Goal: Task Accomplishment & Management: Manage account settings

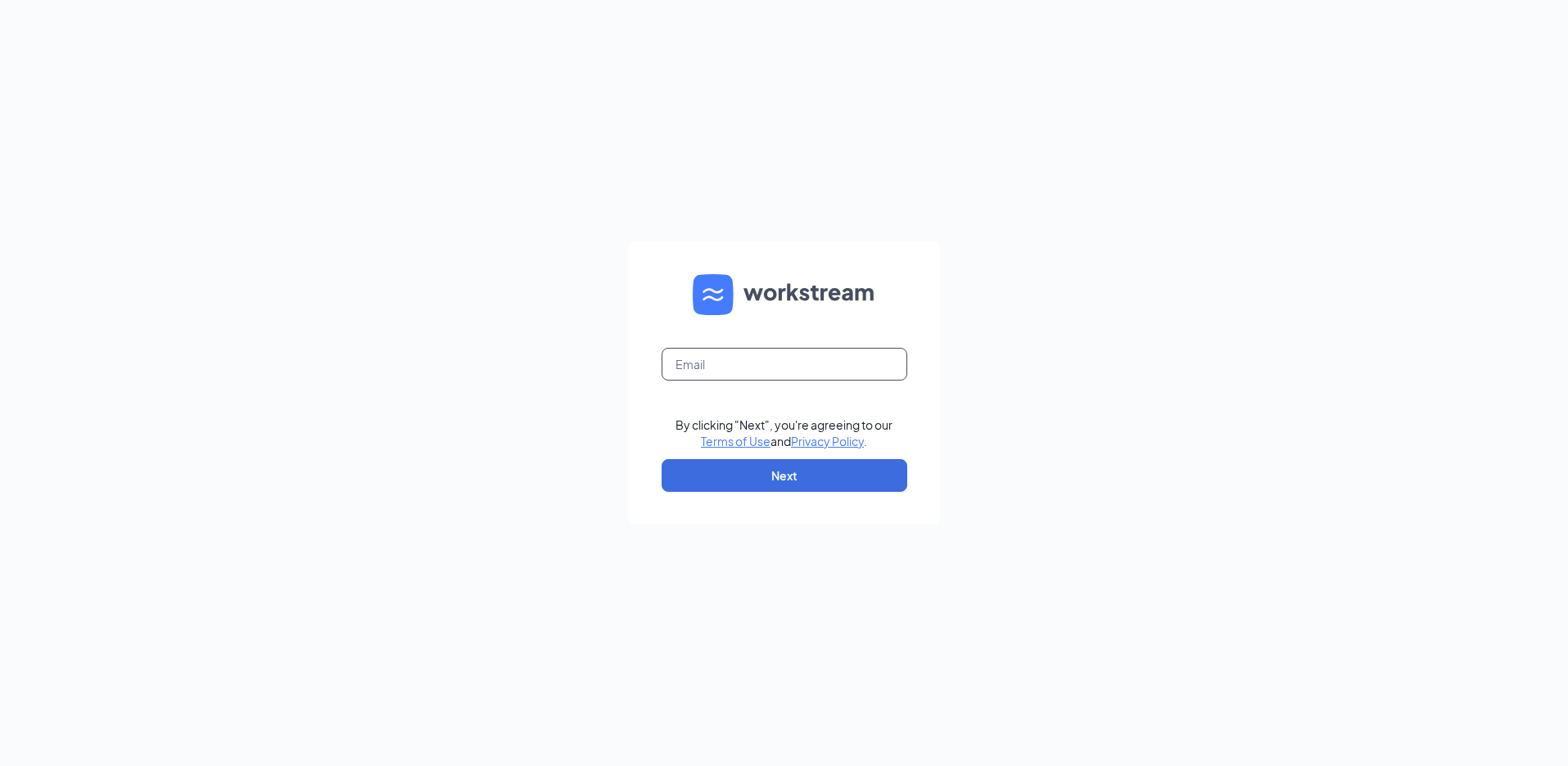
click at [805, 349] on input "text" at bounding box center [784, 364] width 245 height 33
type input "annastasia.sosa@sdewc.com"
click at [796, 469] on button "Next" at bounding box center [784, 475] width 245 height 33
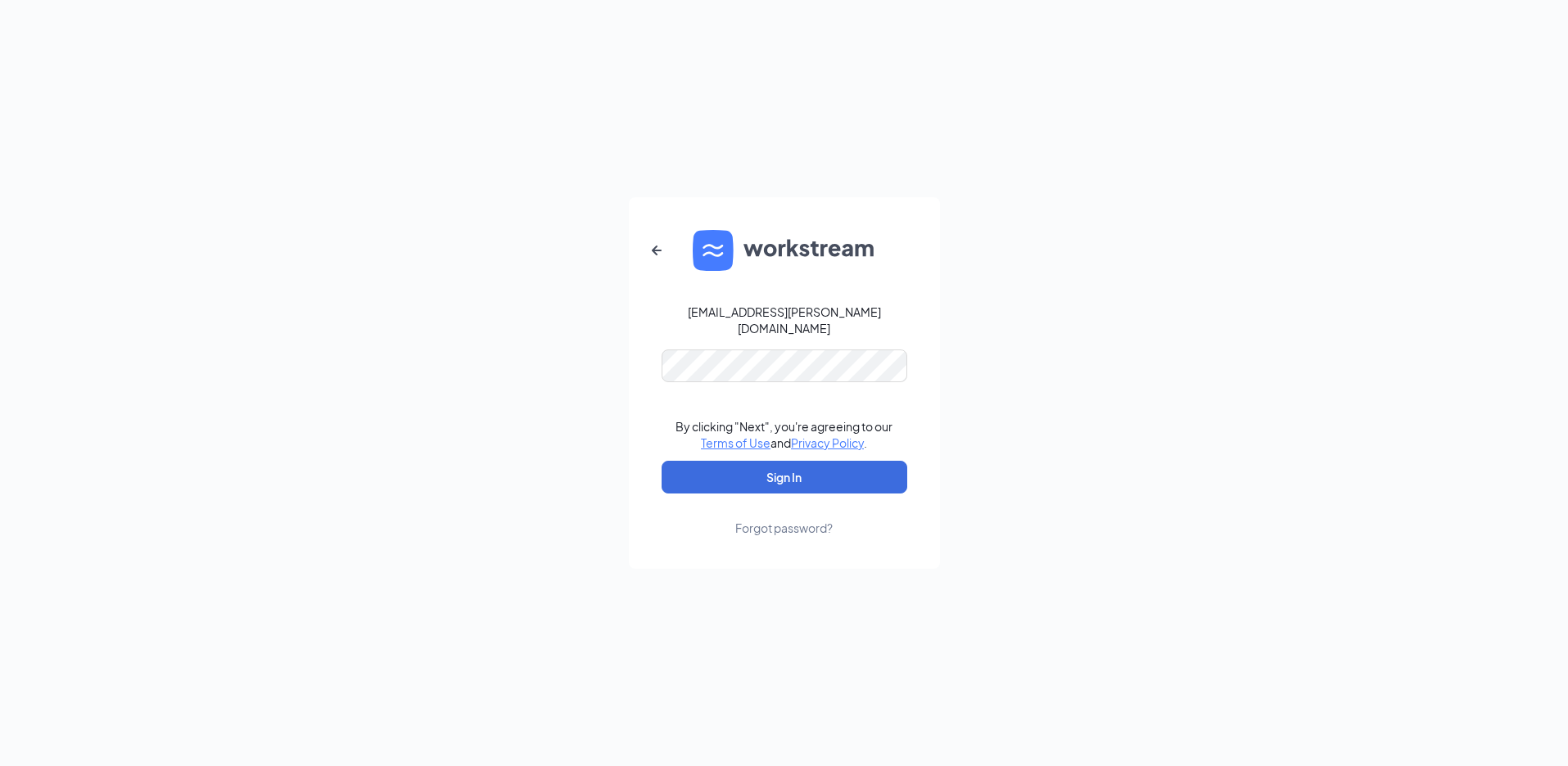
click at [755, 375] on form "annastasia.sosa@sdewc.com By clicking "Next", you're agreeing to our Terms of U…" at bounding box center [784, 383] width 311 height 372
click at [776, 461] on button "Sign In" at bounding box center [784, 477] width 245 height 33
click at [777, 467] on button "Sign In" at bounding box center [784, 477] width 245 height 33
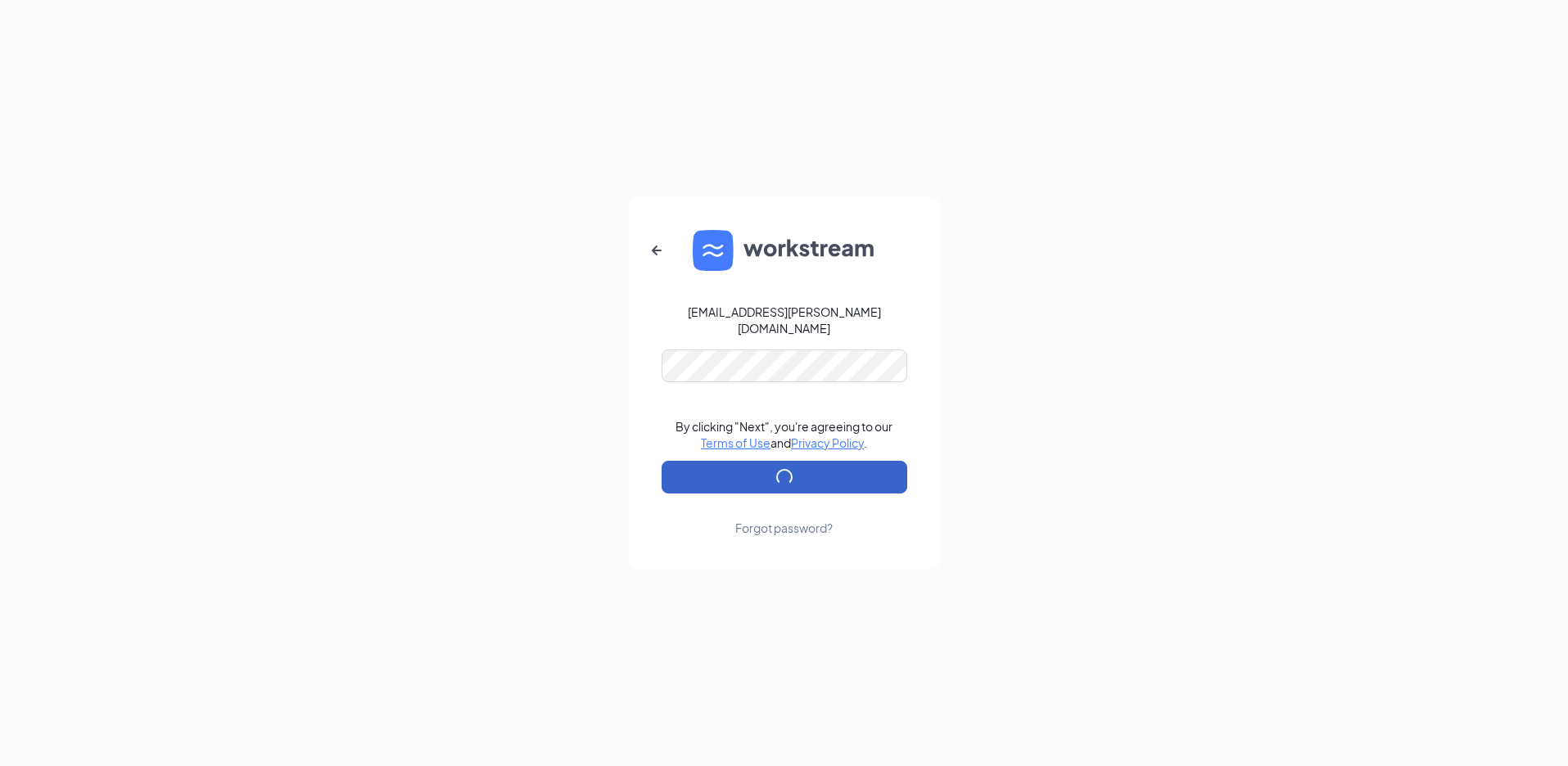
click at [777, 467] on button "submit" at bounding box center [784, 477] width 245 height 33
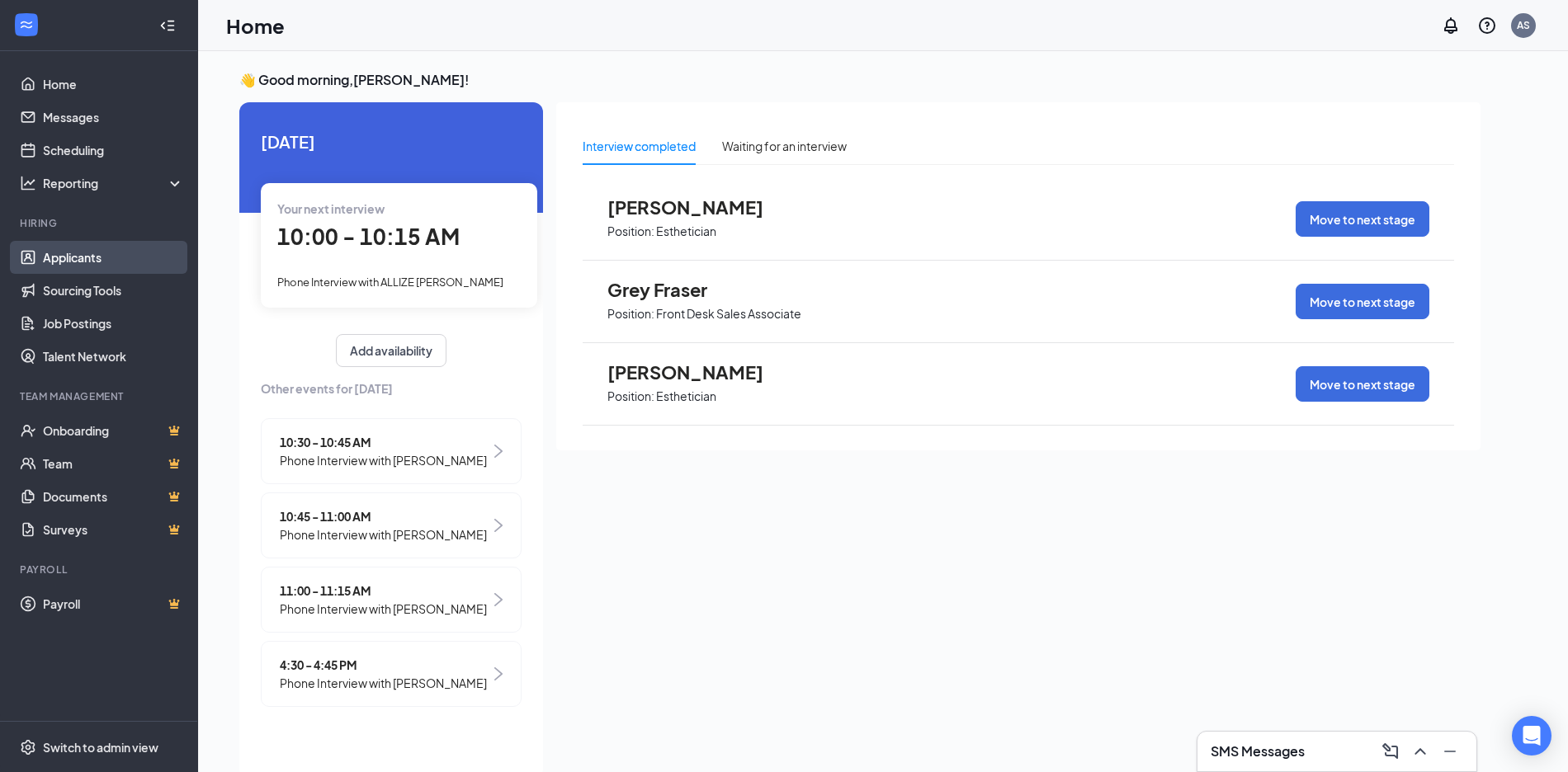
click at [84, 263] on link "Applicants" at bounding box center [113, 257] width 141 height 33
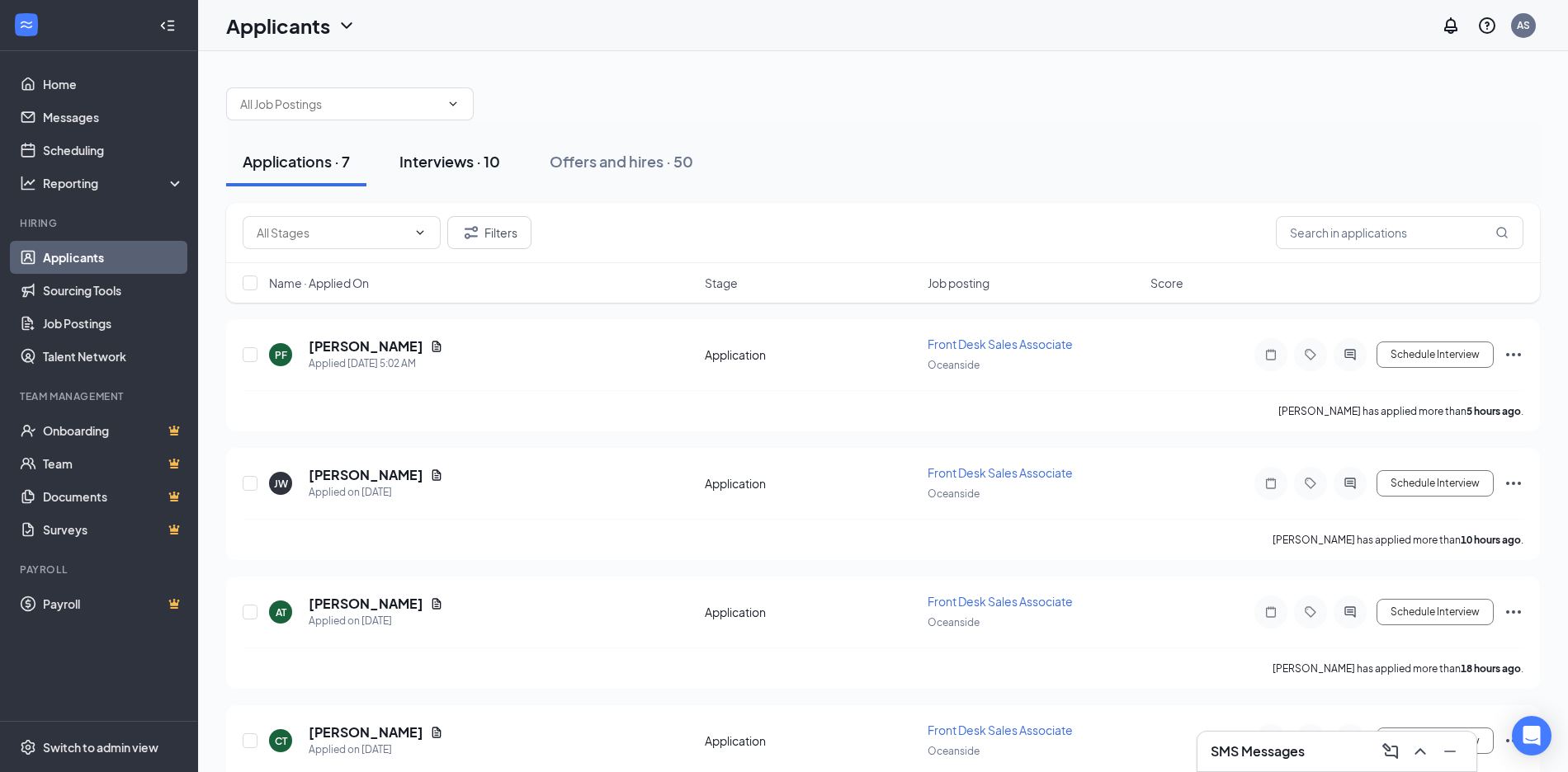
click at [483, 157] on div "Interviews · 10" at bounding box center [450, 160] width 101 height 20
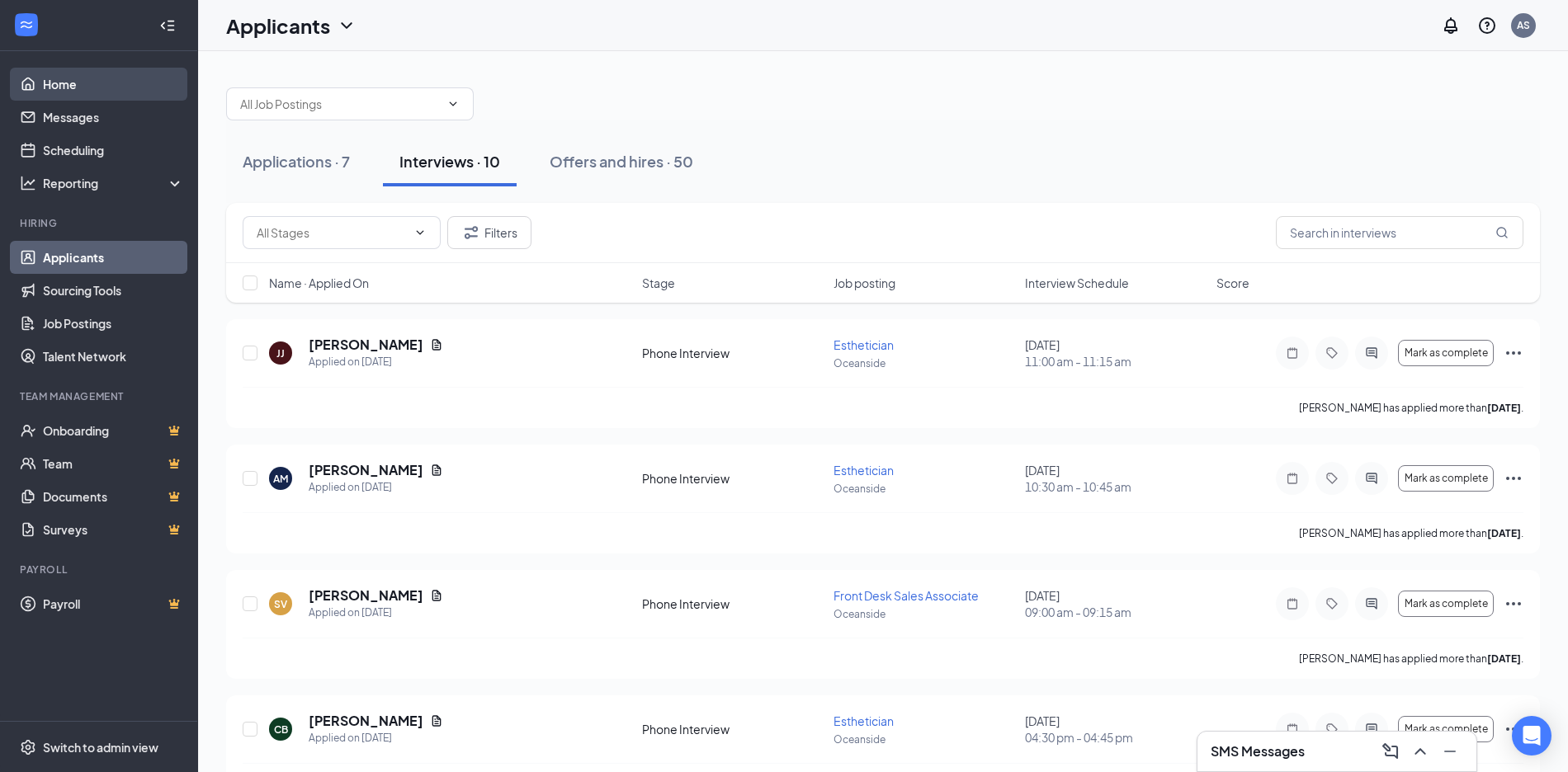
click at [104, 78] on link "Home" at bounding box center [113, 83] width 141 height 33
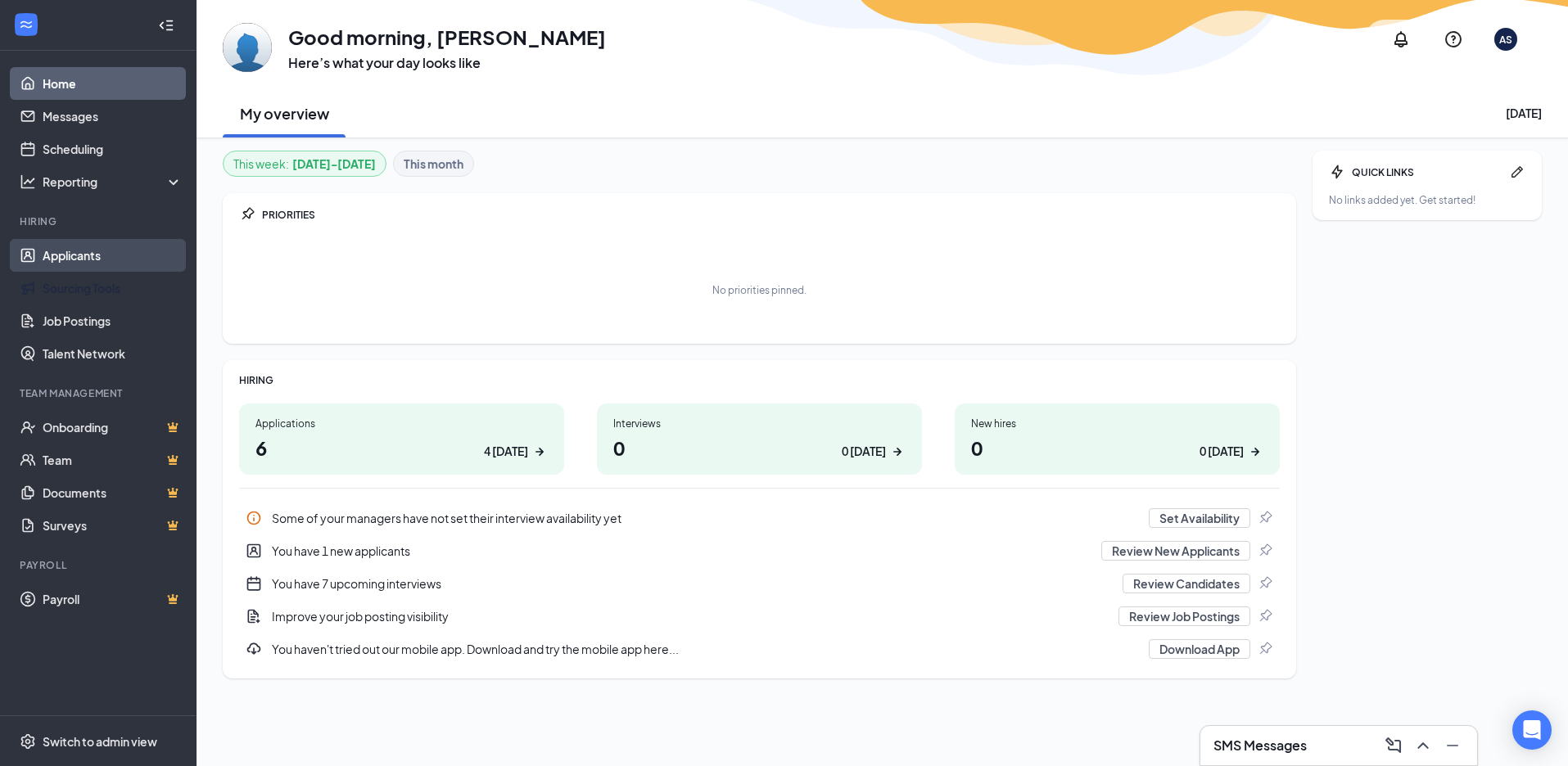
click at [101, 255] on link "Applicants" at bounding box center [112, 255] width 140 height 33
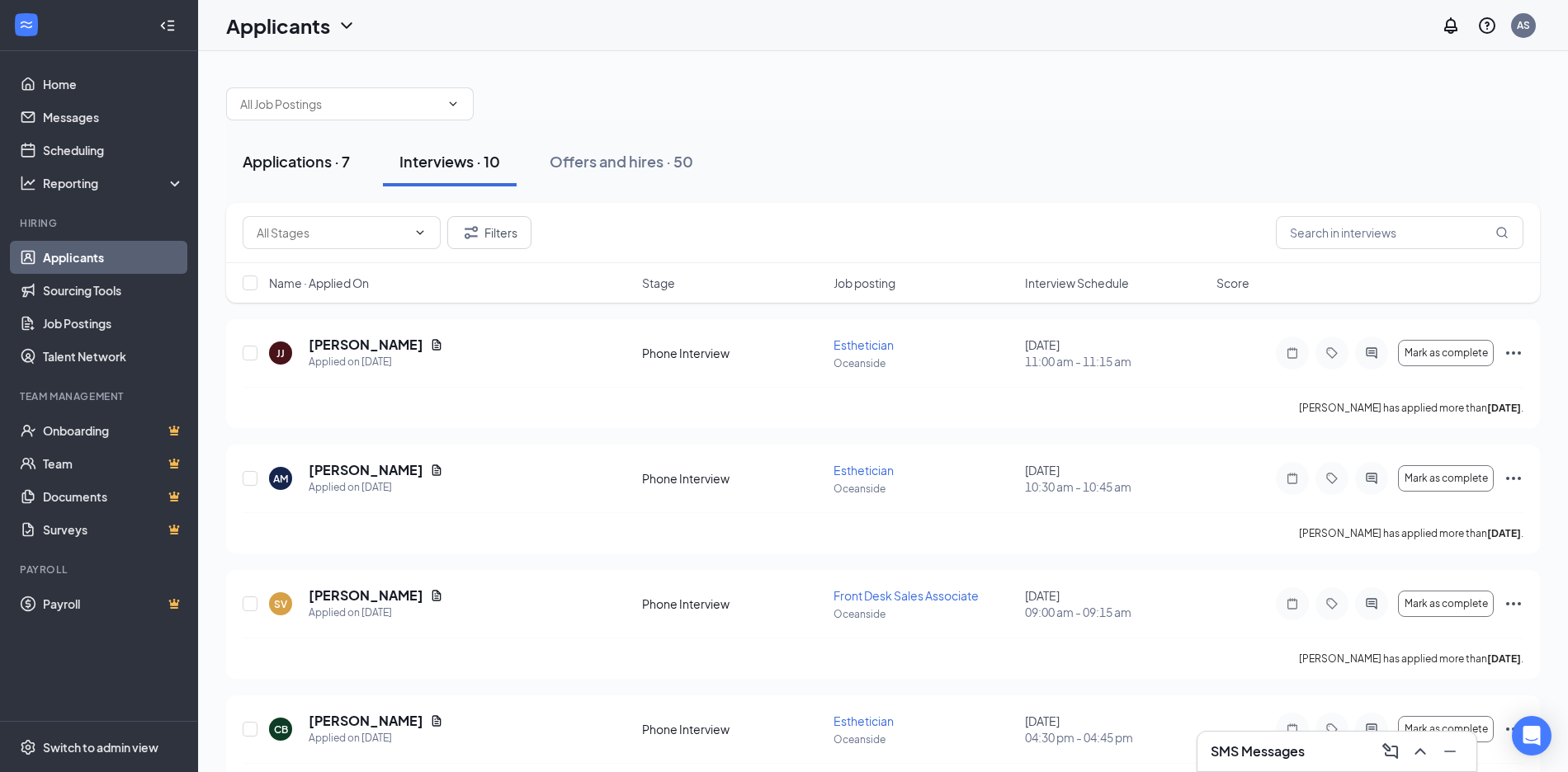
click at [342, 137] on button "Applications · 7" at bounding box center [296, 162] width 140 height 50
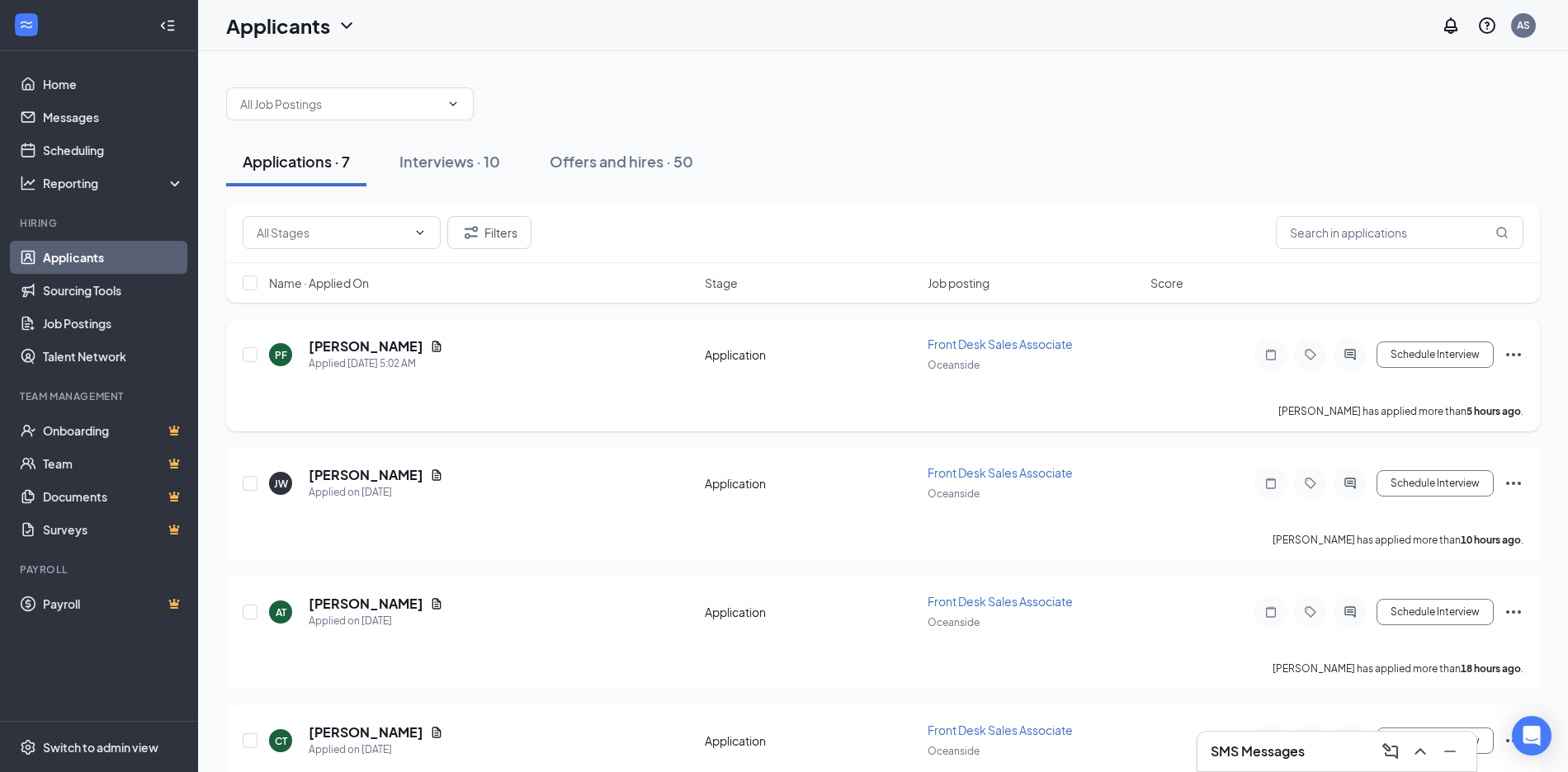
click at [974, 340] on span "Front Desk Sales Associate" at bounding box center [1000, 344] width 145 height 15
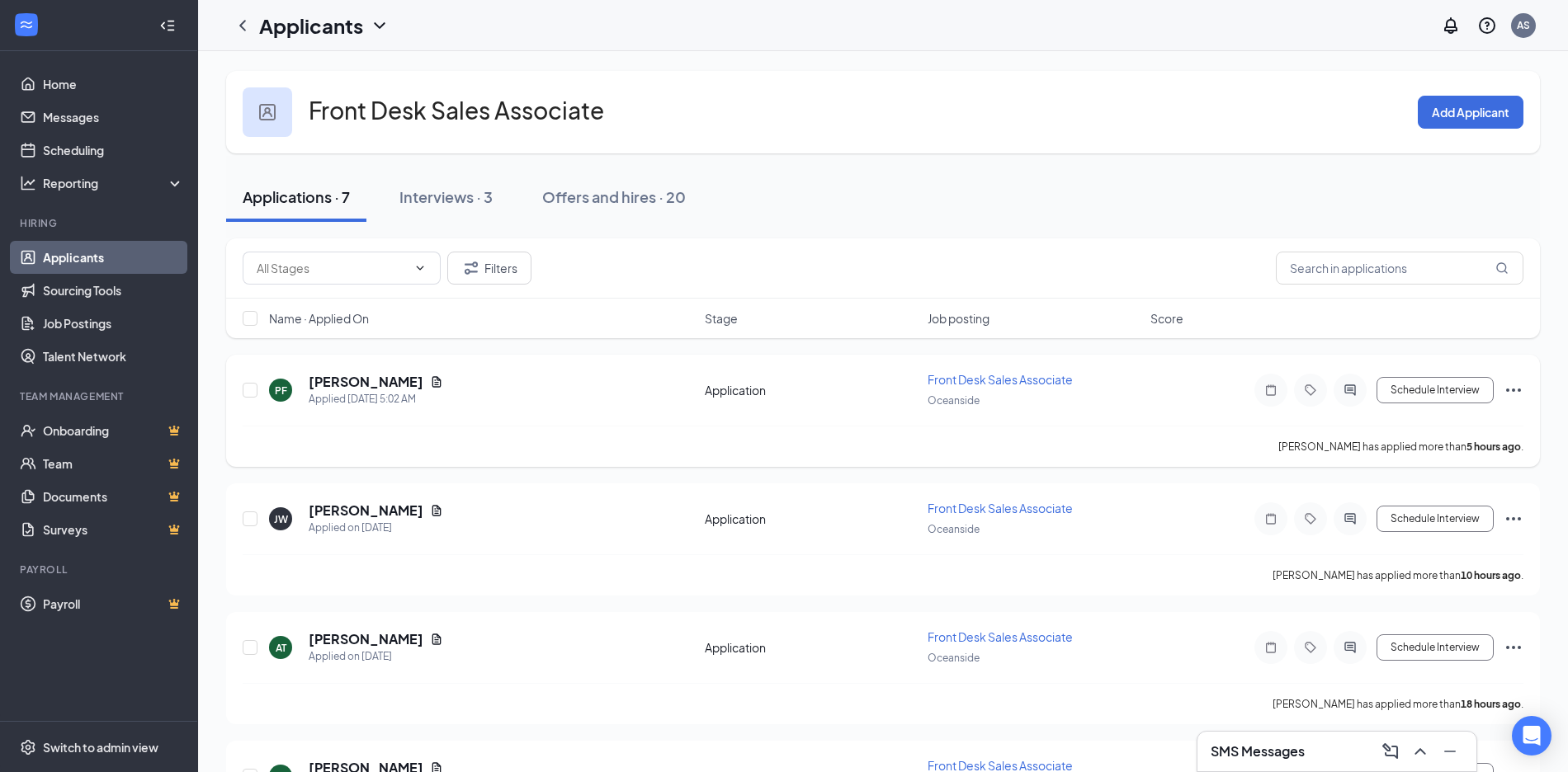
click at [937, 374] on span "Front Desk Sales Associate" at bounding box center [1000, 379] width 145 height 15
click at [430, 384] on icon "Document" at bounding box center [436, 382] width 13 height 13
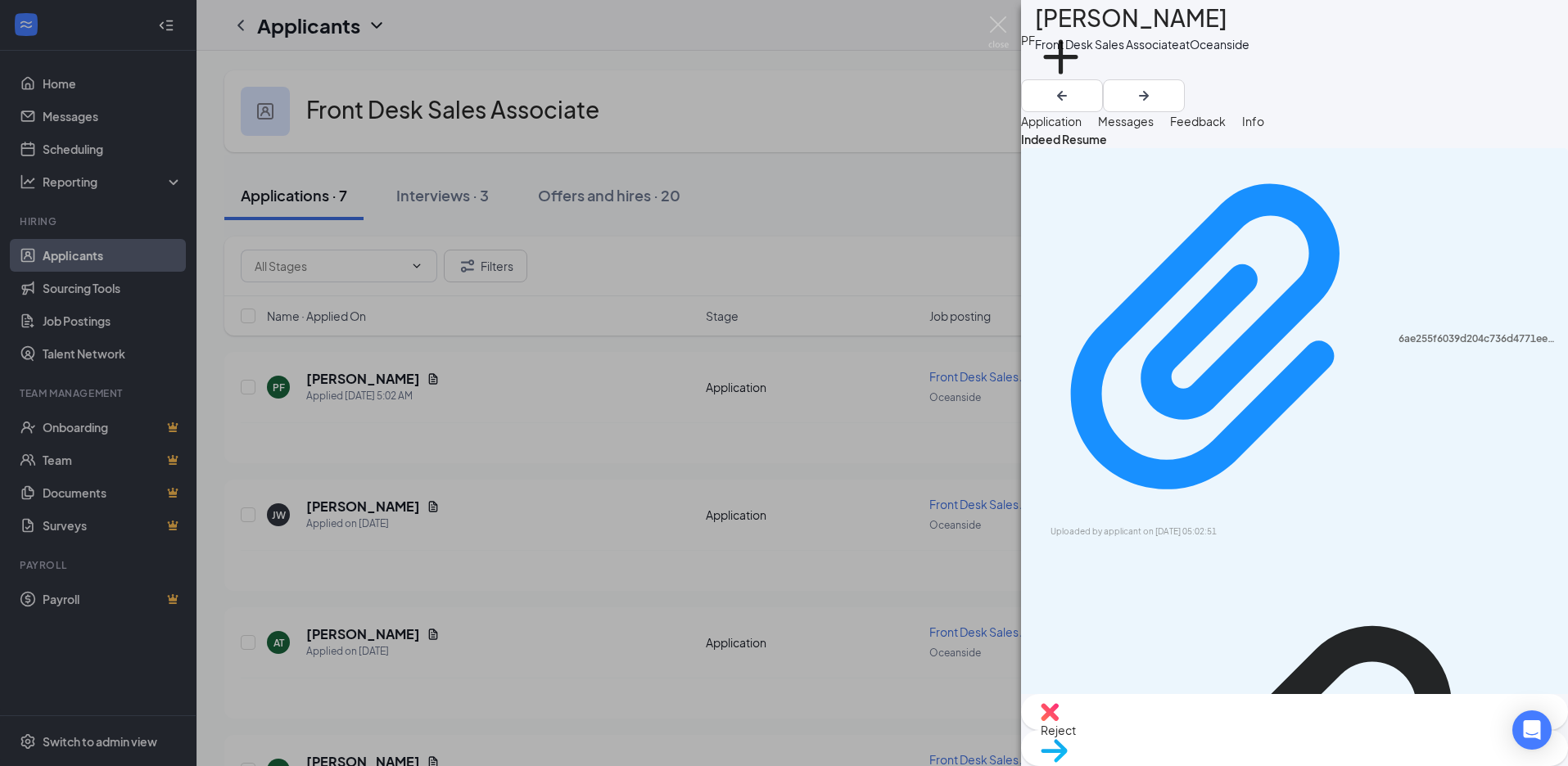
click at [824, 214] on div "PF Patty Fiorini Front Desk Sales Associate at Oceanside Add a tag Application …" at bounding box center [784, 383] width 1568 height 766
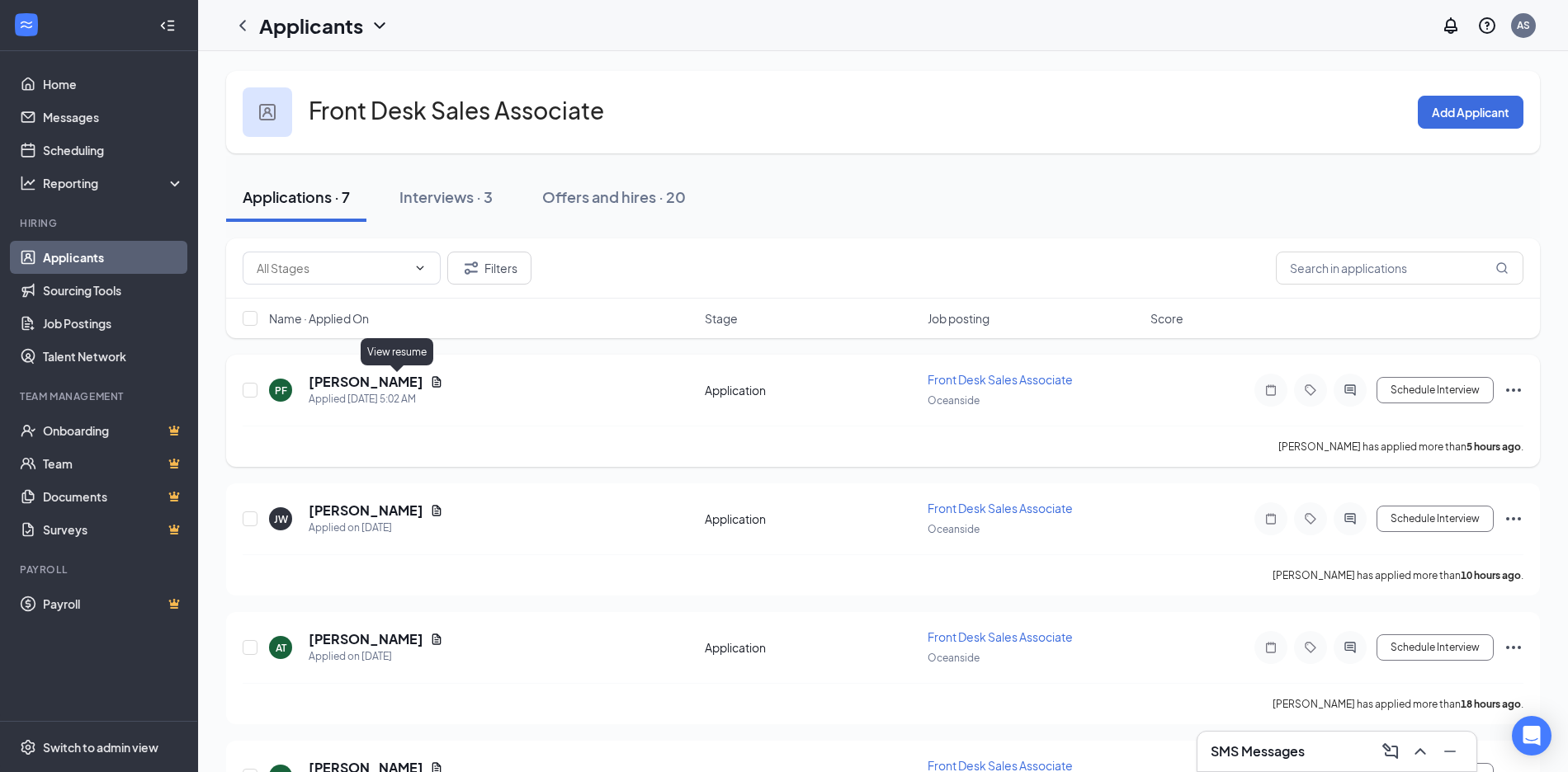
click at [433, 378] on icon "Document" at bounding box center [437, 382] width 9 height 11
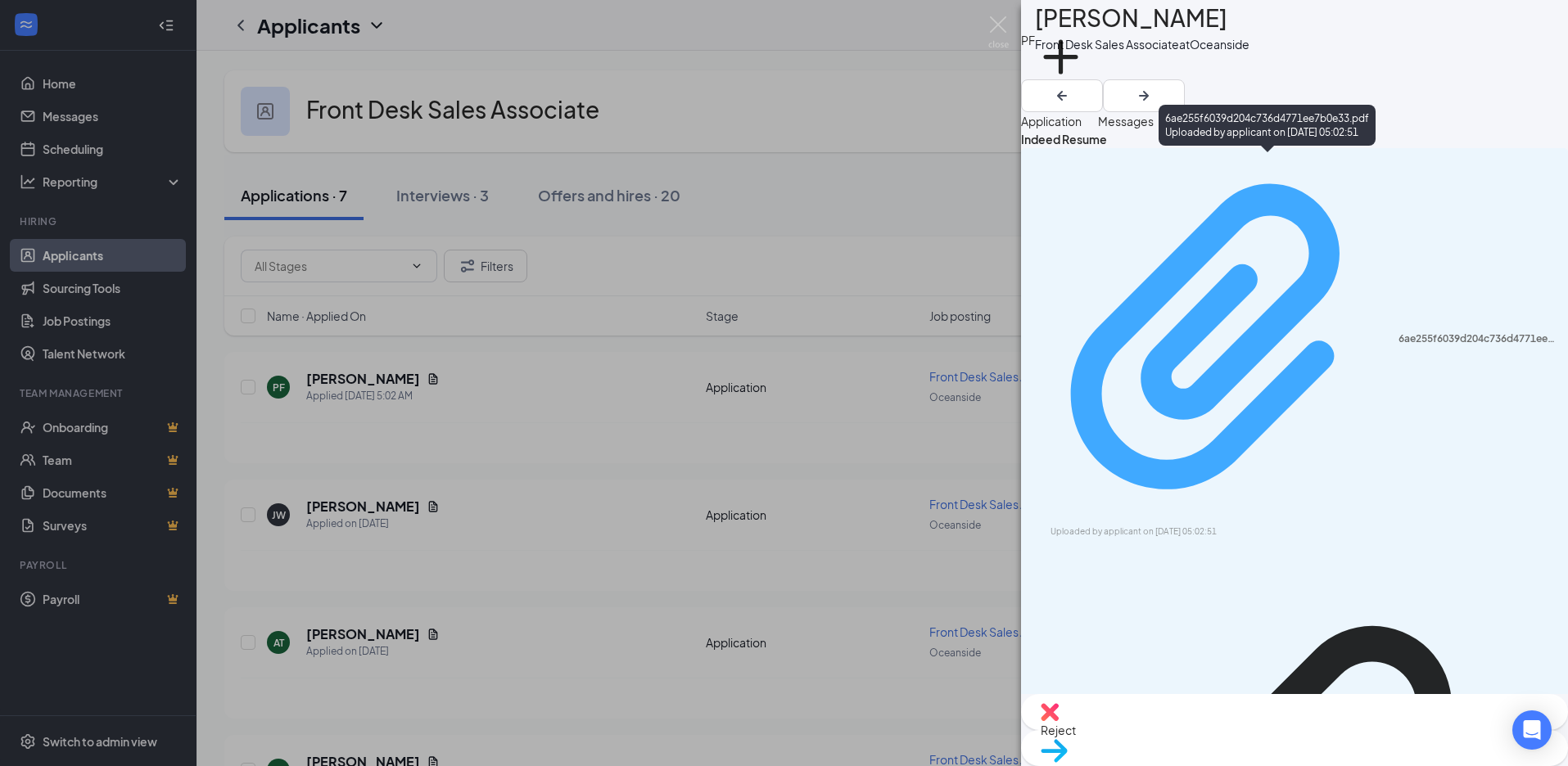
click at [1213, 297] on icon "Paperclip" at bounding box center [1205, 336] width 268 height 305
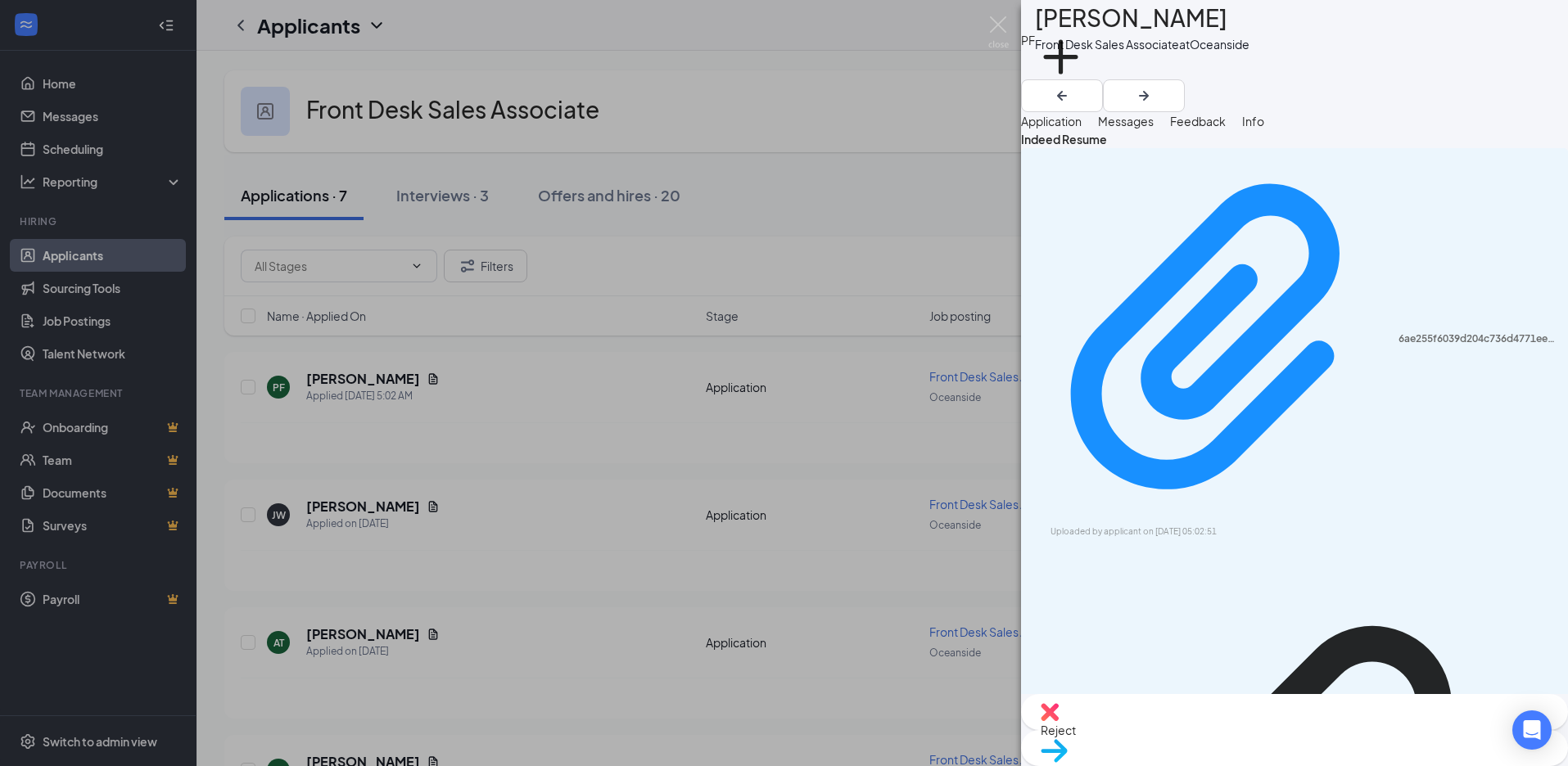
click at [741, 196] on div "PF Patty Fiorini Front Desk Sales Associate at Oceanside Add a tag Application …" at bounding box center [784, 383] width 1568 height 766
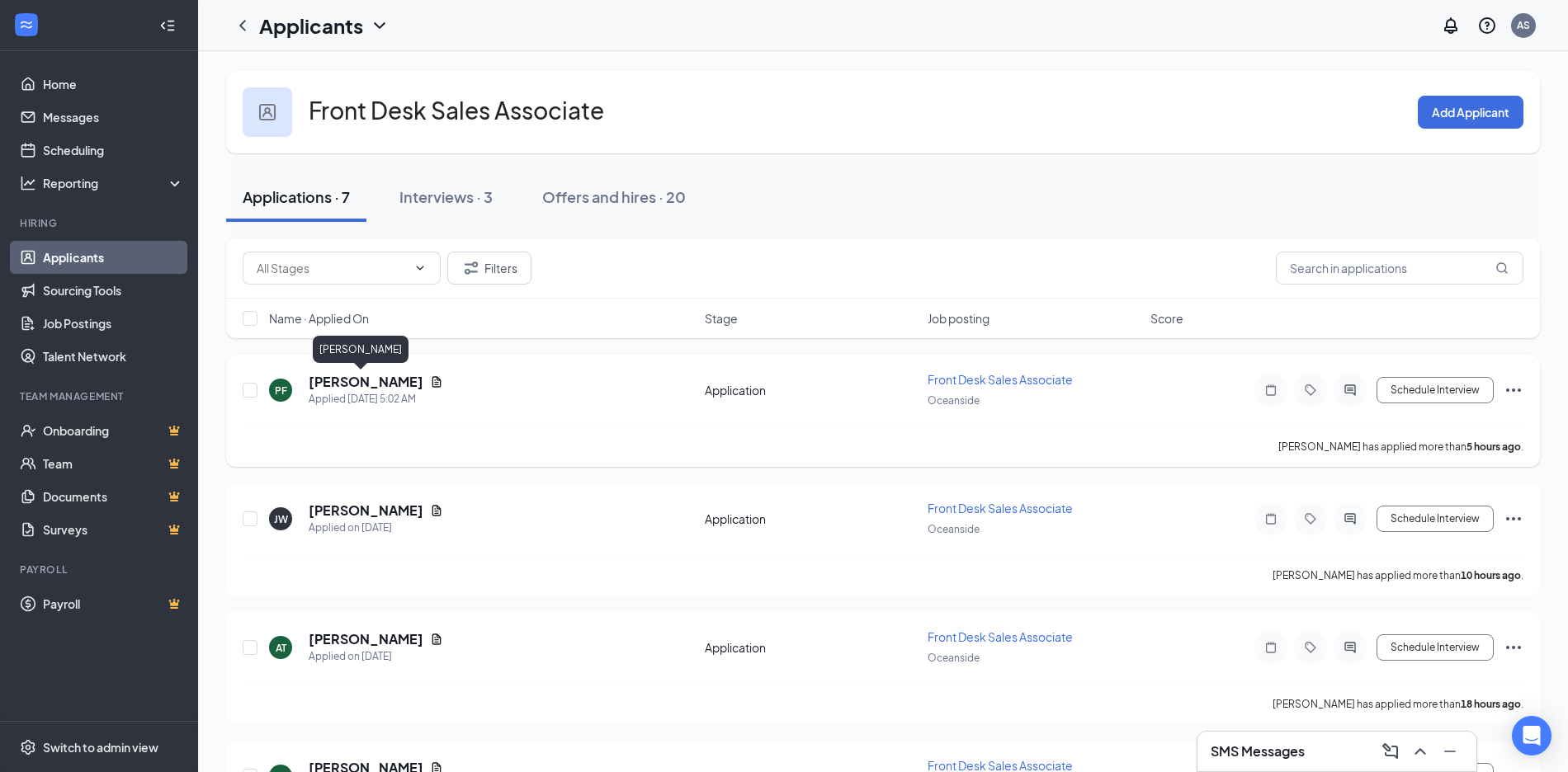
click at [363, 388] on h5 "[PERSON_NAME]" at bounding box center [365, 382] width 114 height 18
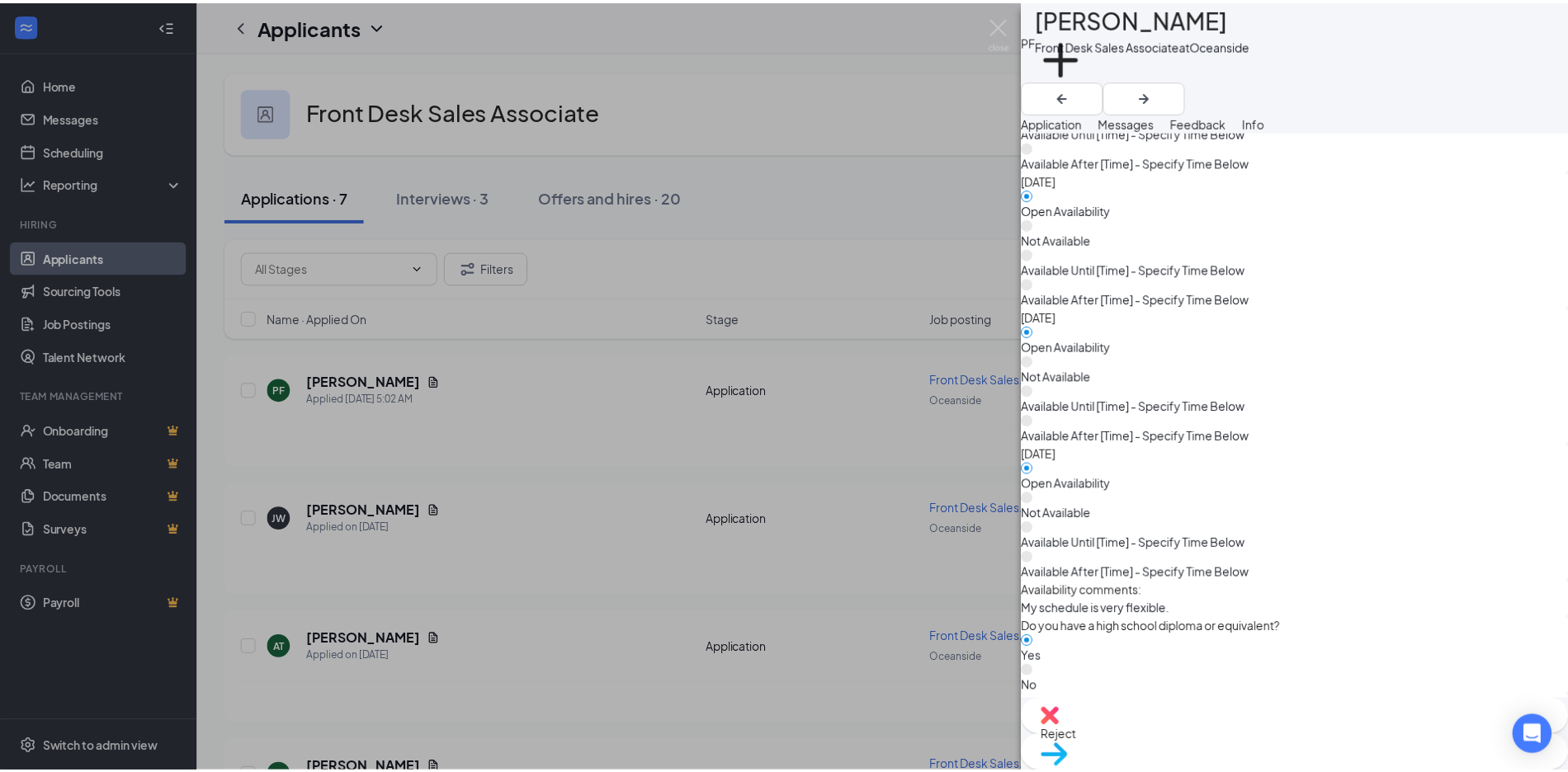
scroll to position [2320, 0]
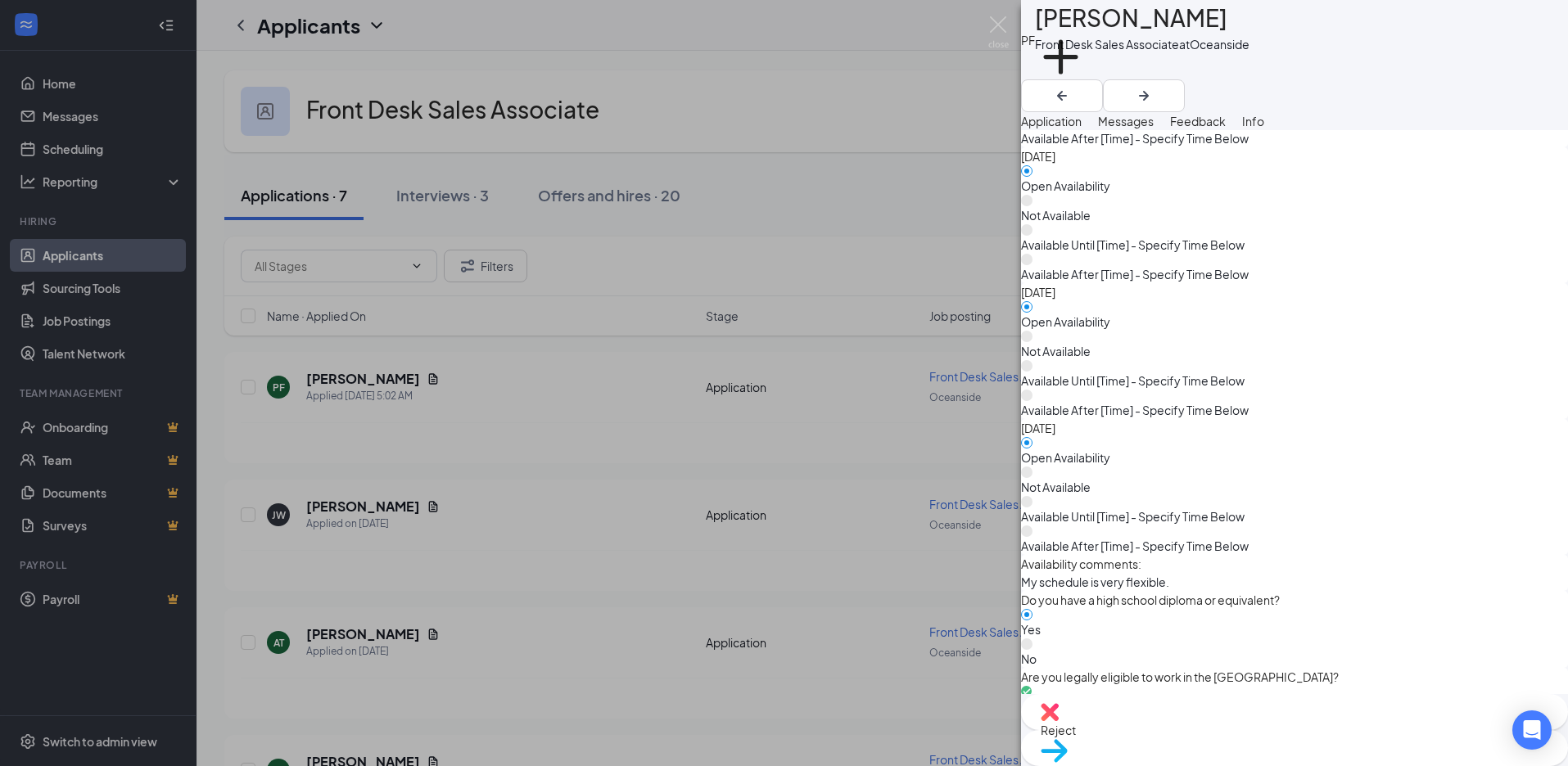
click at [1055, 742] on img at bounding box center [1054, 751] width 27 height 24
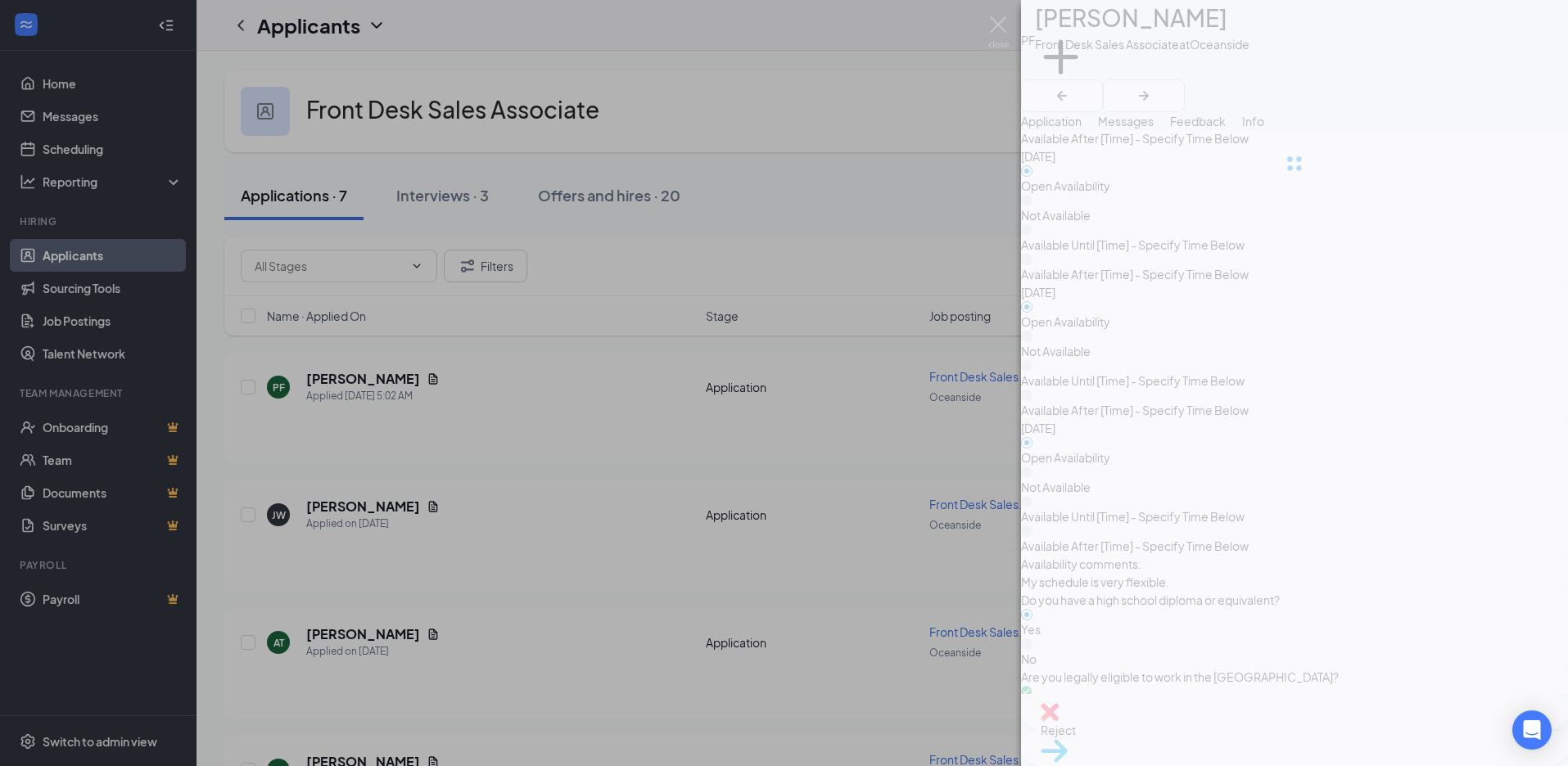
type input "Phone Interview (next stage)"
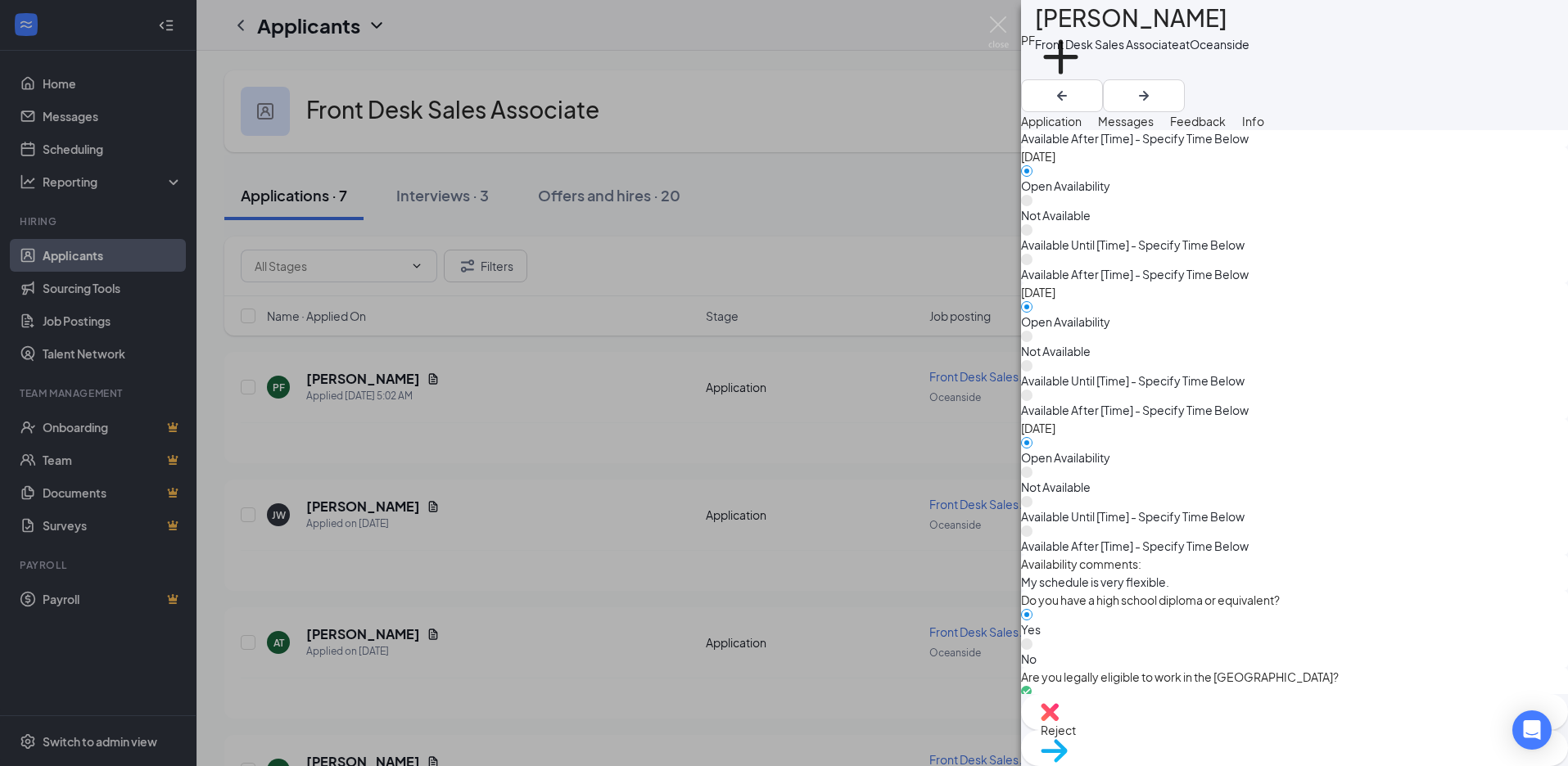
click at [902, 540] on div "PF Patty Fiorini Front Desk Sales Associate at Oceanside Add a tag Application …" at bounding box center [784, 383] width 1568 height 766
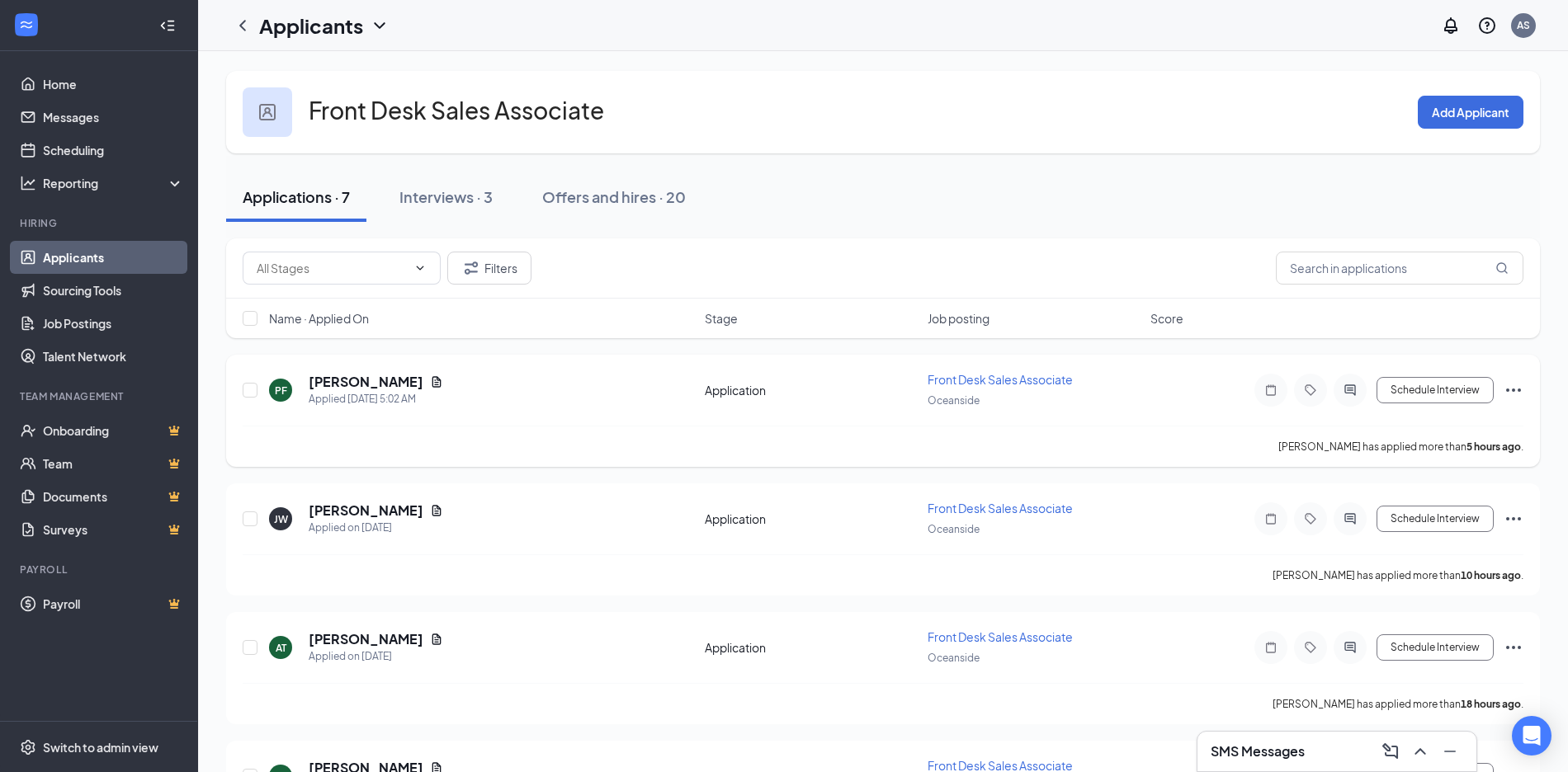
click at [1513, 385] on icon "Ellipses" at bounding box center [1513, 390] width 20 height 19
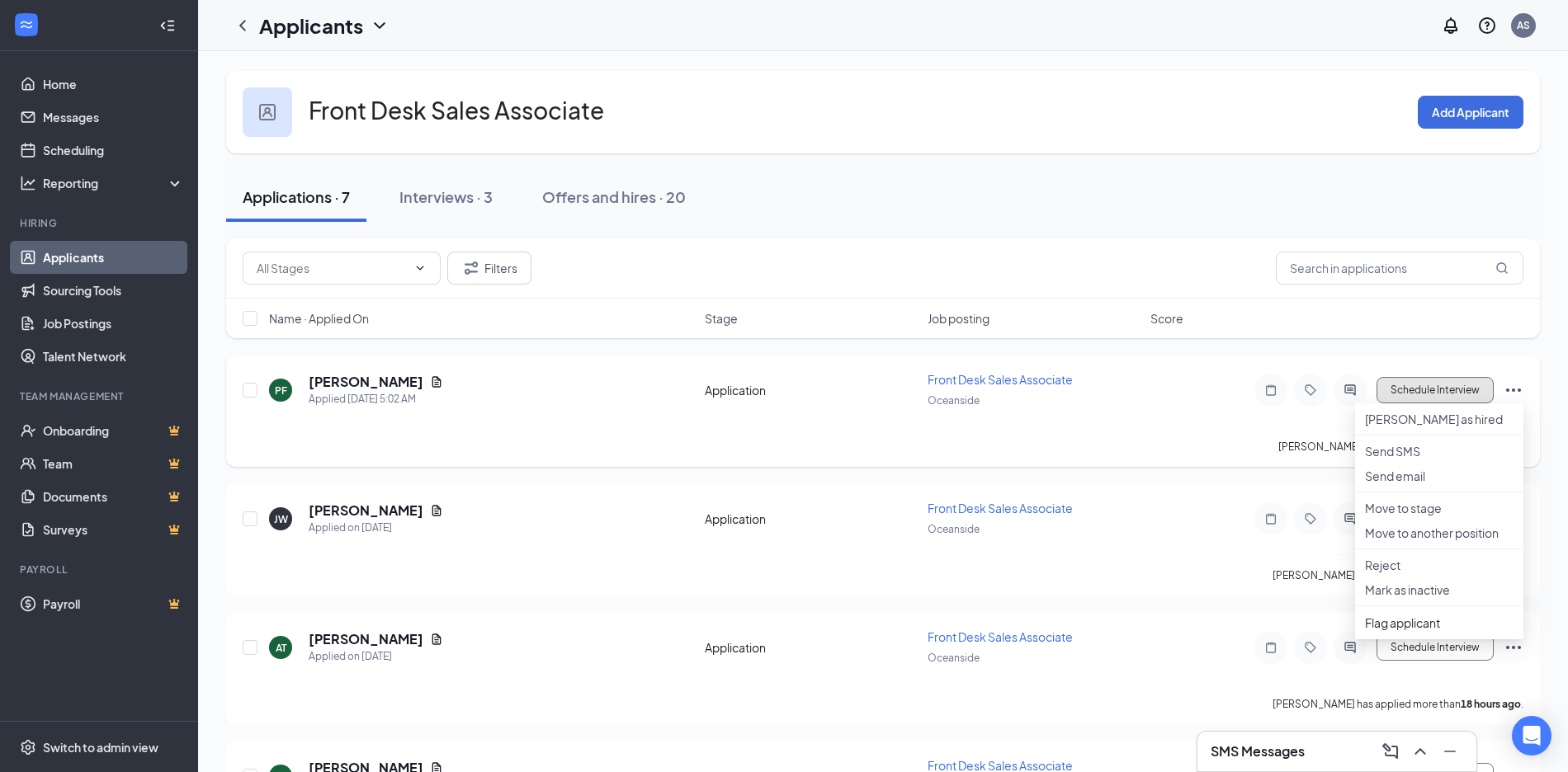
click at [1425, 386] on button "Schedule Interview" at bounding box center [1435, 390] width 117 height 27
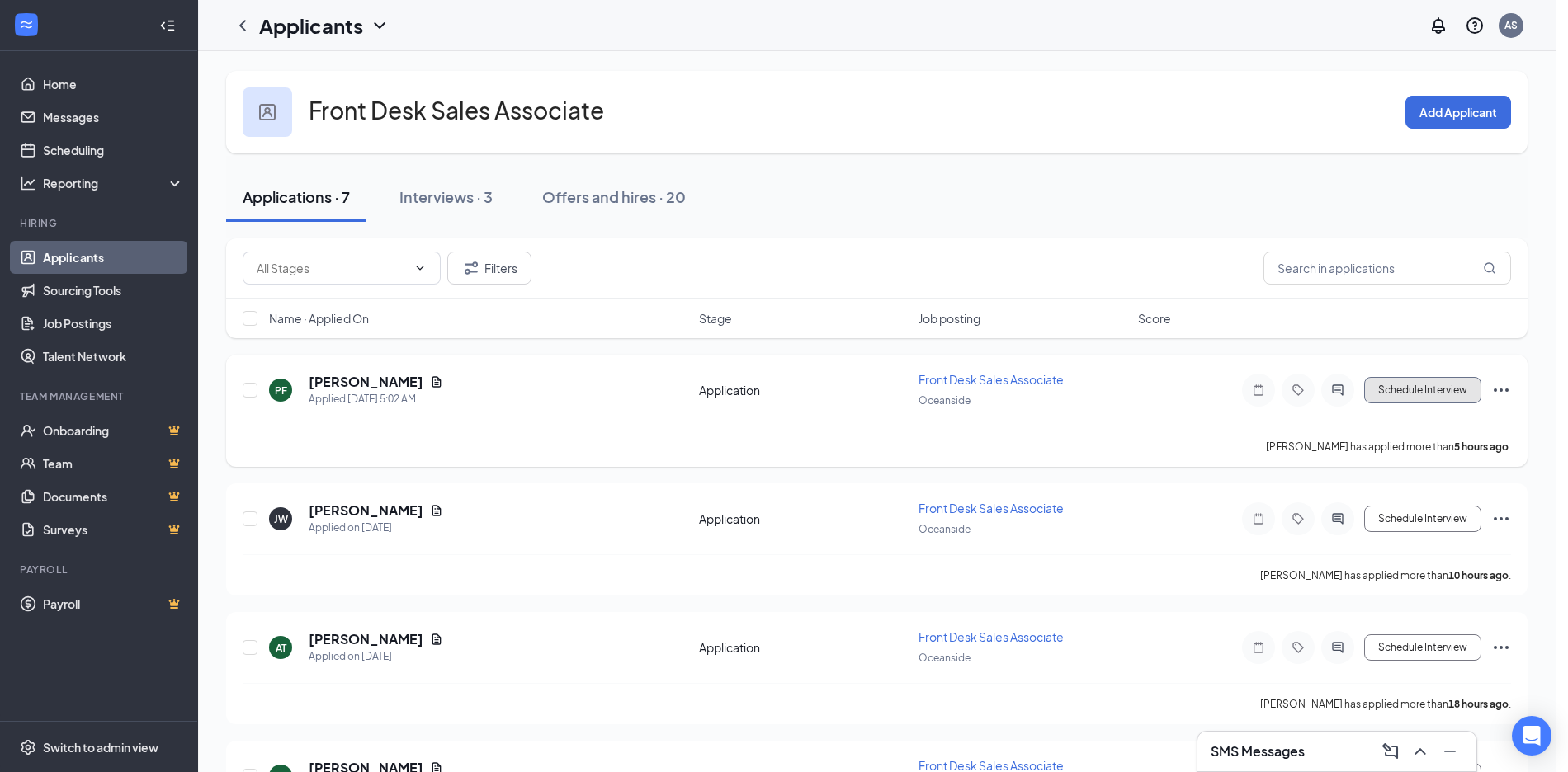
click at [1426, 384] on button "Schedule Interview" at bounding box center [1423, 390] width 117 height 27
click at [1429, 391] on button "Schedule Interview" at bounding box center [1423, 390] width 117 height 27
click at [856, 551] on div "JW Jadabel Wuterich Applied on Sep 15 Application Front Desk Sales Associate Oc…" at bounding box center [877, 526] width 1268 height 54
click at [433, 511] on icon "Document" at bounding box center [437, 511] width 9 height 11
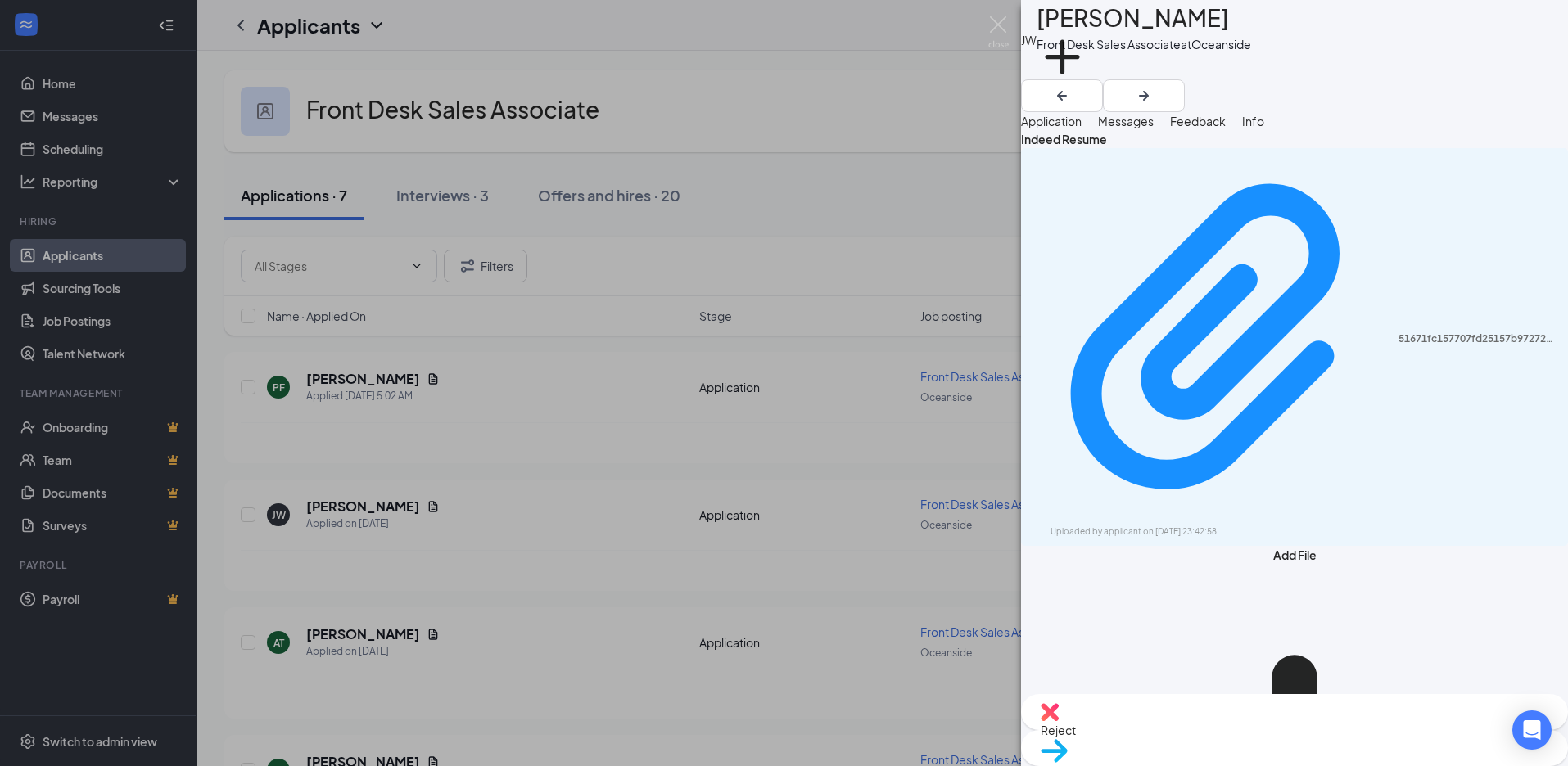
click at [822, 241] on div "JW Jadabel Wuterich Front Desk Sales Associate at Oceanside Add a tag Applicati…" at bounding box center [784, 383] width 1568 height 766
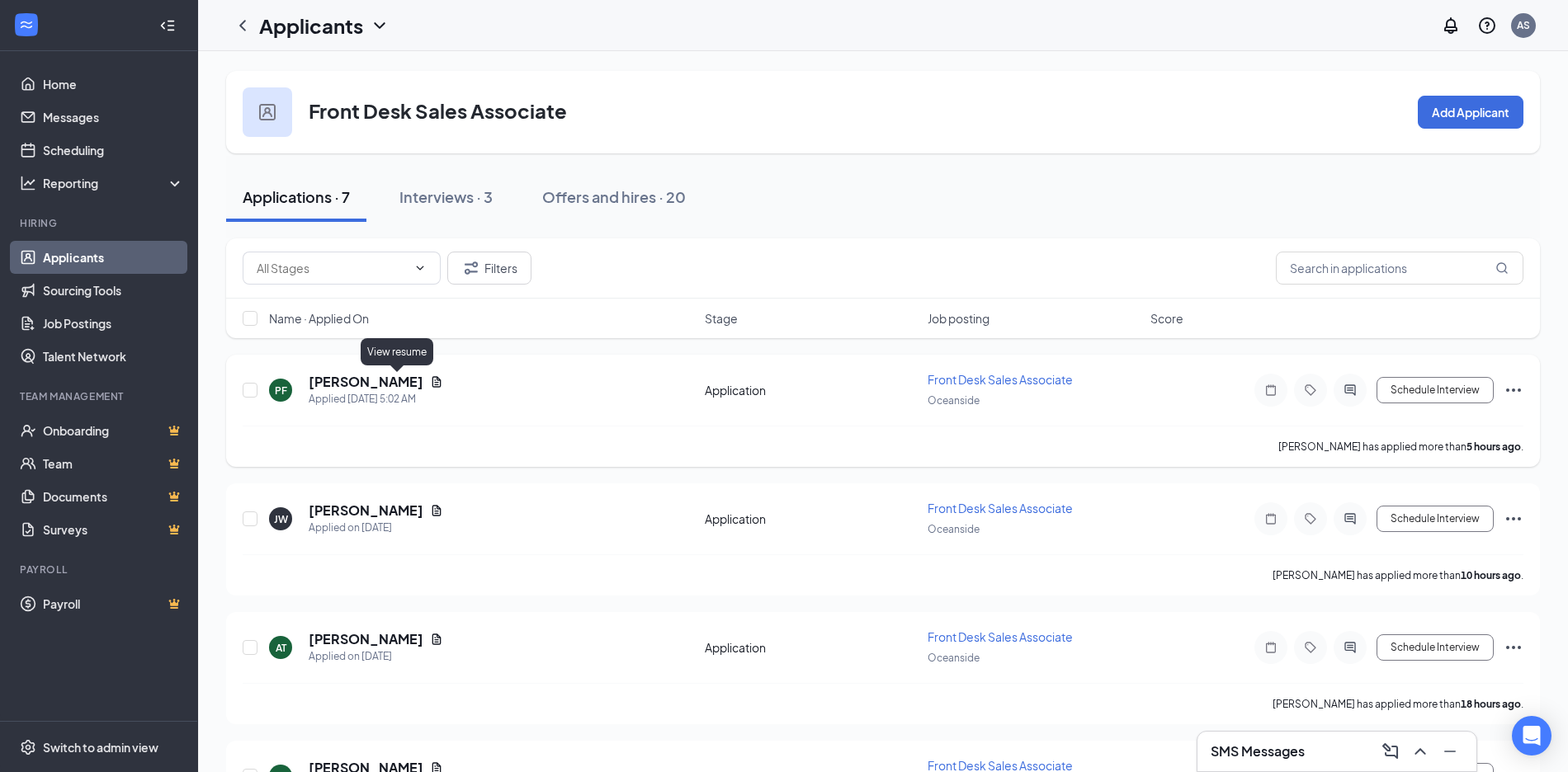
click at [433, 380] on icon "Document" at bounding box center [437, 382] width 9 height 11
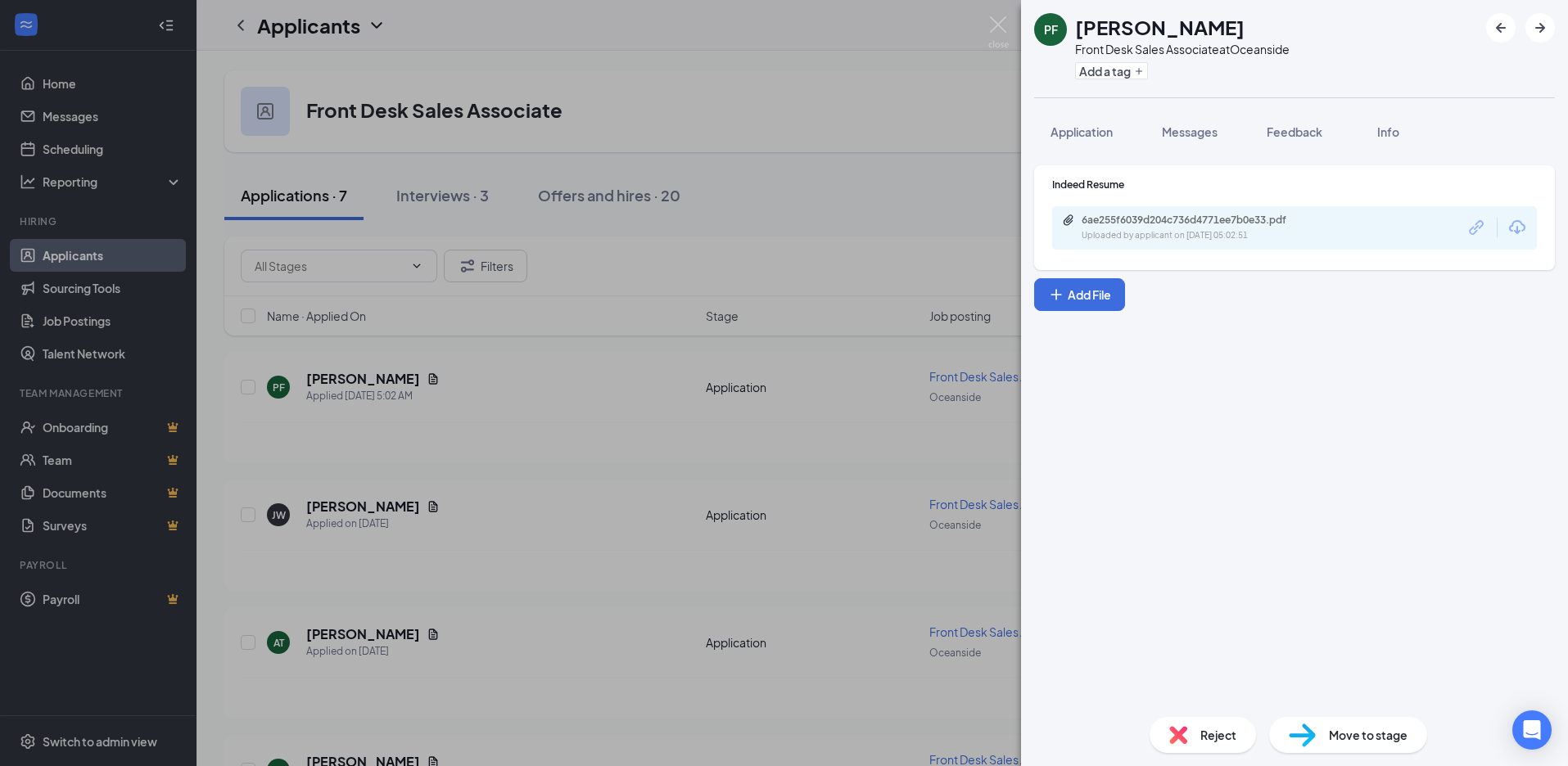
click at [622, 390] on div "PF [PERSON_NAME] Front Desk Sales Associate at Oceanside Add a tag Application …" at bounding box center [784, 383] width 1568 height 766
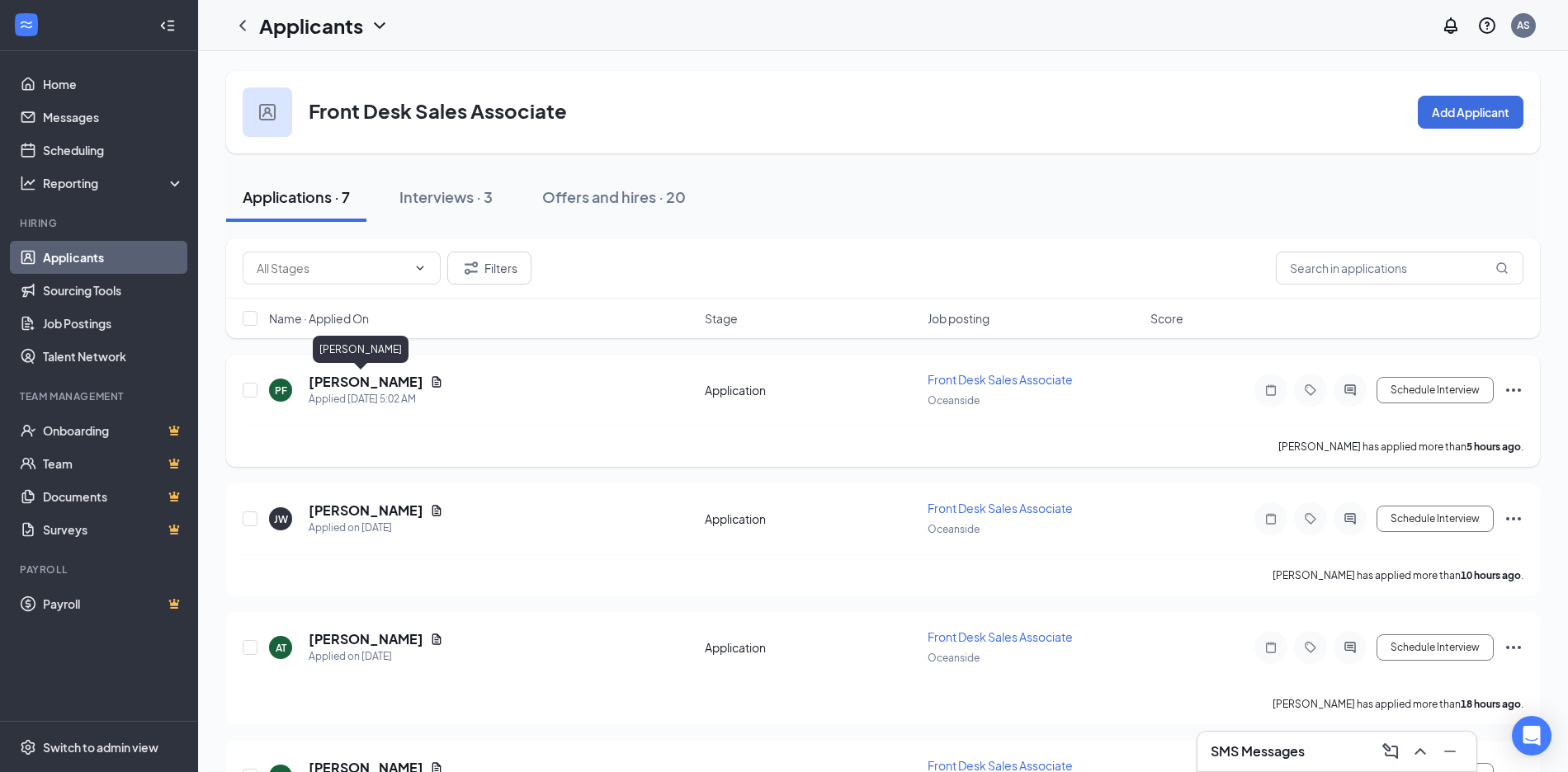
click at [330, 386] on h5 "[PERSON_NAME]" at bounding box center [365, 382] width 114 height 18
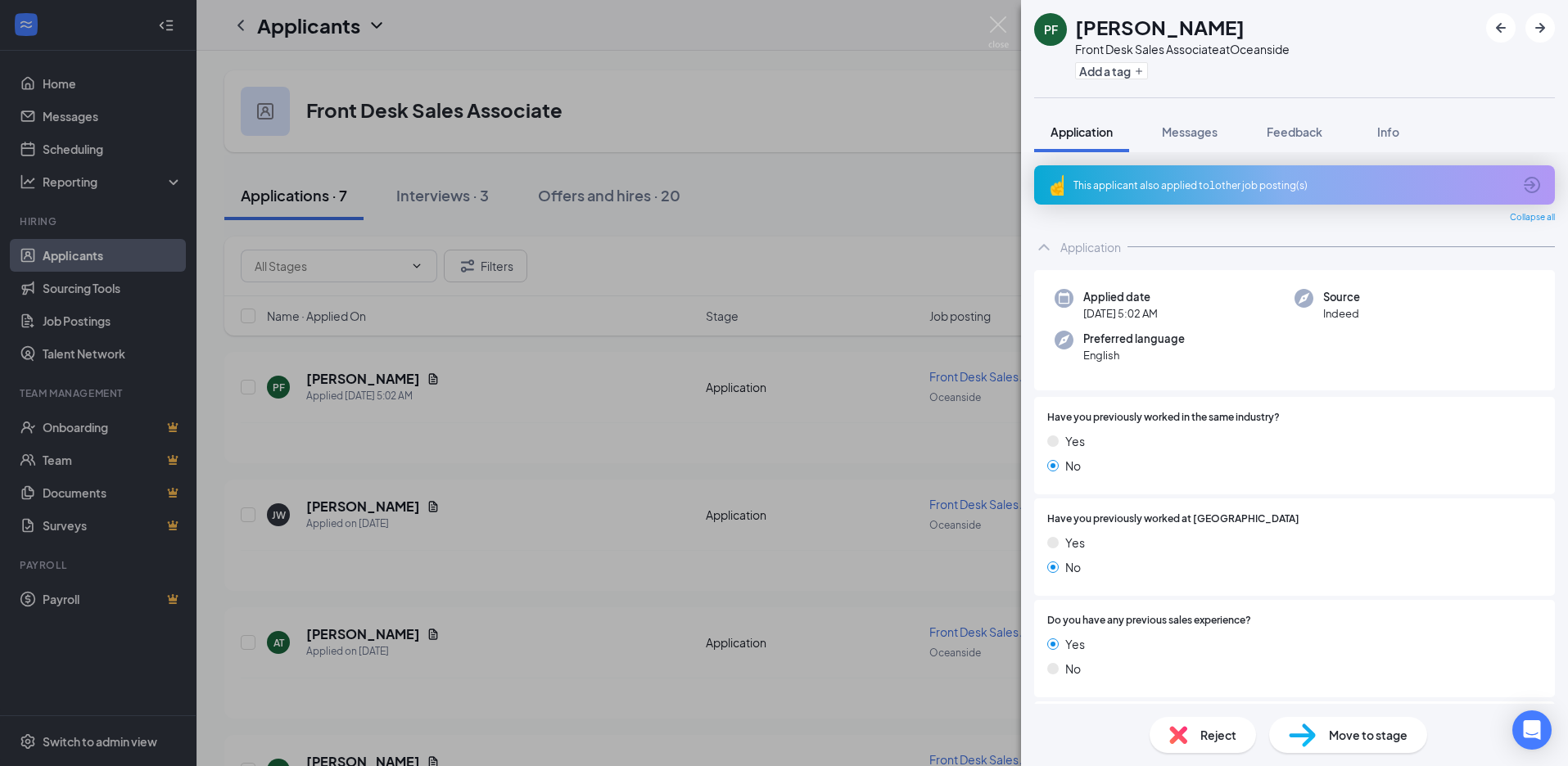
click at [1346, 741] on span "Move to stage" at bounding box center [1367, 735] width 78 height 18
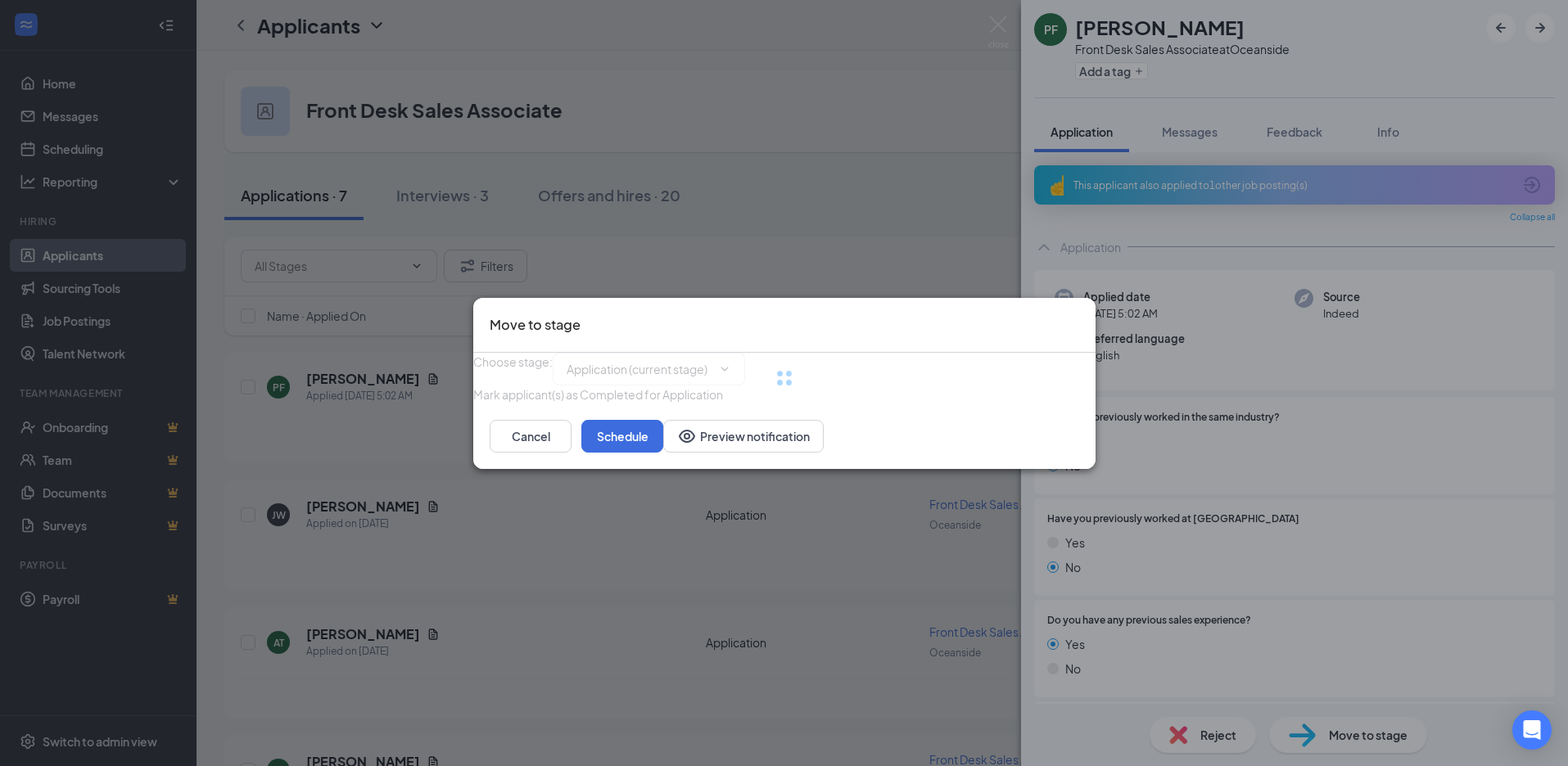
type input "Phone Interview (next stage)"
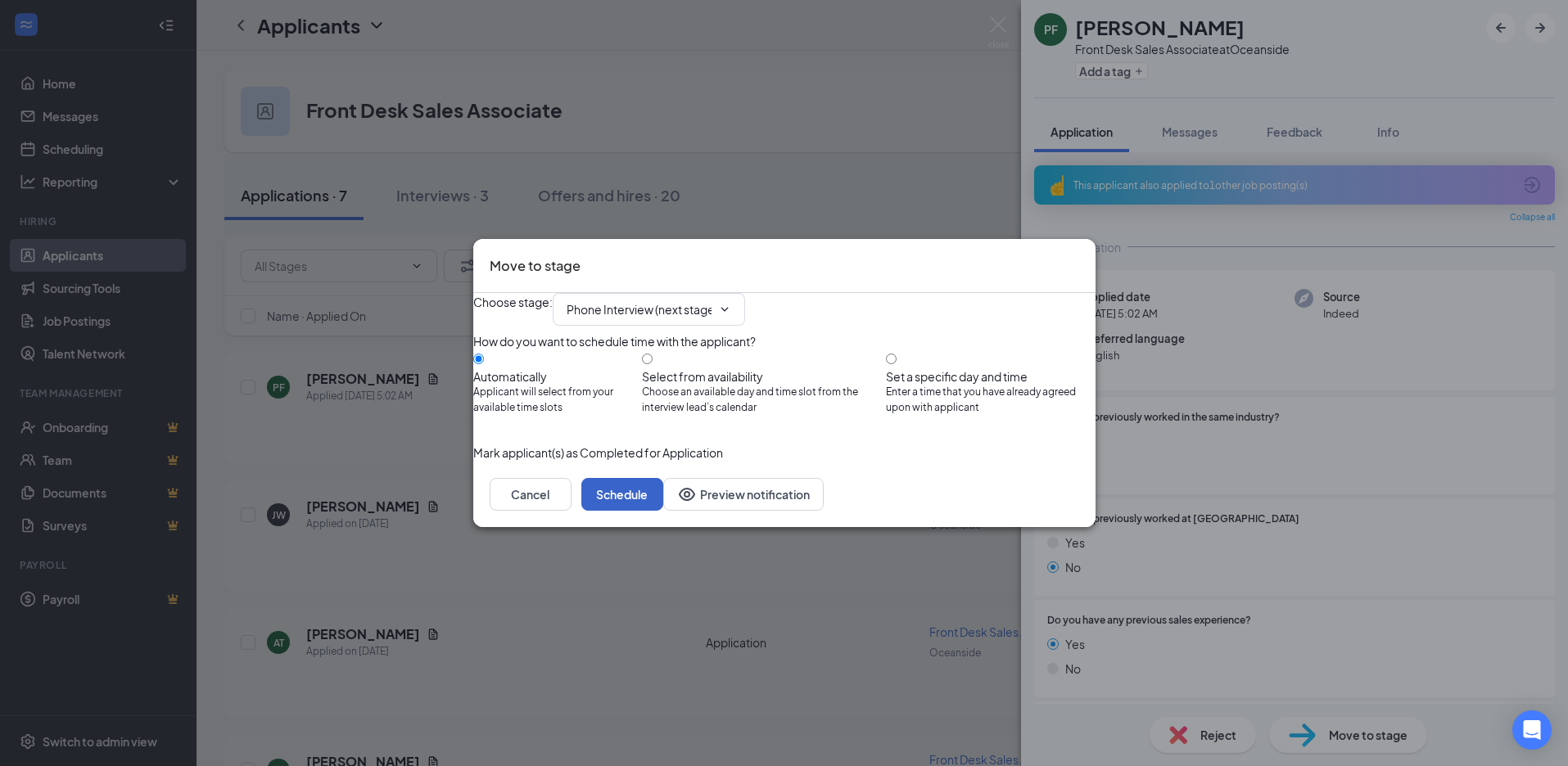
click at [663, 511] on button "Schedule" at bounding box center [622, 494] width 82 height 33
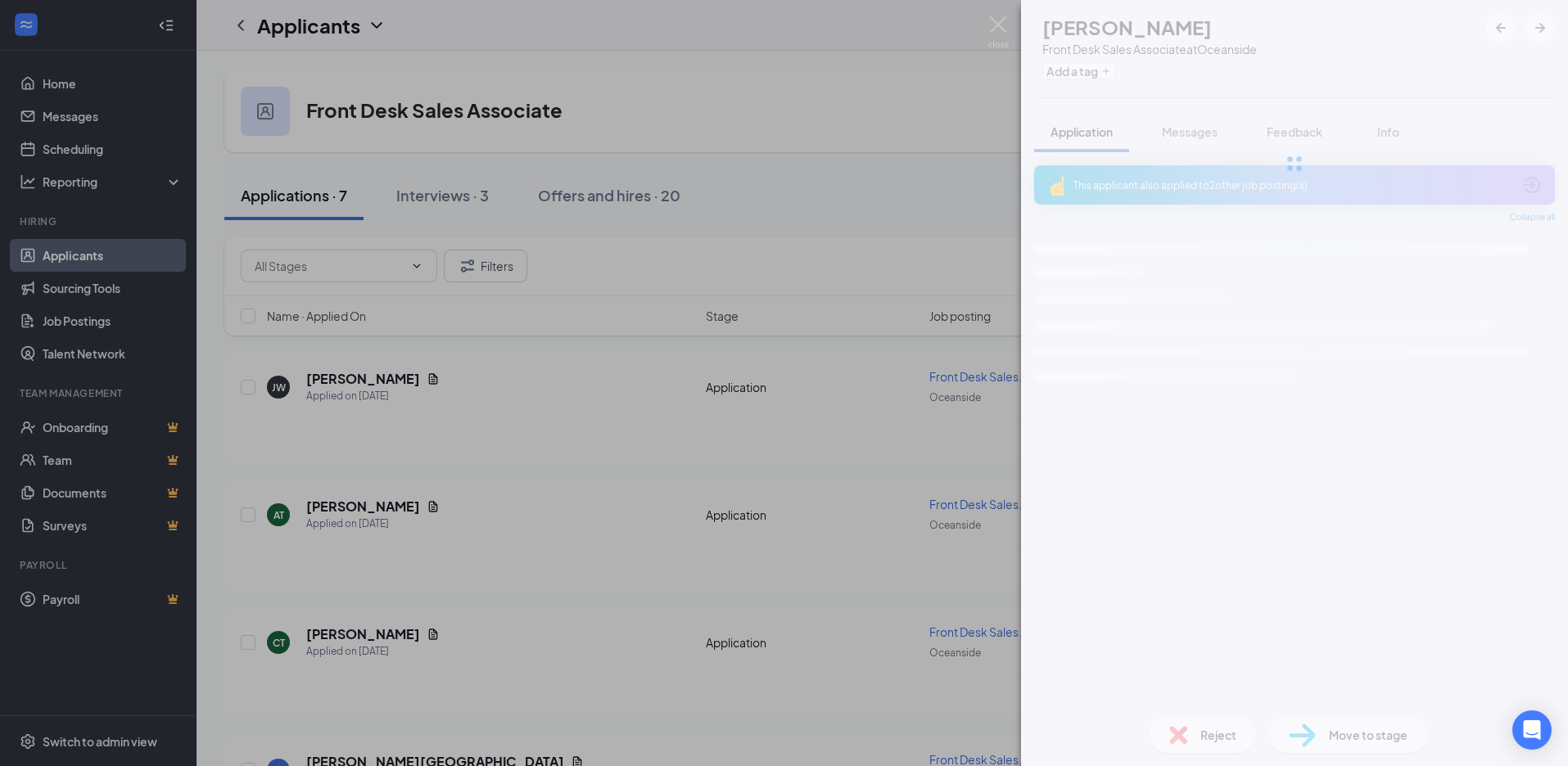
click at [707, 361] on div "JW Jadabel Wuterich Front Desk Sales Associate at Oceanside Add a tag Applicati…" at bounding box center [784, 383] width 1568 height 766
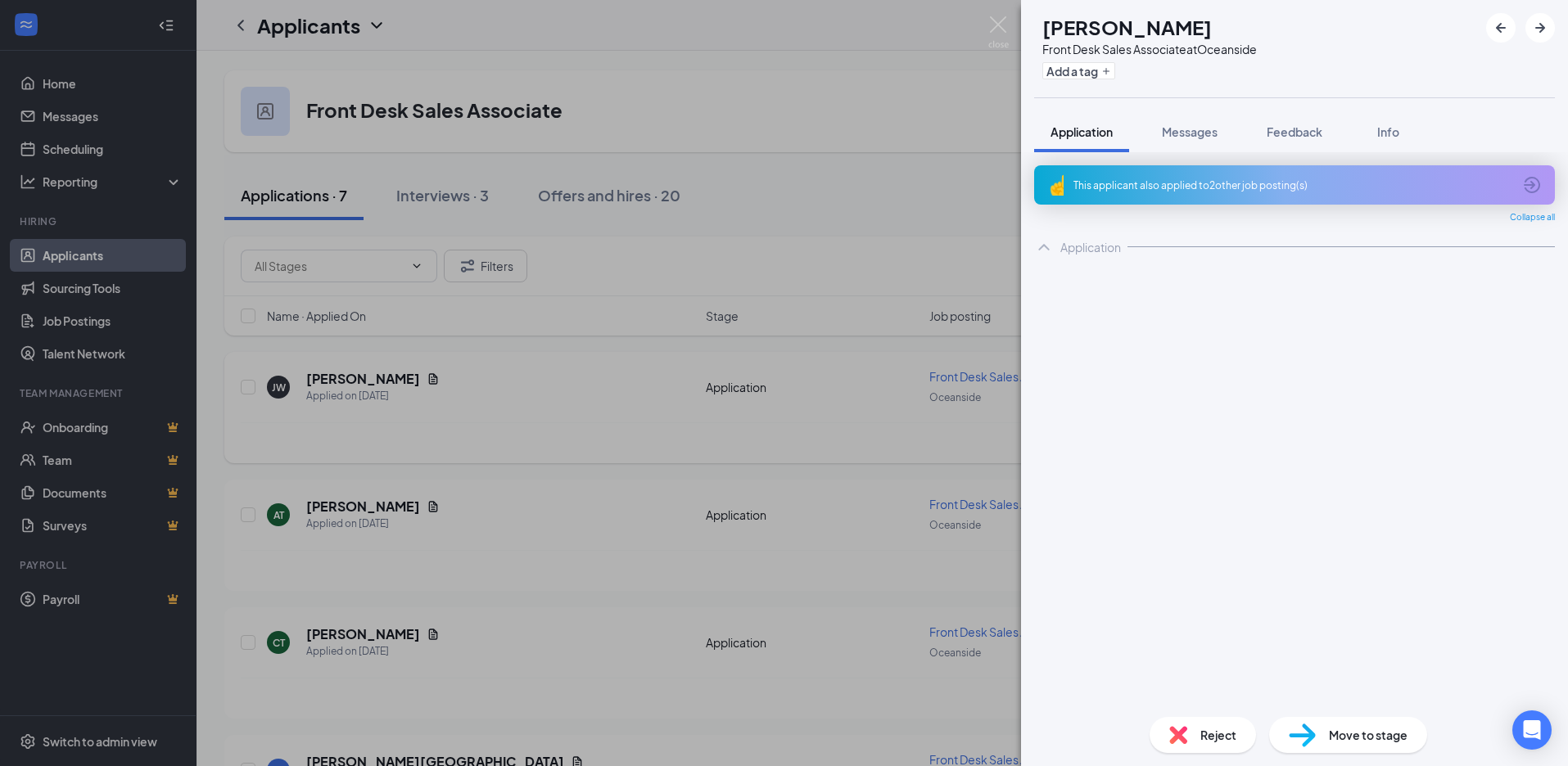
click at [397, 376] on h5 "Jadabel Wuterich" at bounding box center [362, 379] width 113 height 18
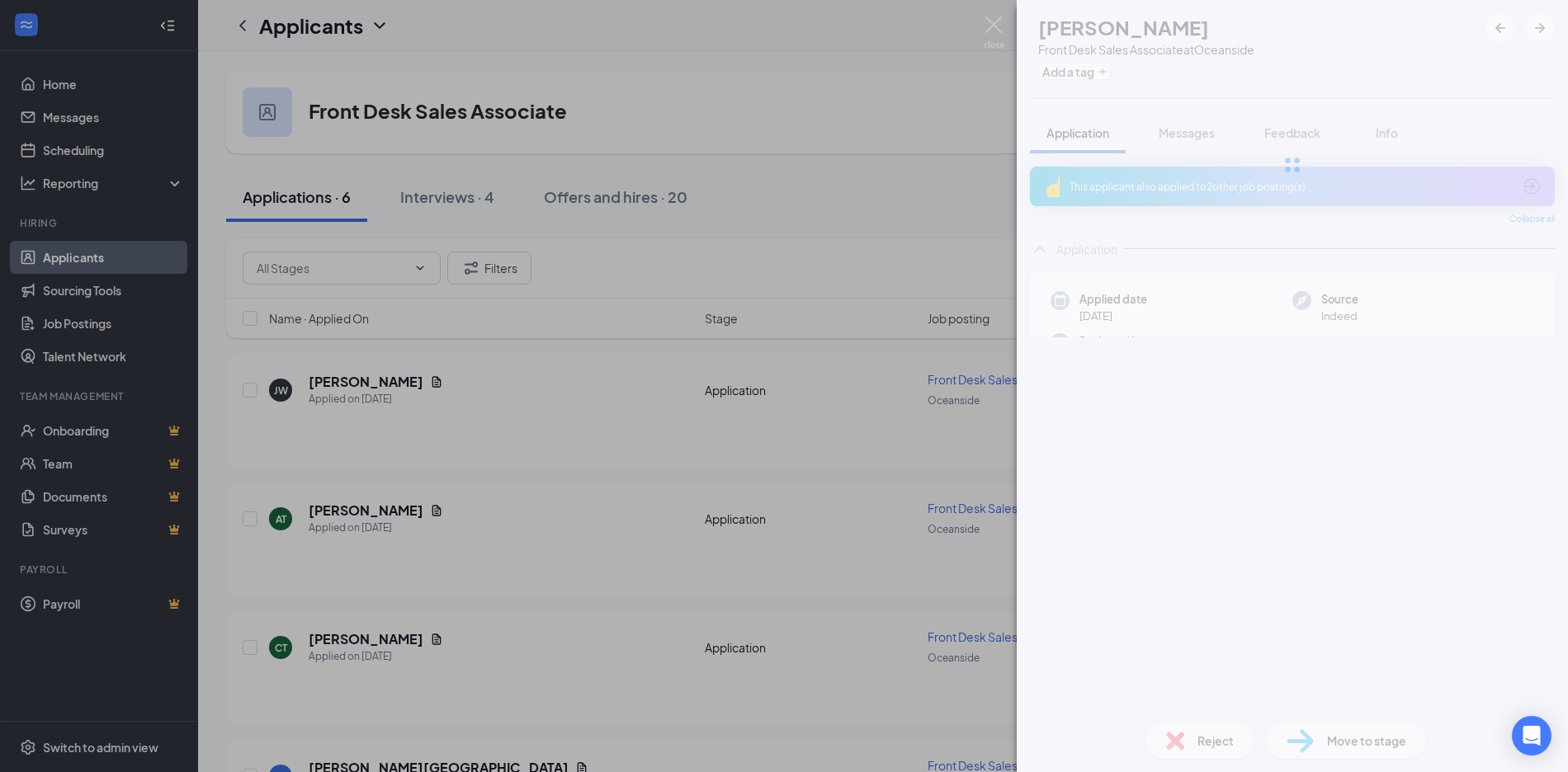
click at [427, 379] on div "JW Jadabel Wuterich Front Desk Sales Associate at Oceanside Add a tag Applicati…" at bounding box center [784, 386] width 1568 height 772
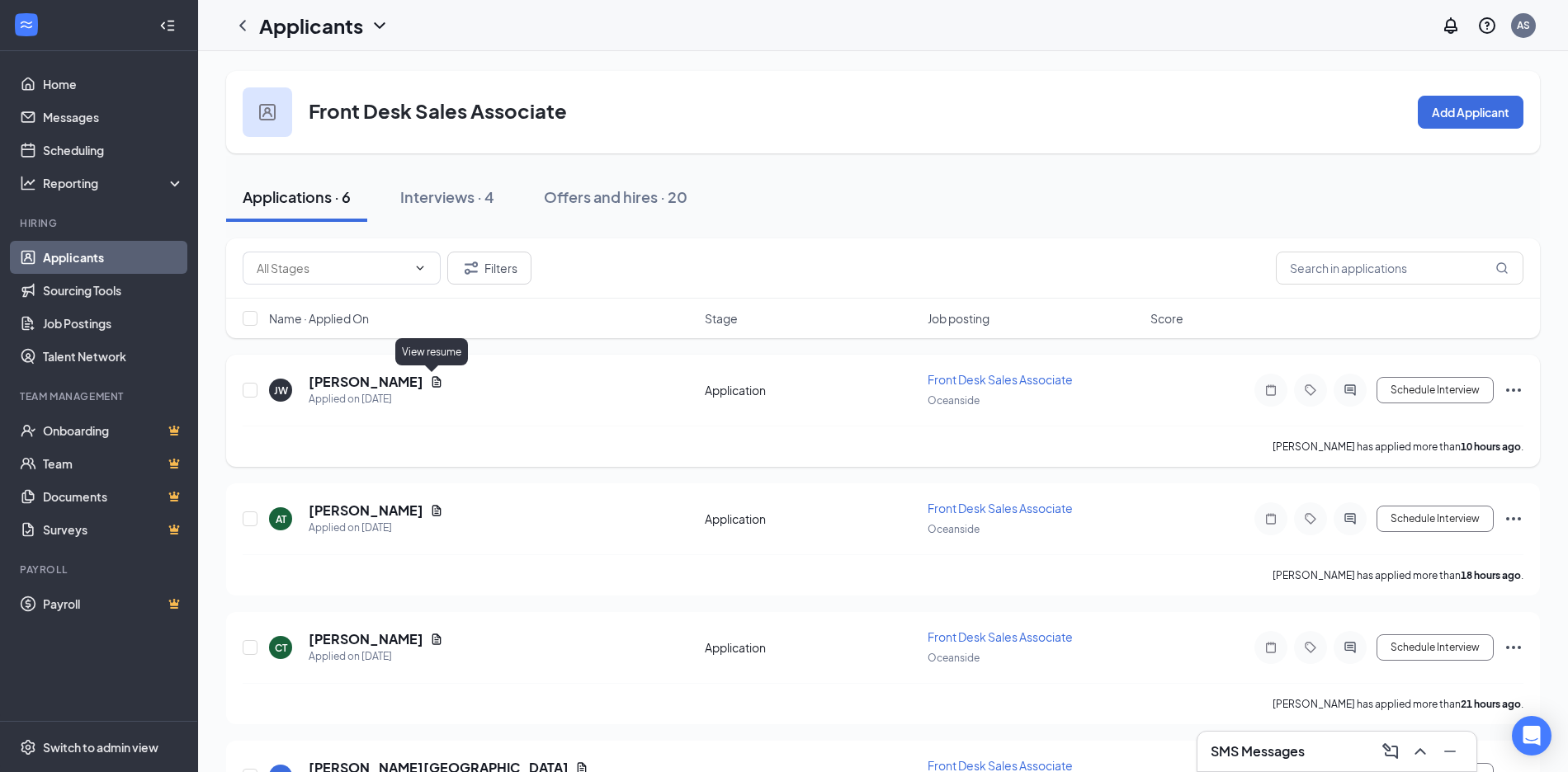
click at [430, 386] on icon "Document" at bounding box center [436, 382] width 13 height 13
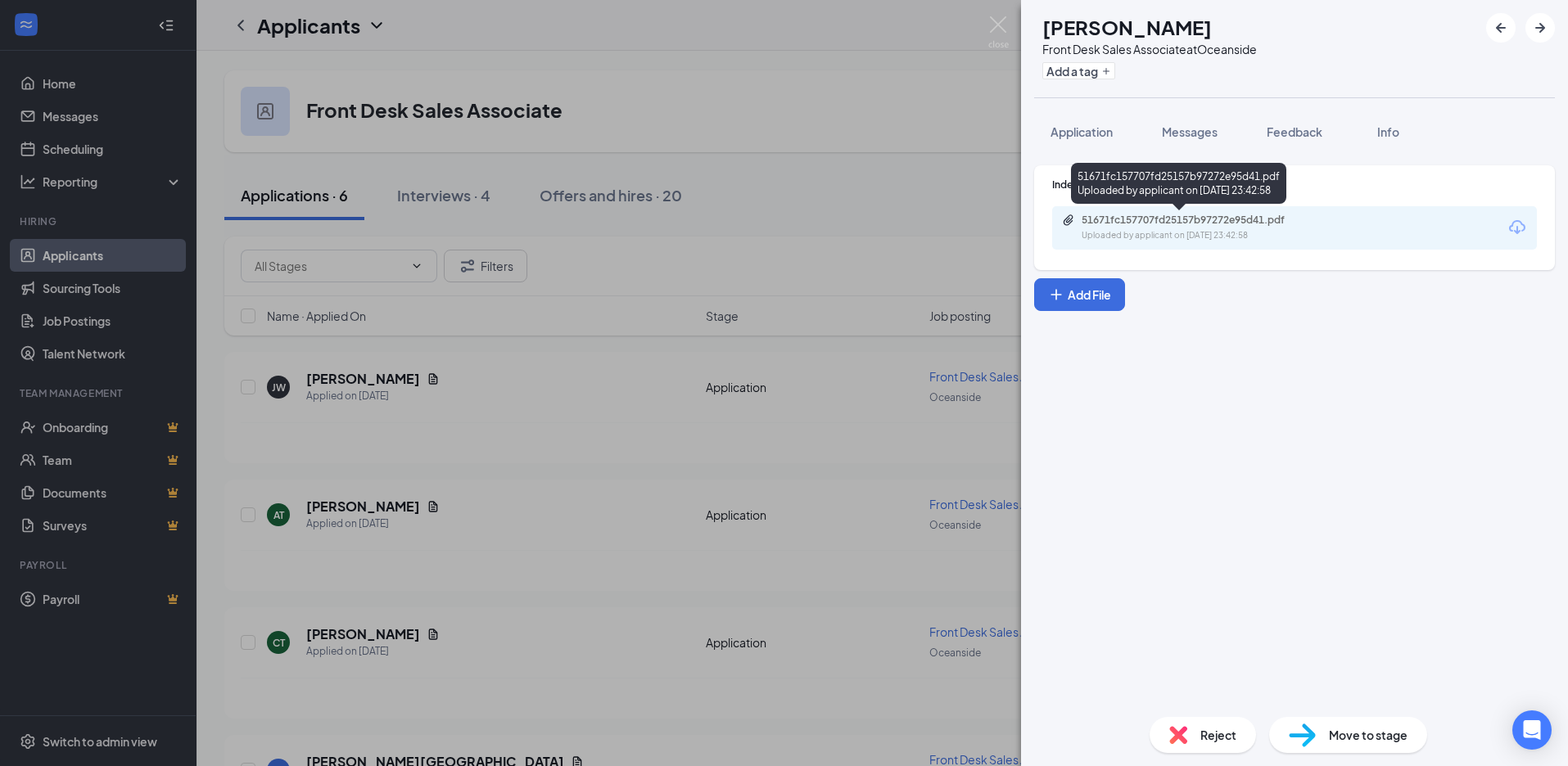
click at [1175, 230] on div "Uploaded by applicant on Sep 15, 2025 at 23:42:58" at bounding box center [1204, 236] width 245 height 13
click at [1219, 732] on span "Reject" at bounding box center [1218, 735] width 36 height 18
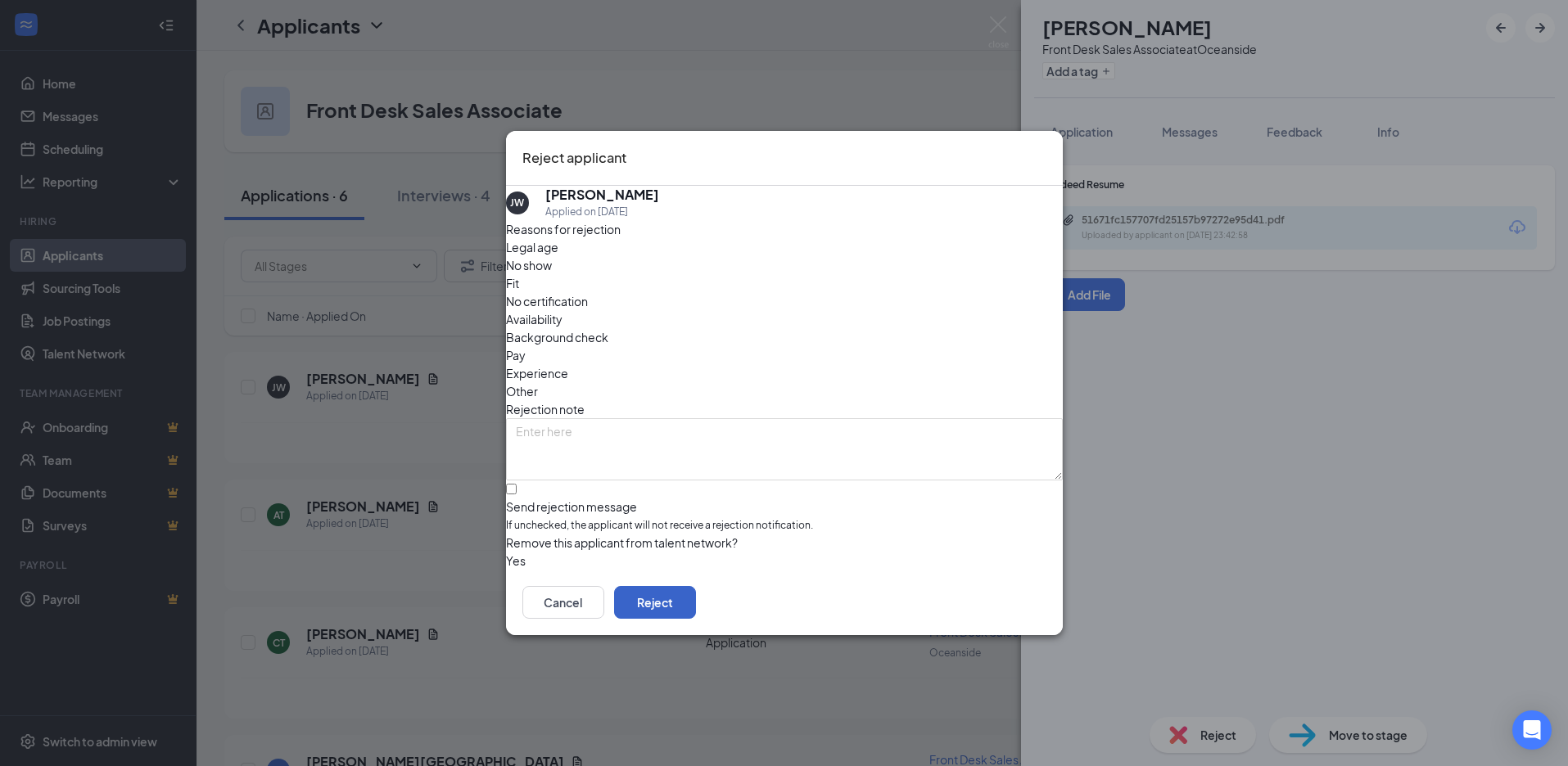
click at [696, 599] on button "Reject" at bounding box center [654, 602] width 82 height 33
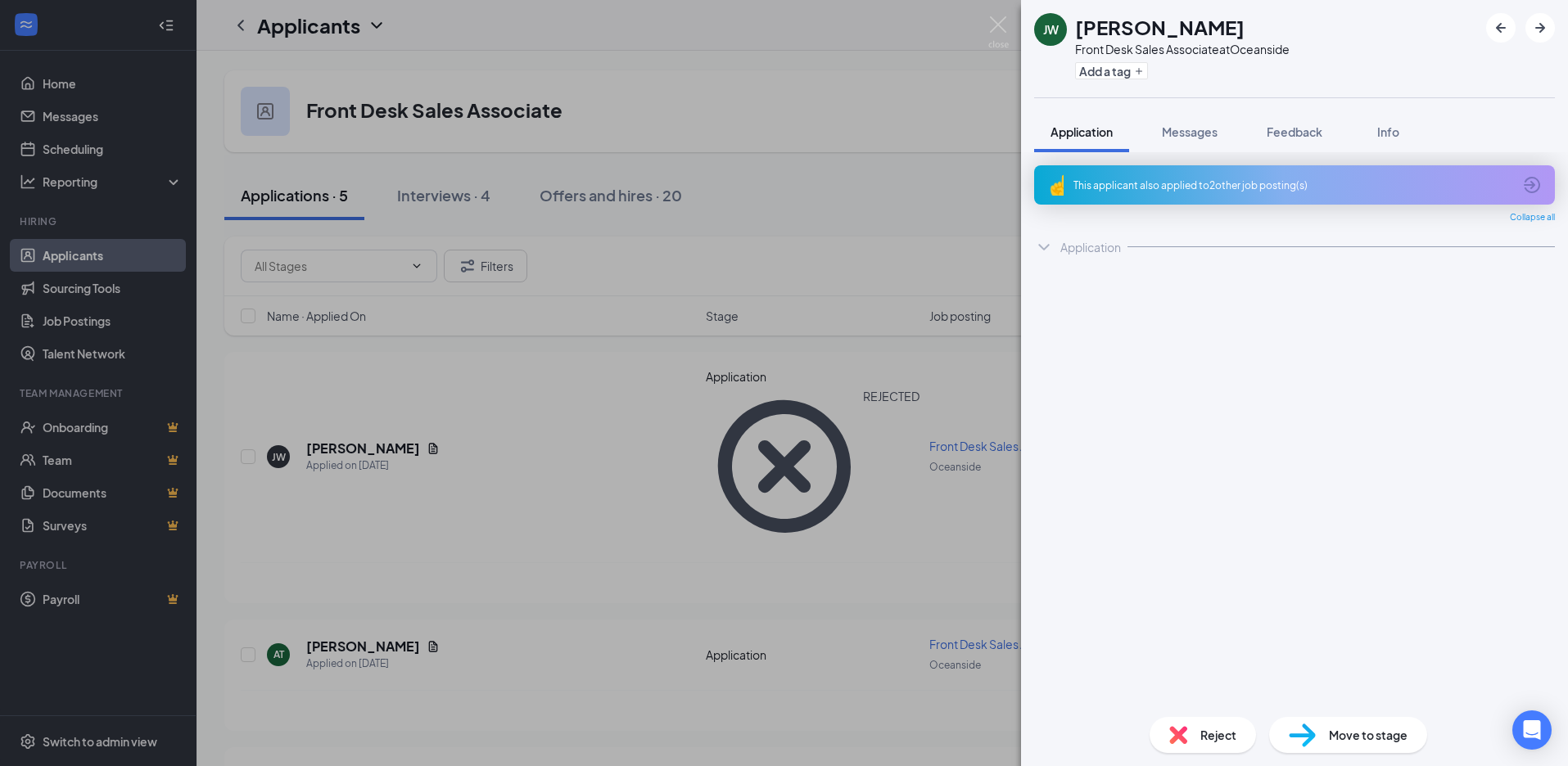
click at [346, 552] on div "JW Jadabel Wuterich Front Desk Sales Associate at Oceanside Add a tag Applicati…" at bounding box center [784, 383] width 1568 height 766
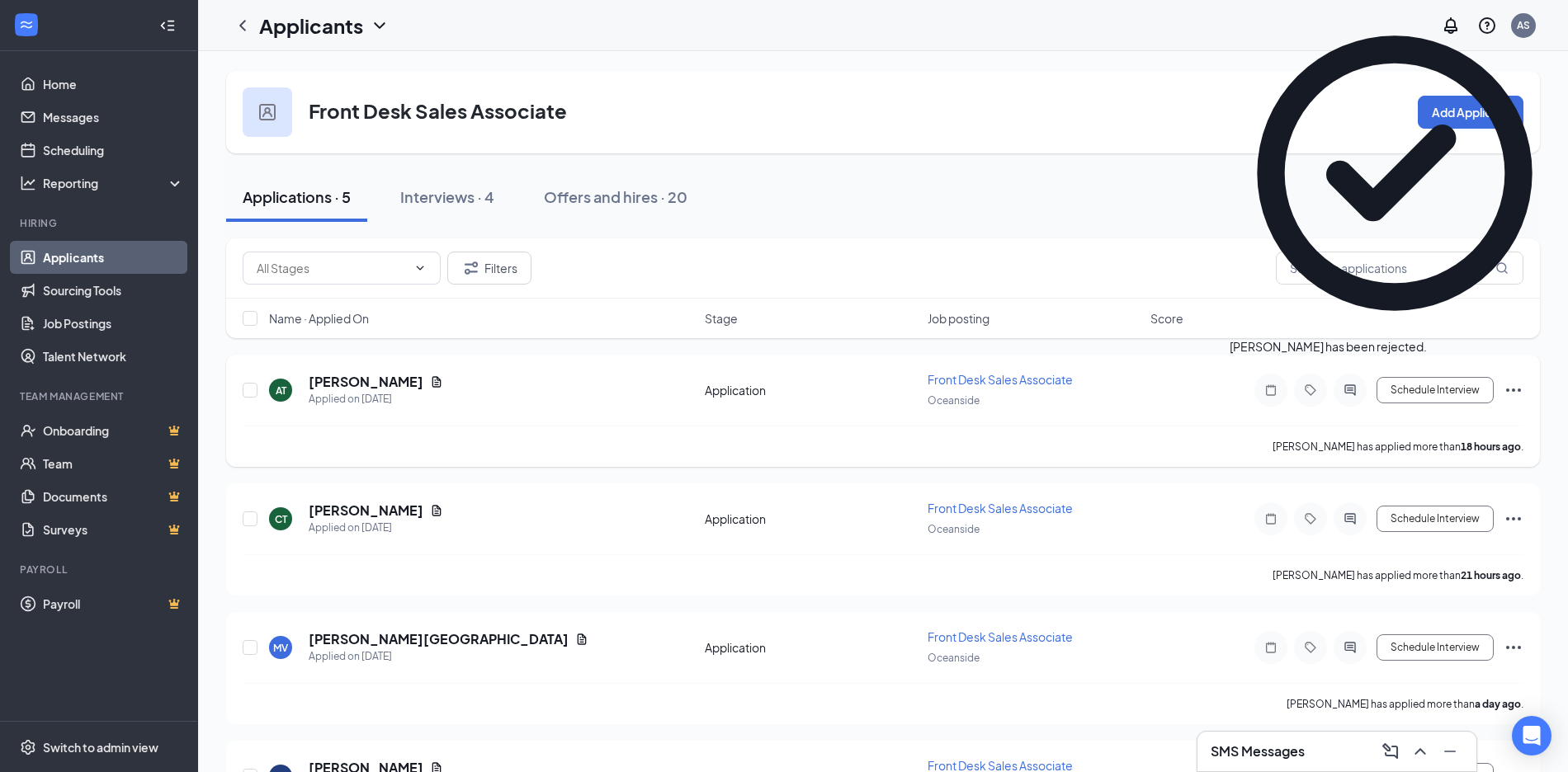
click at [433, 378] on icon "Document" at bounding box center [437, 382] width 9 height 11
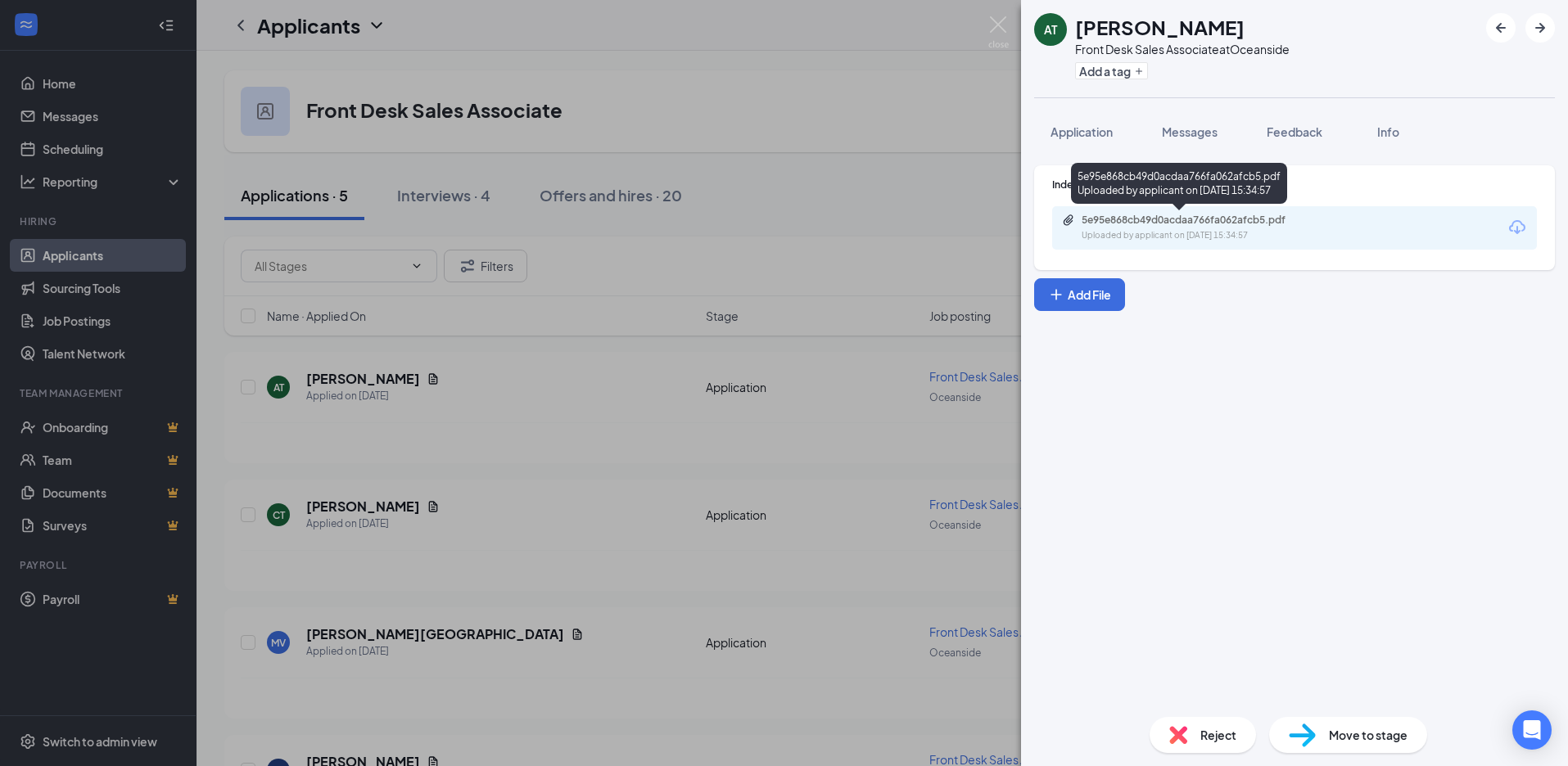
click at [1233, 216] on div "5e95e868cb49d0acdaa766fa062afcb5.pdf" at bounding box center [1196, 220] width 230 height 13
click at [1190, 740] on div "Reject" at bounding box center [1202, 735] width 106 height 36
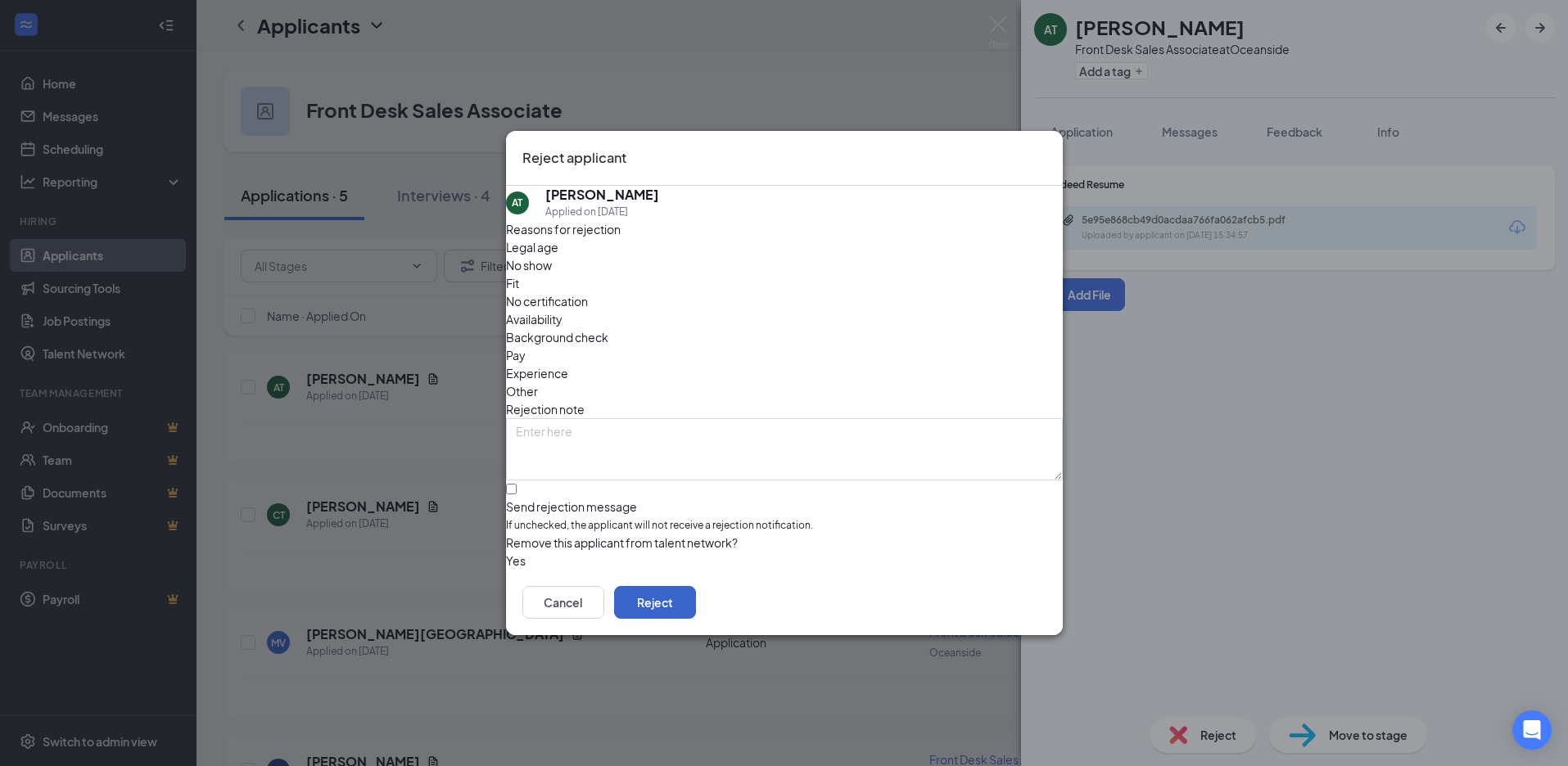
click at [696, 616] on button "Reject" at bounding box center [654, 602] width 82 height 33
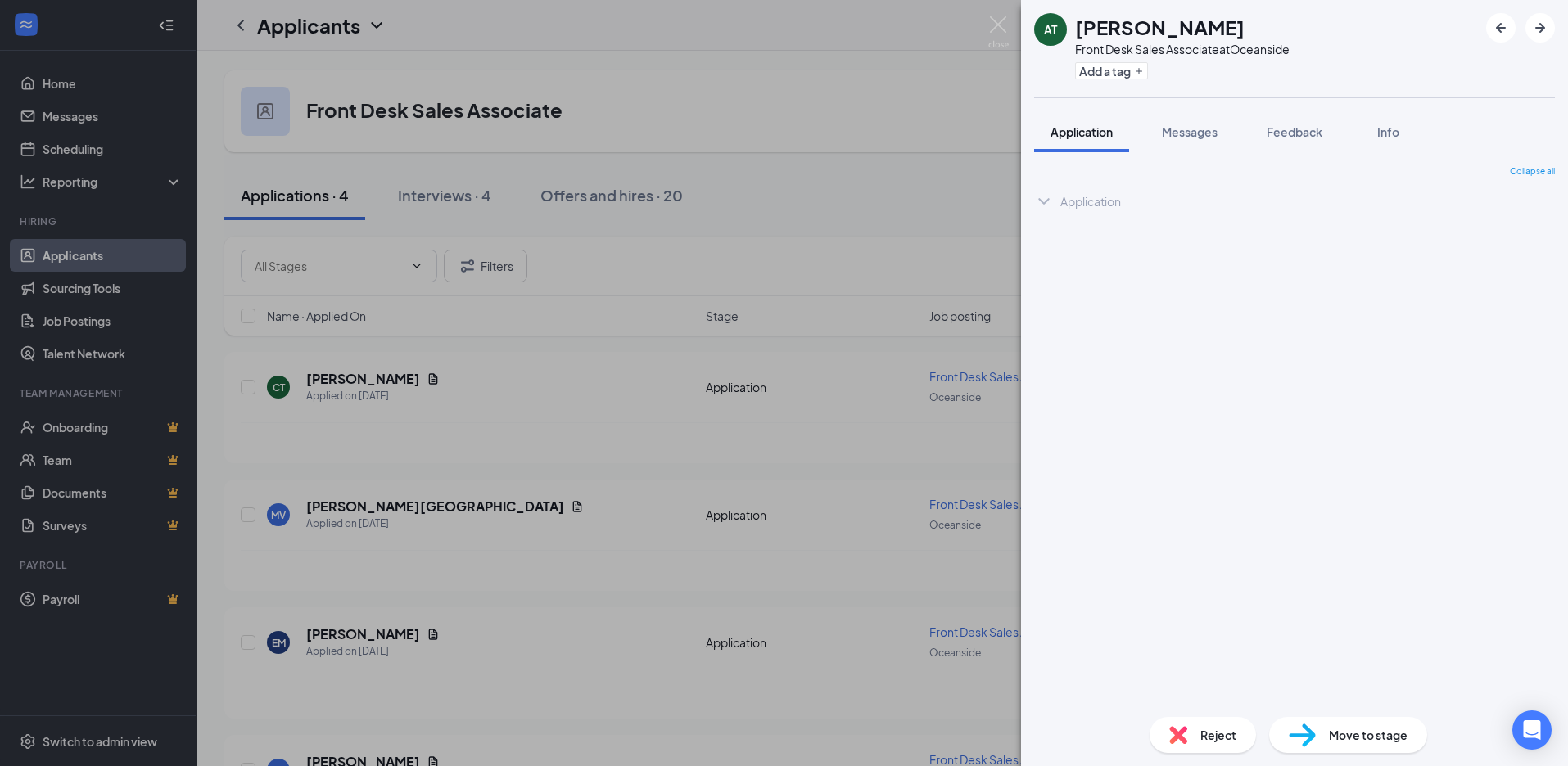
click at [234, 377] on div "AT Alexandra Torres Front Desk Sales Associate at Oceanside Add a tag Applicati…" at bounding box center [784, 383] width 1568 height 766
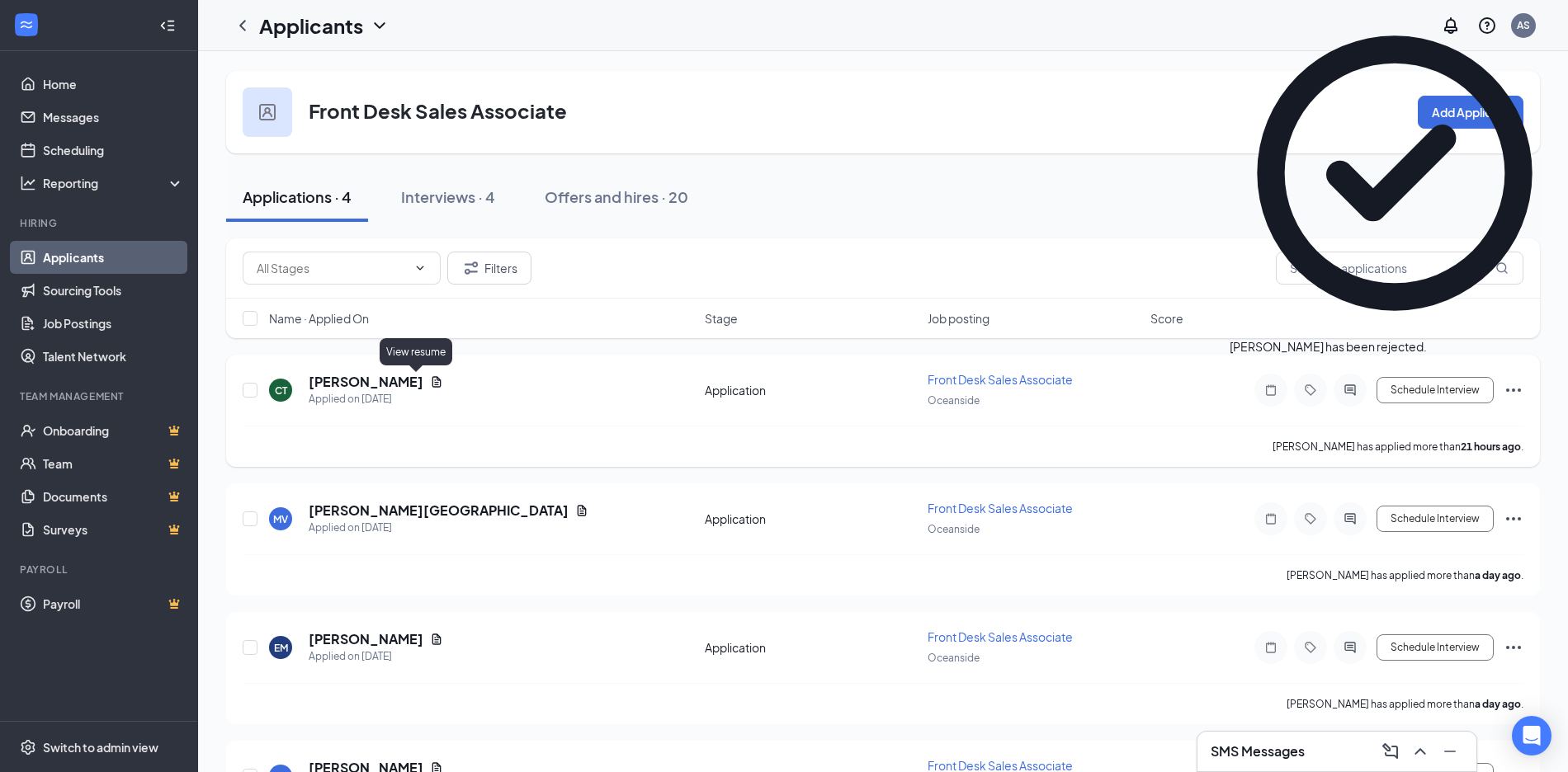
click at [430, 379] on icon "Document" at bounding box center [436, 382] width 13 height 13
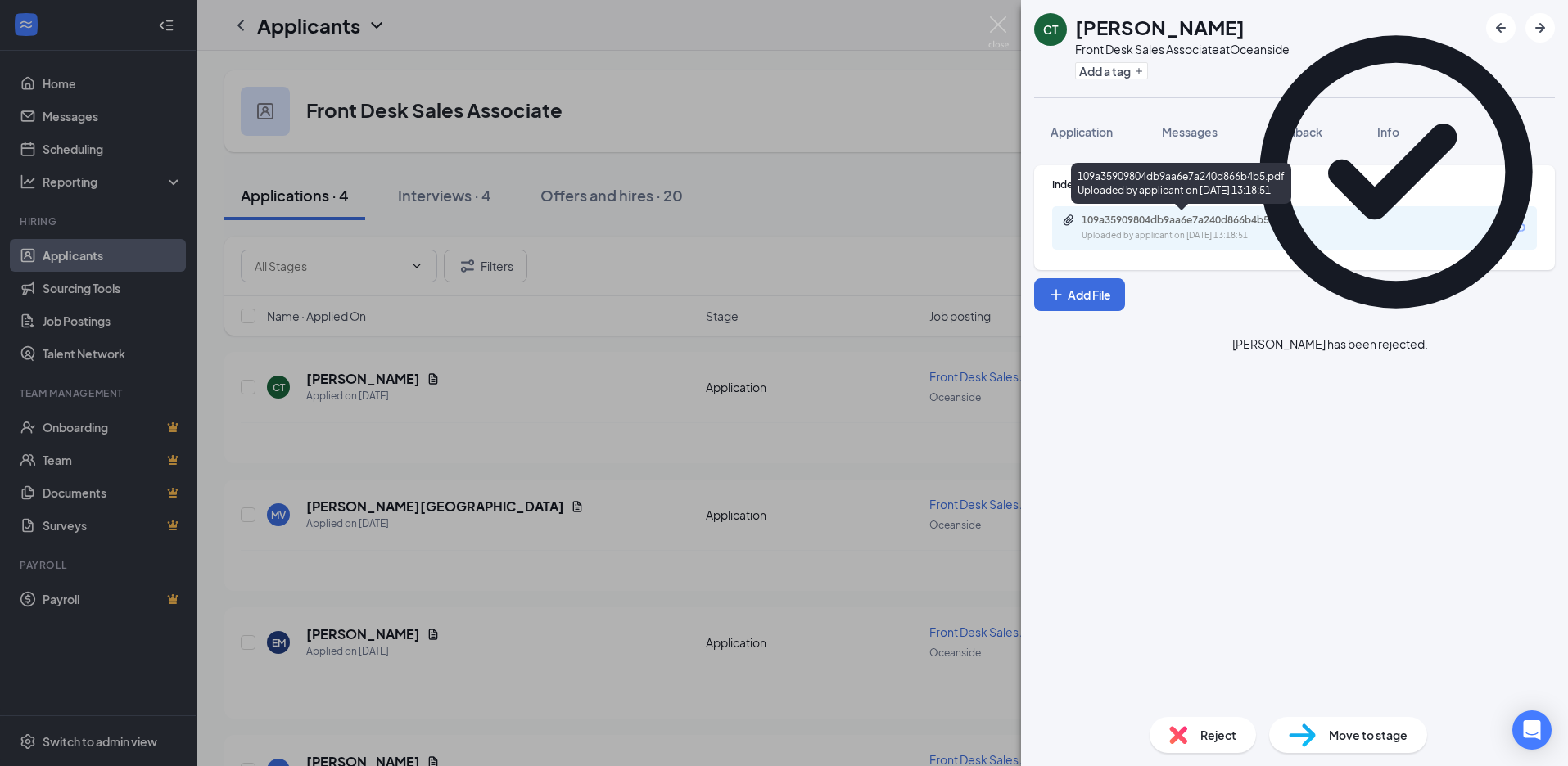
click at [1133, 215] on div "109a35909804db9aa6e7a240d866b4b5.pdf" at bounding box center [1196, 220] width 230 height 13
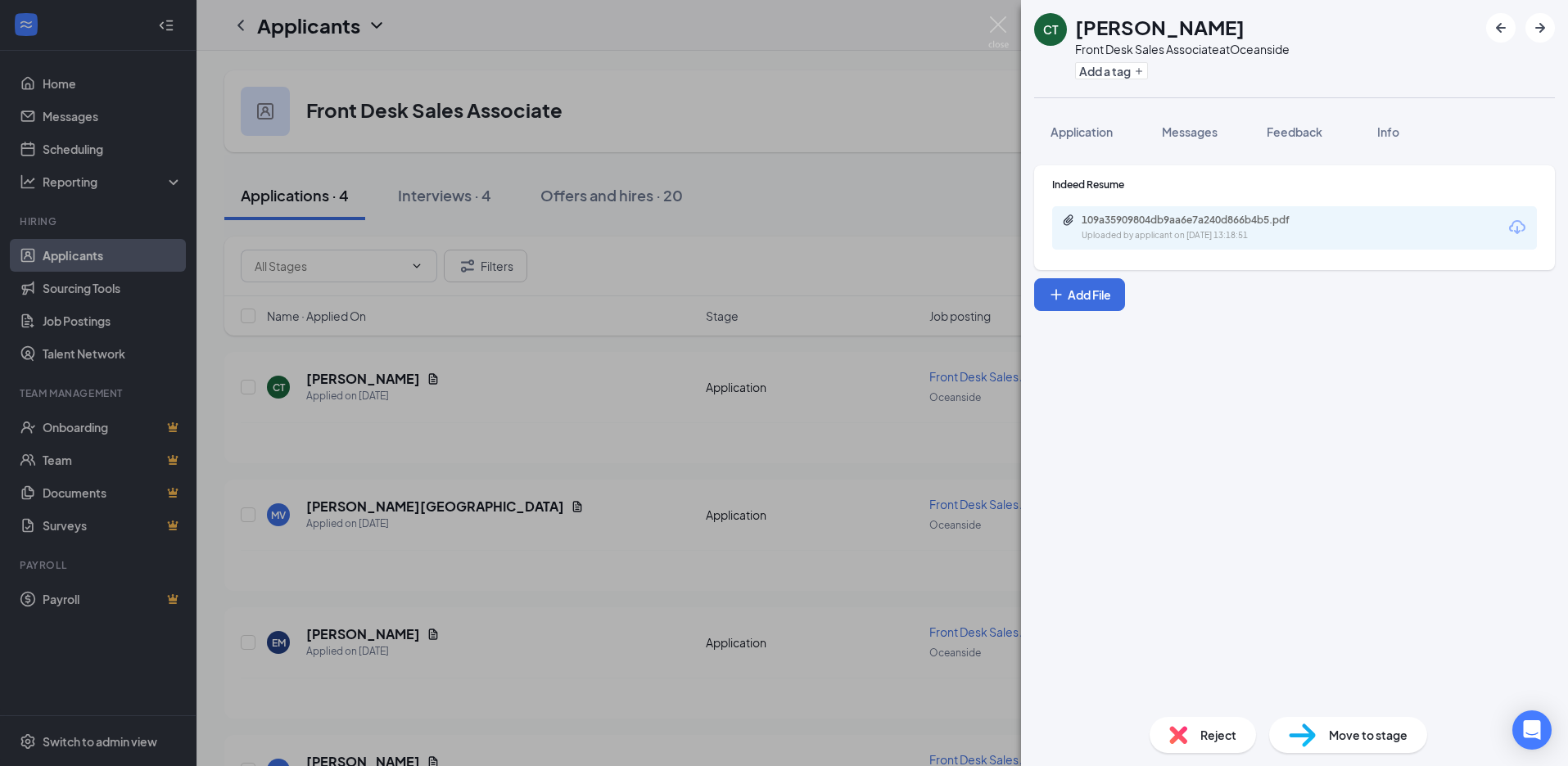
click at [1156, 718] on div "Reject Move to stage" at bounding box center [1295, 735] width 547 height 62
click at [1164, 731] on div "Reject" at bounding box center [1202, 735] width 106 height 36
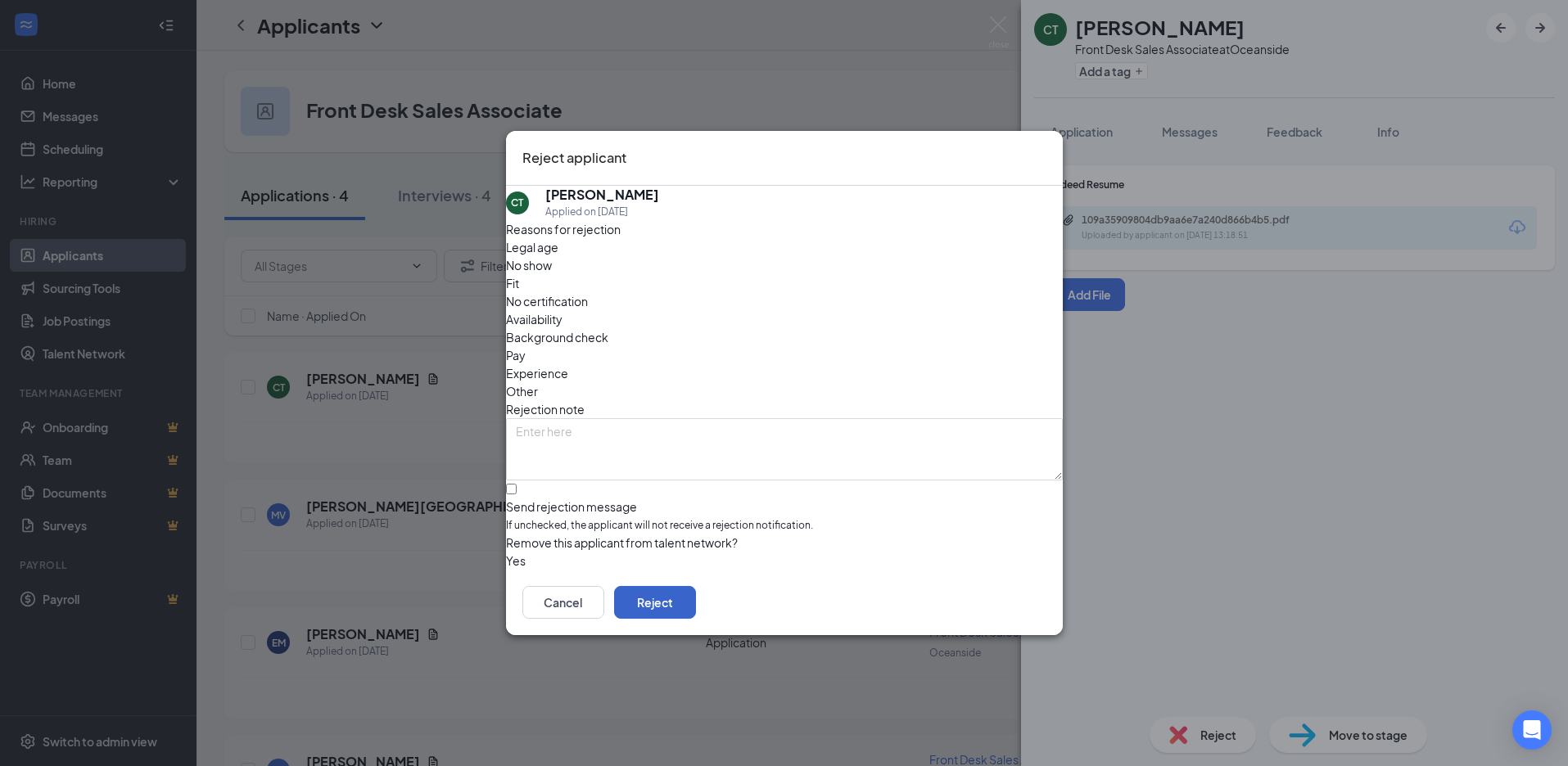
click at [696, 594] on button "Reject" at bounding box center [654, 602] width 82 height 33
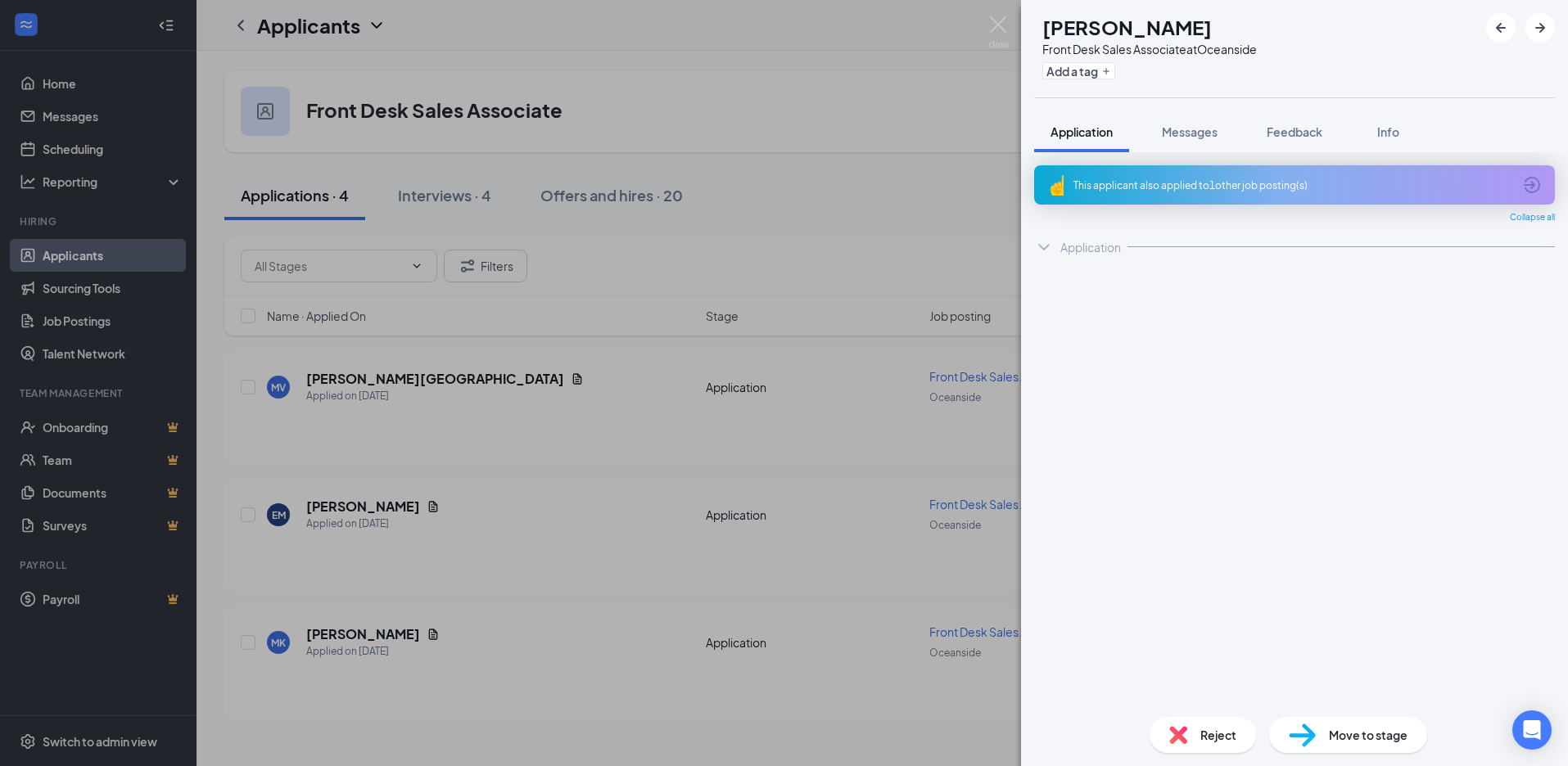
click at [381, 374] on div "CT Christine Tovar Front Desk Sales Associate at Oceanside Add a tag Applicatio…" at bounding box center [784, 383] width 1568 height 766
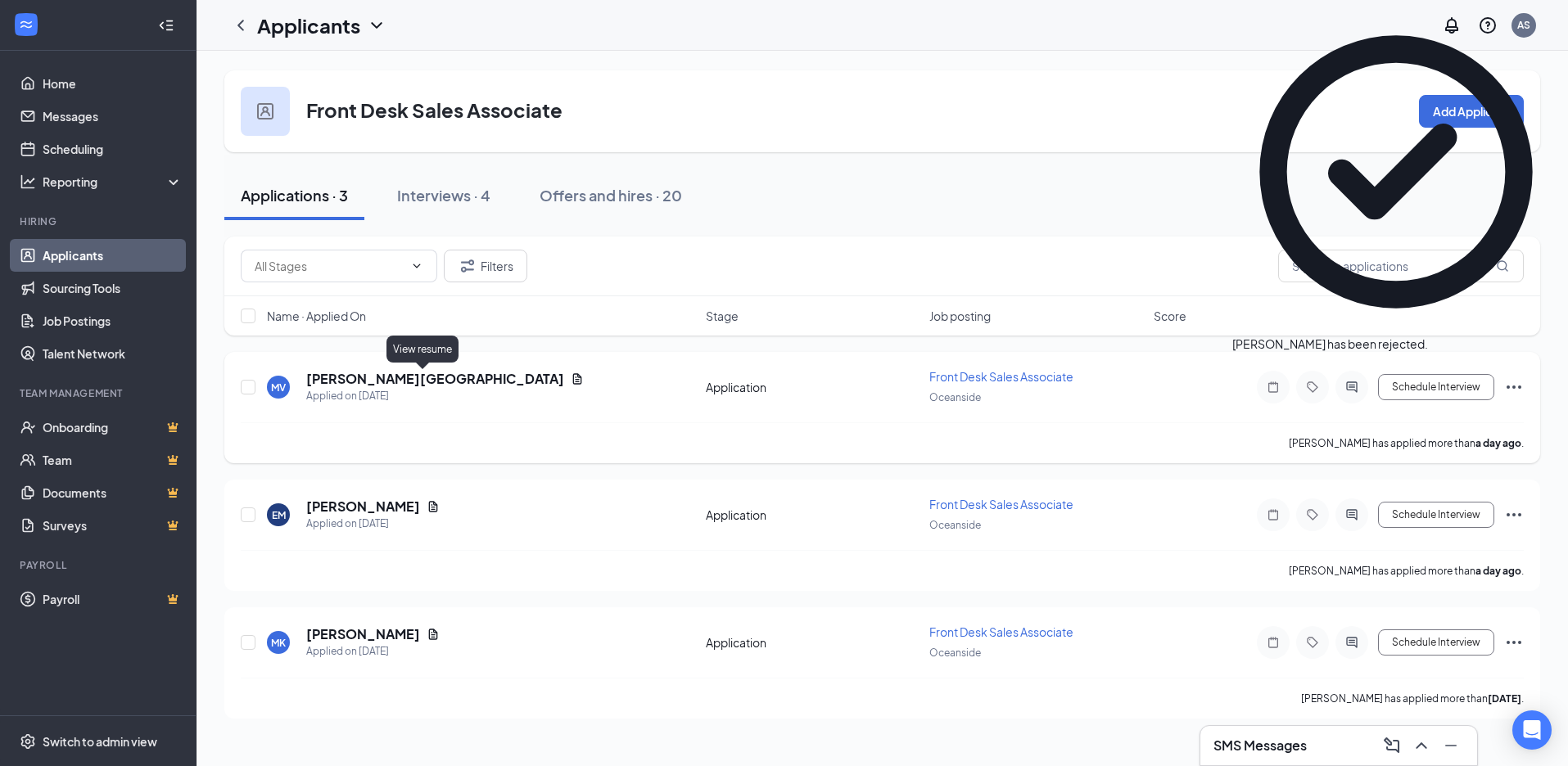
click at [571, 382] on icon "Document" at bounding box center [577, 379] width 13 height 13
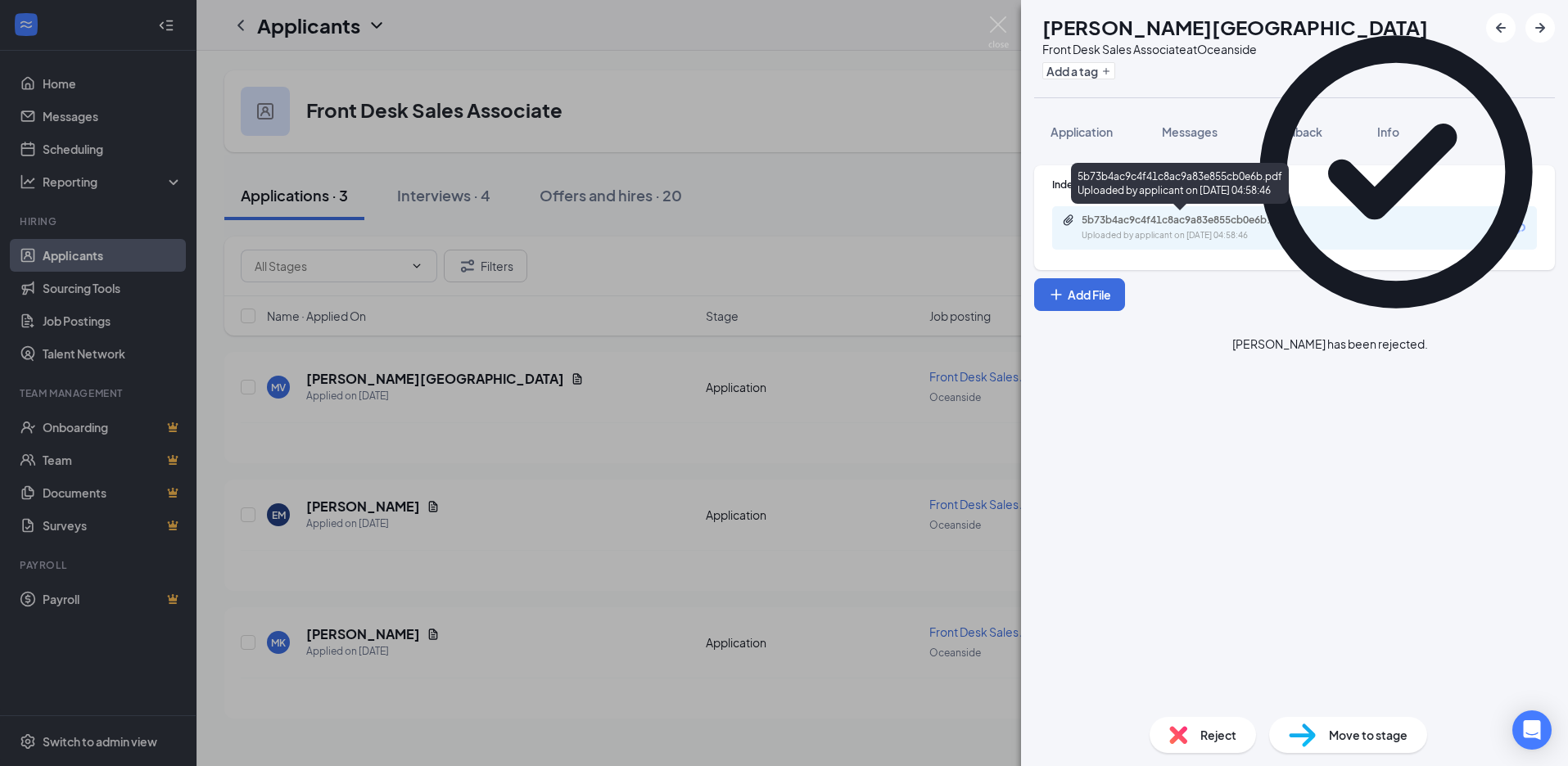
click at [1171, 215] on div "5b73b4ac9c4f41c8ac9a83e855cb0e6b.pdf" at bounding box center [1196, 220] width 230 height 13
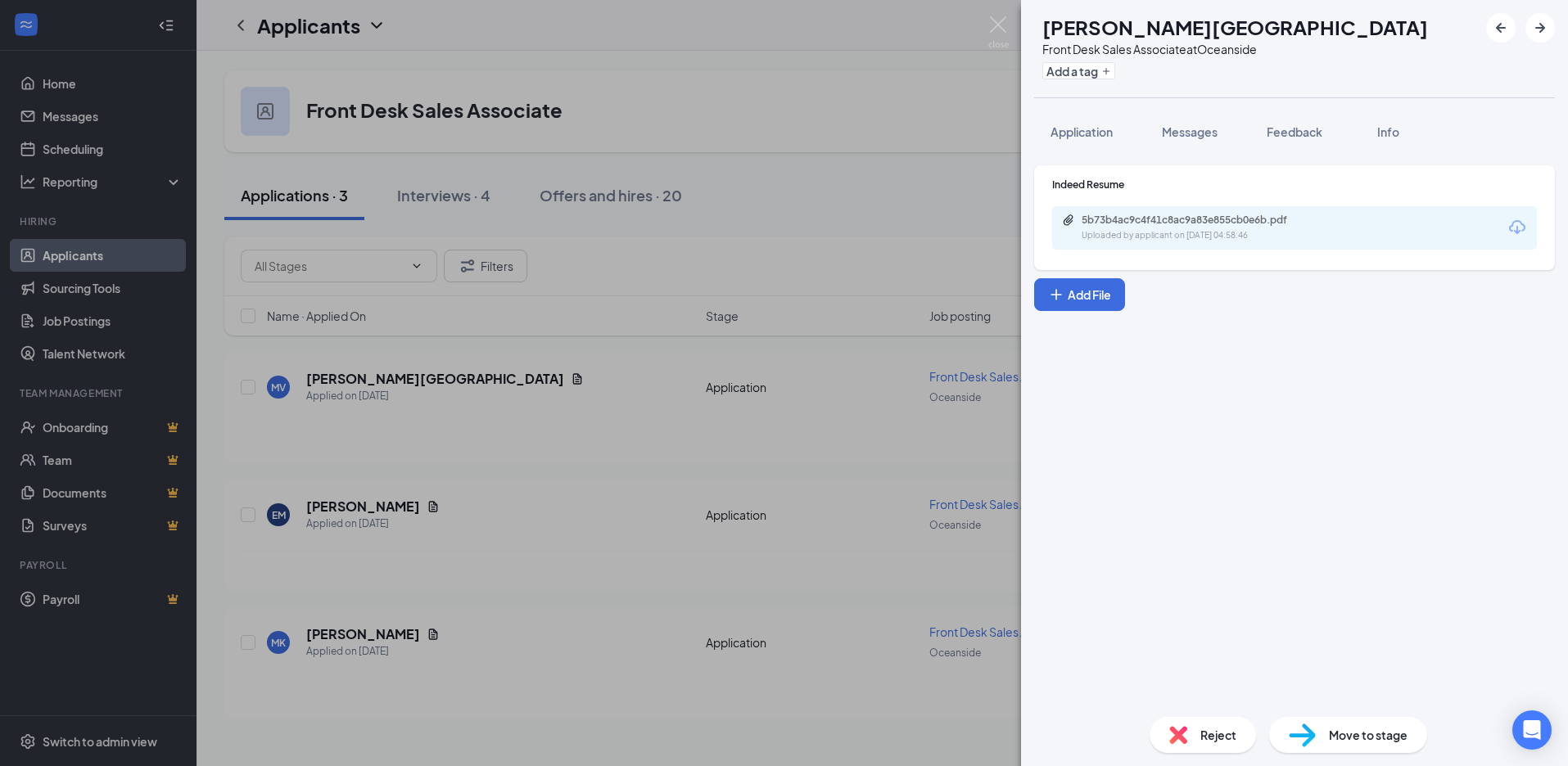
click at [925, 355] on div "MV Monica Valencia Front Desk Sales Associate at Oceanside Add a tag Applicatio…" at bounding box center [784, 383] width 1568 height 766
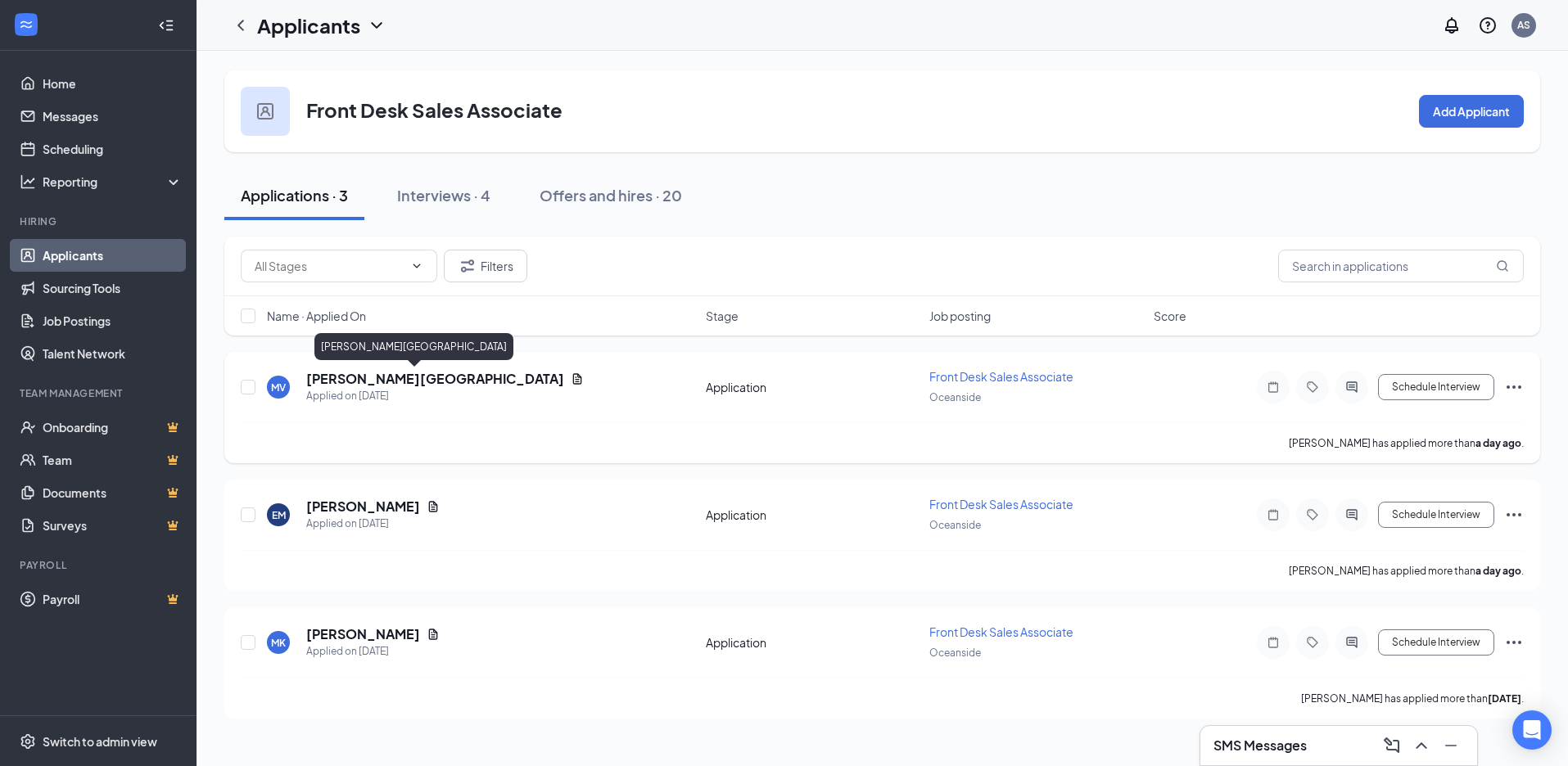
click at [368, 378] on h5 "Monica Valencia" at bounding box center [434, 379] width 258 height 18
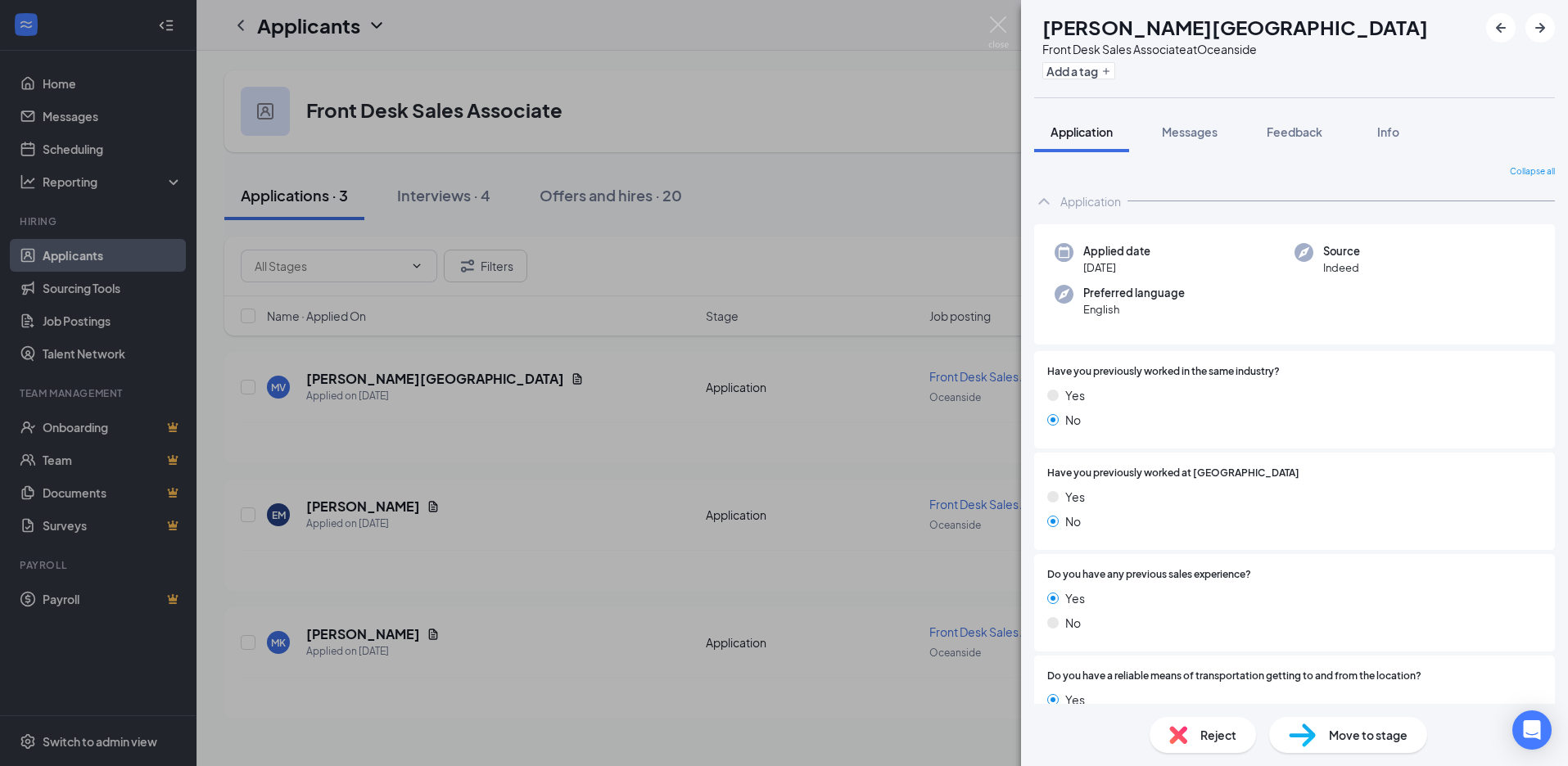
click at [1215, 740] on span "Reject" at bounding box center [1218, 735] width 36 height 18
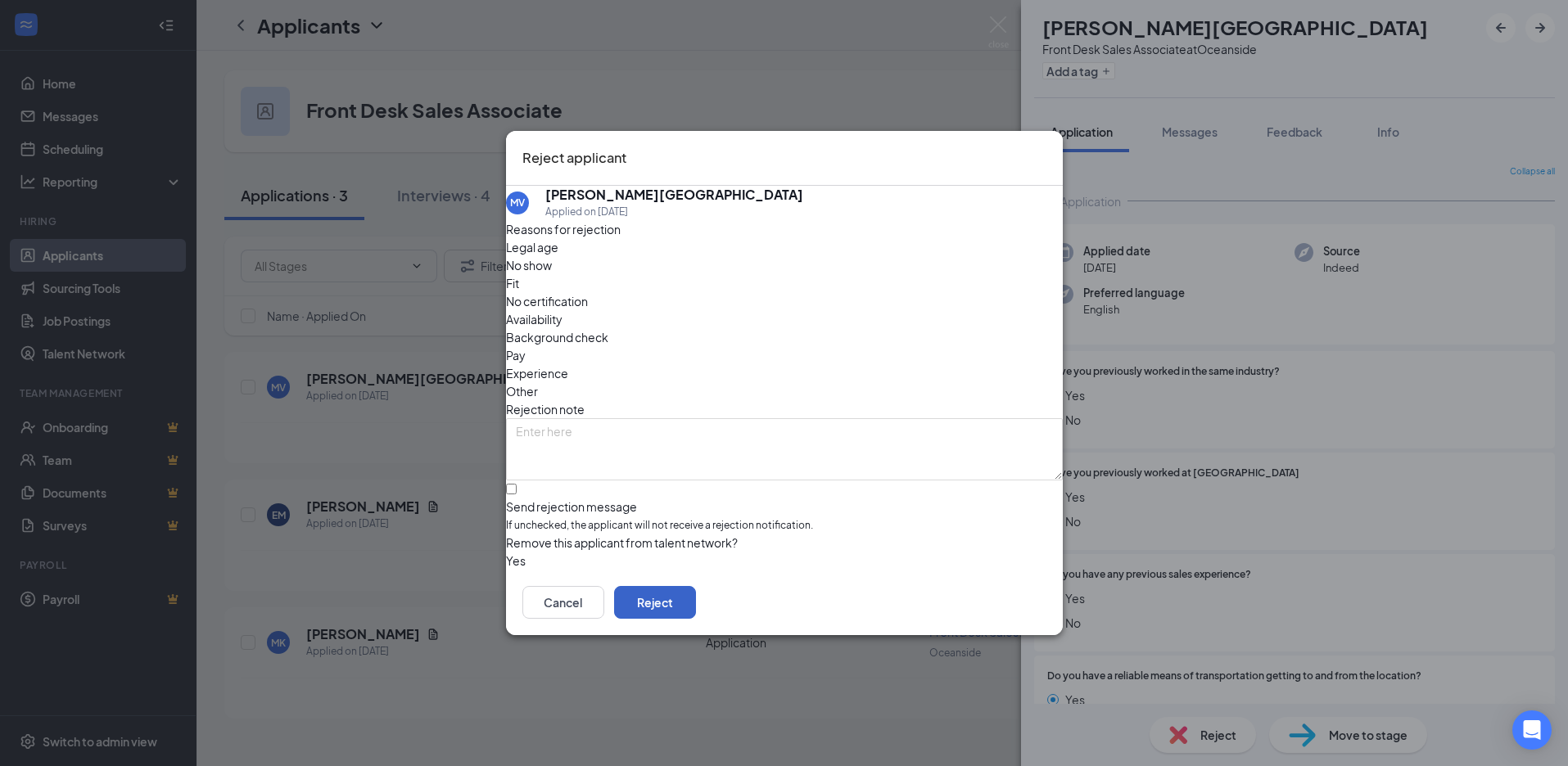
click at [696, 602] on button "Reject" at bounding box center [654, 602] width 82 height 33
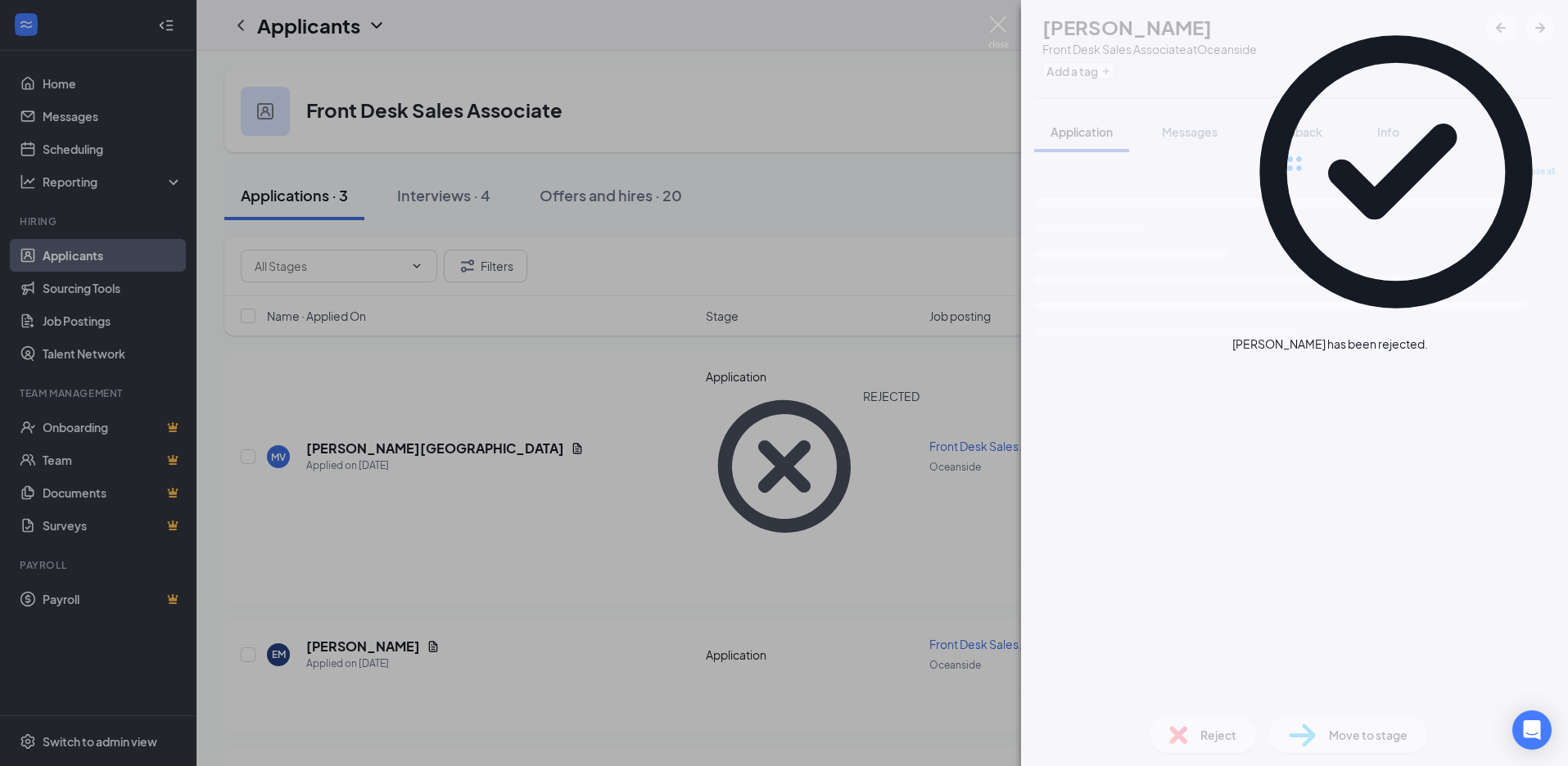
click at [489, 430] on div "EM Emily Martinez Front Desk Sales Associate at Oceanside Add a tag Application…" at bounding box center [784, 383] width 1568 height 766
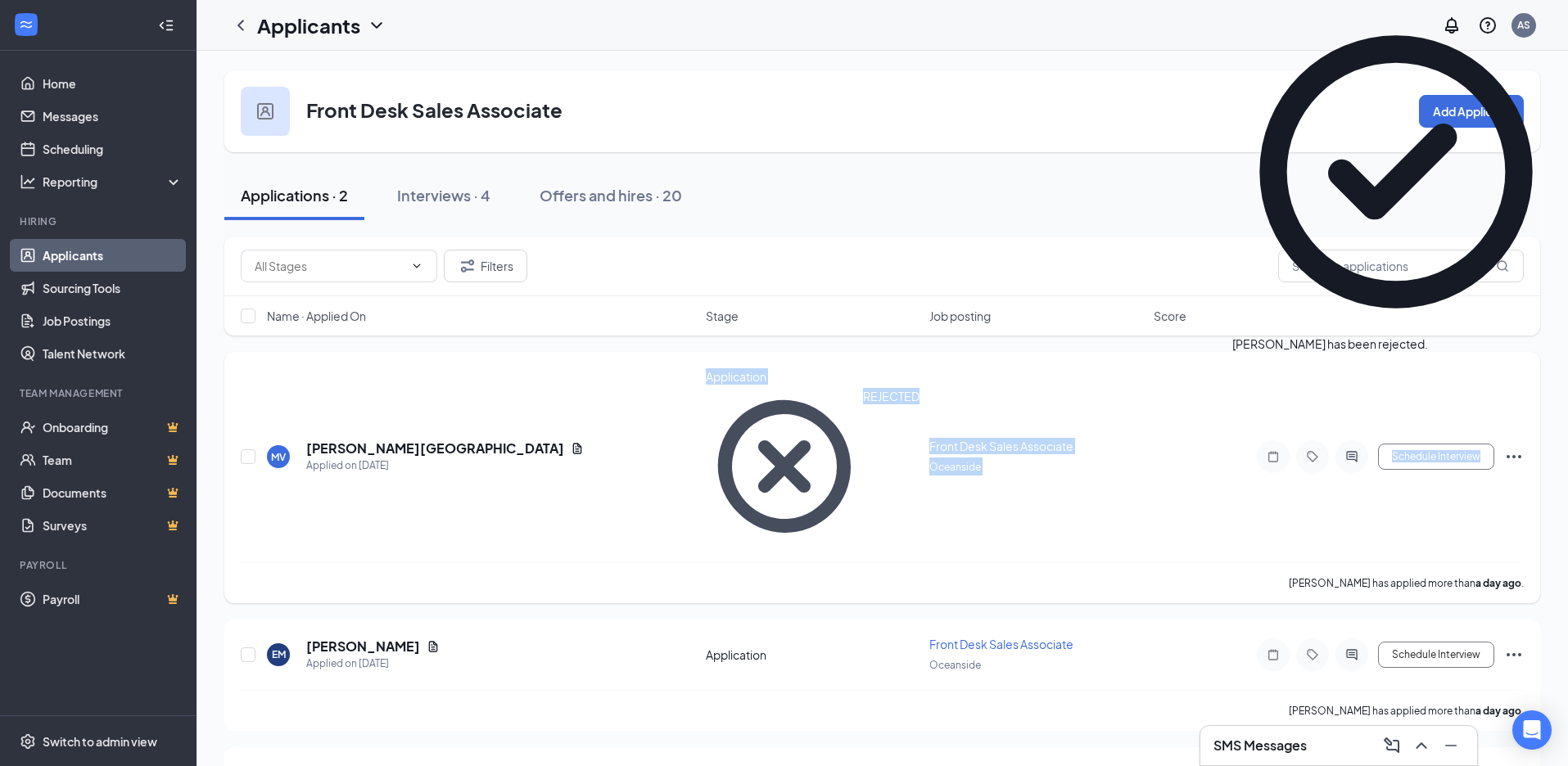
click at [438, 422] on div "MV Monica Valencia Applied on Sep 15 Application REJECTED Front Desk Sales Asso…" at bounding box center [882, 478] width 1316 height 252
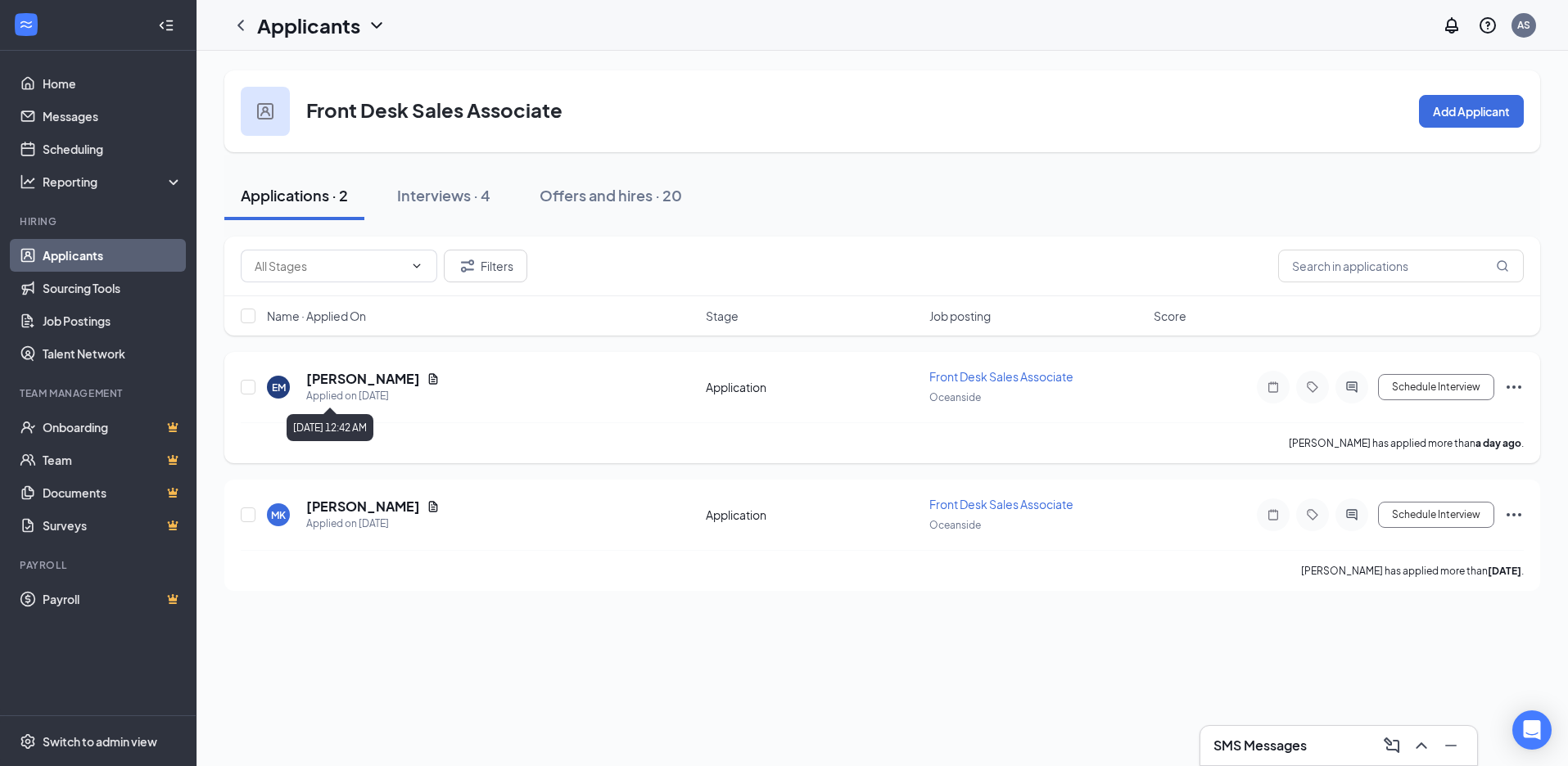
click at [427, 383] on icon "Document" at bounding box center [433, 379] width 13 height 13
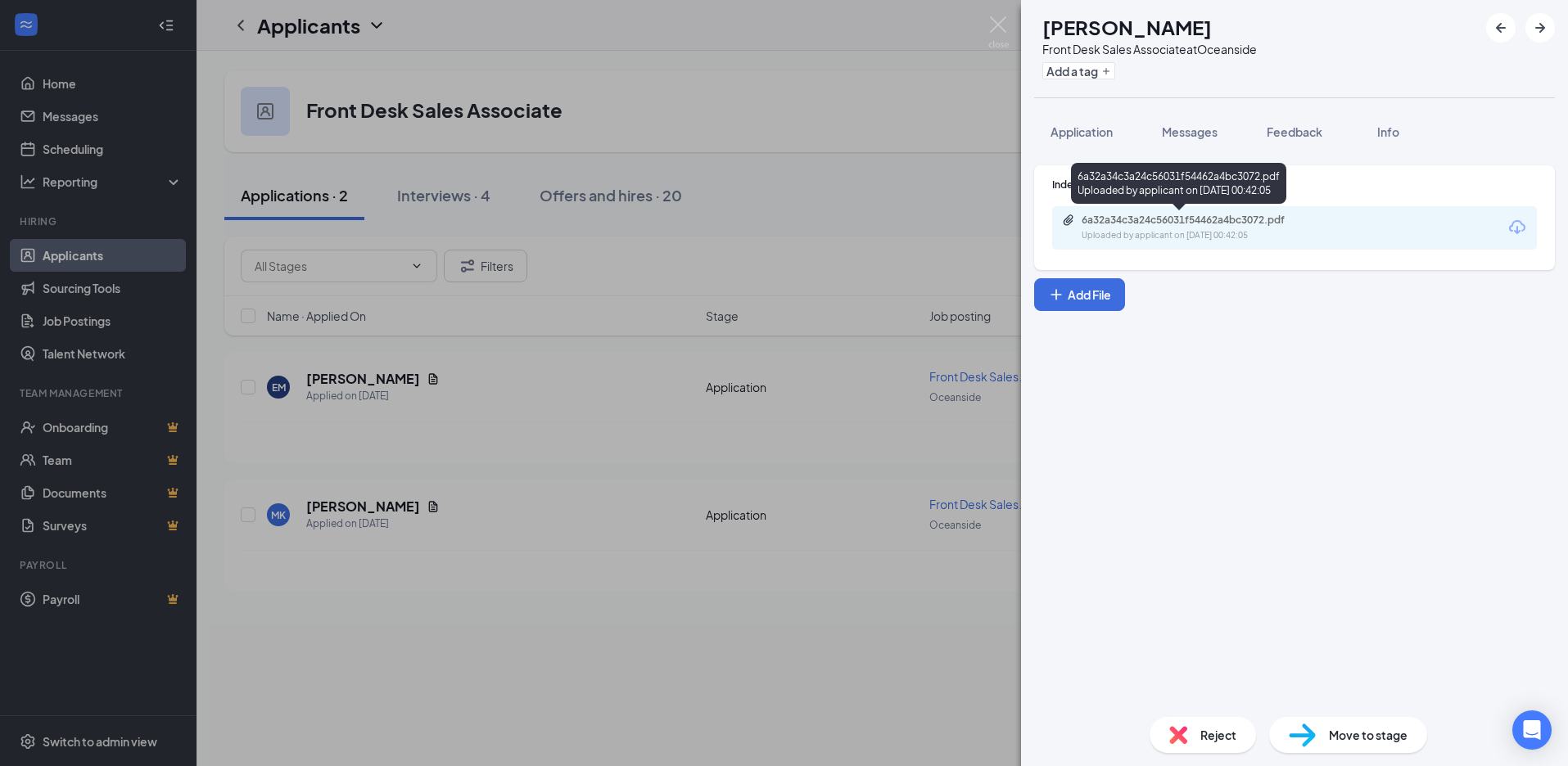
click at [1140, 228] on div "6a32a34c3a24c56031f54462a4bc3072.pdf Uploaded by applicant on Sep 15, 2025 at 0…" at bounding box center [1194, 228] width 266 height 29
click at [836, 276] on div "EM Emily Martinez Front Desk Sales Associate at Oceanside Add a tag Application…" at bounding box center [784, 383] width 1568 height 766
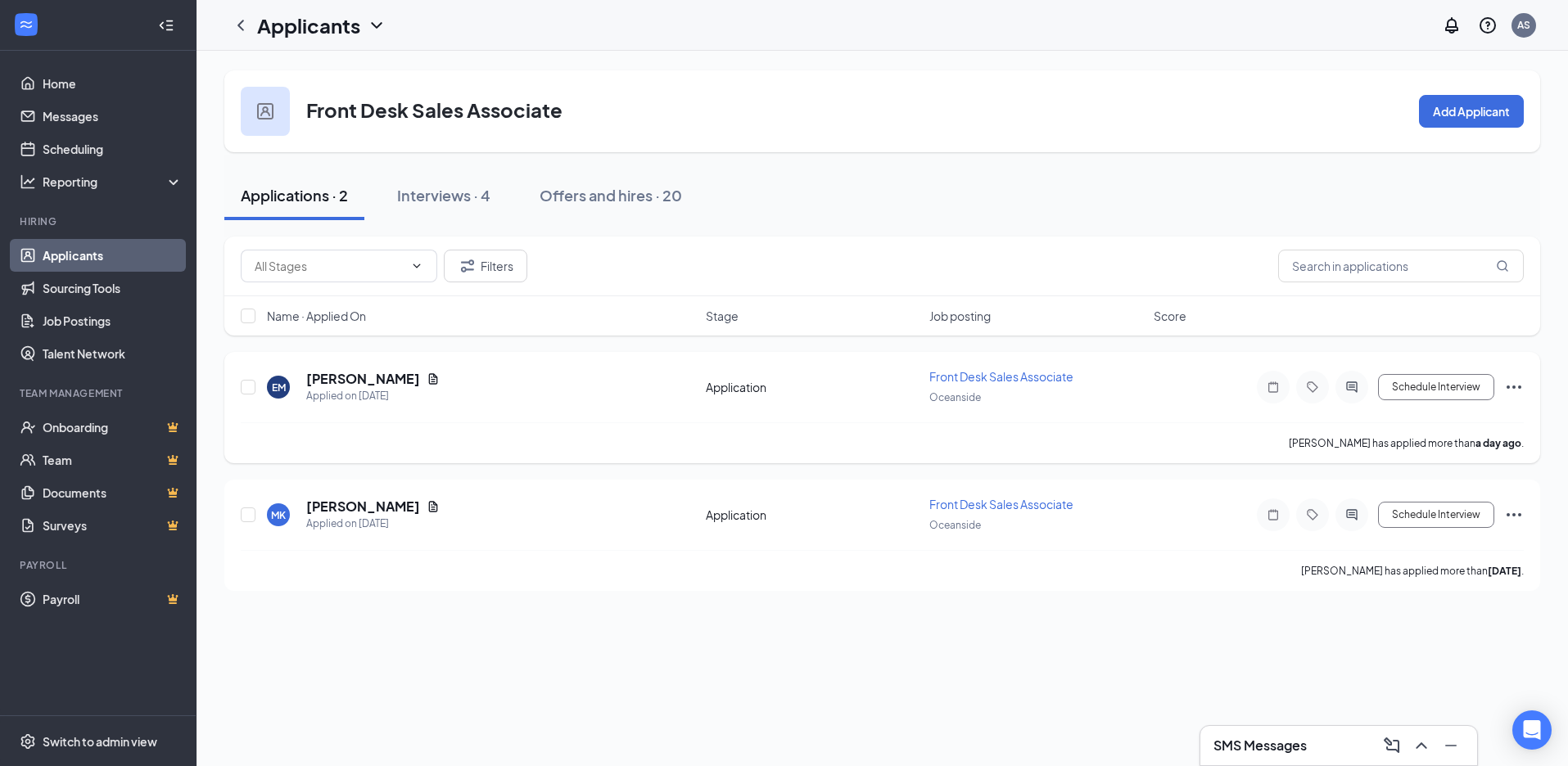
click at [367, 379] on h5 "Emily Martinez" at bounding box center [362, 379] width 113 height 18
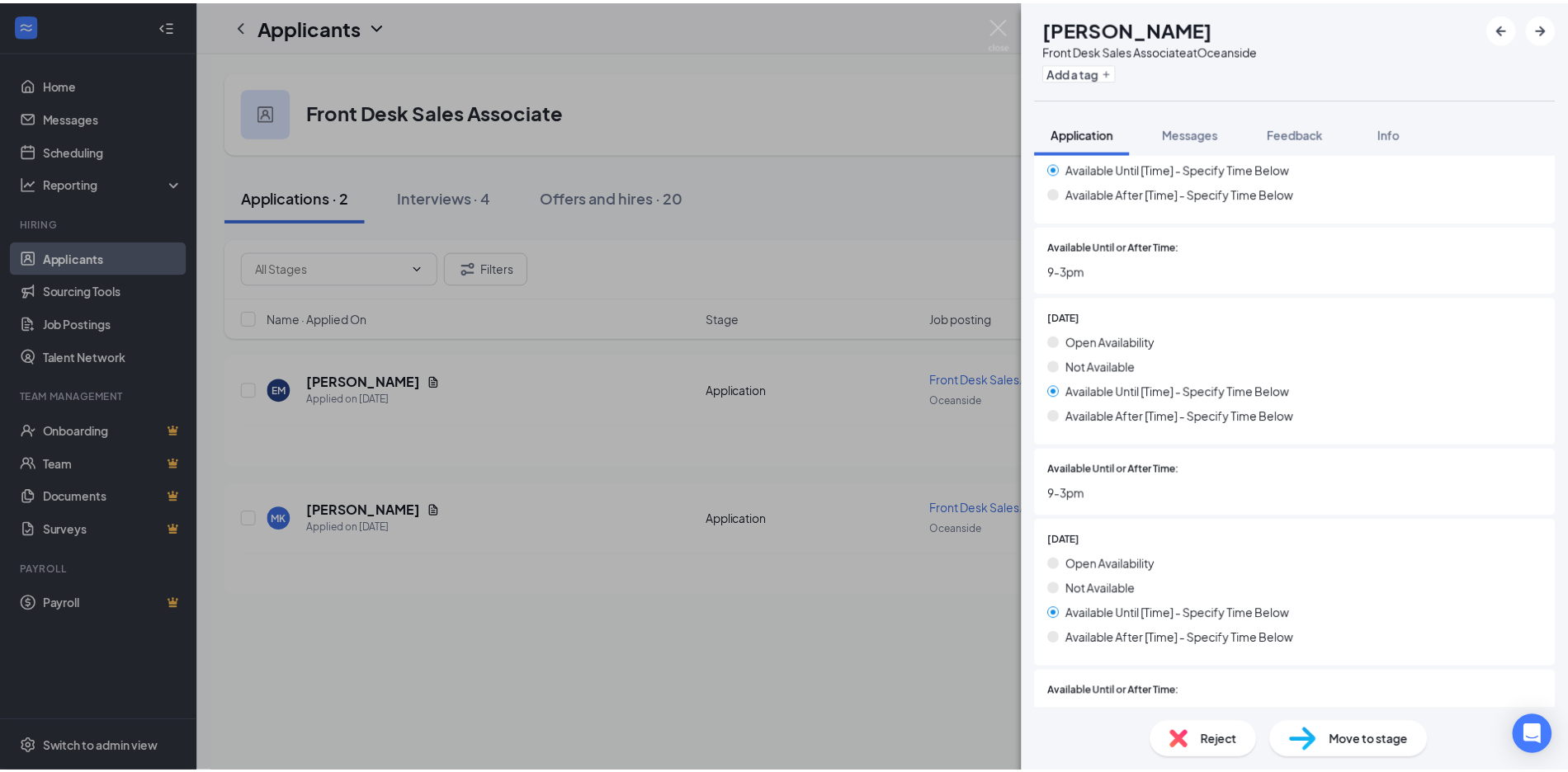
scroll to position [1815, 0]
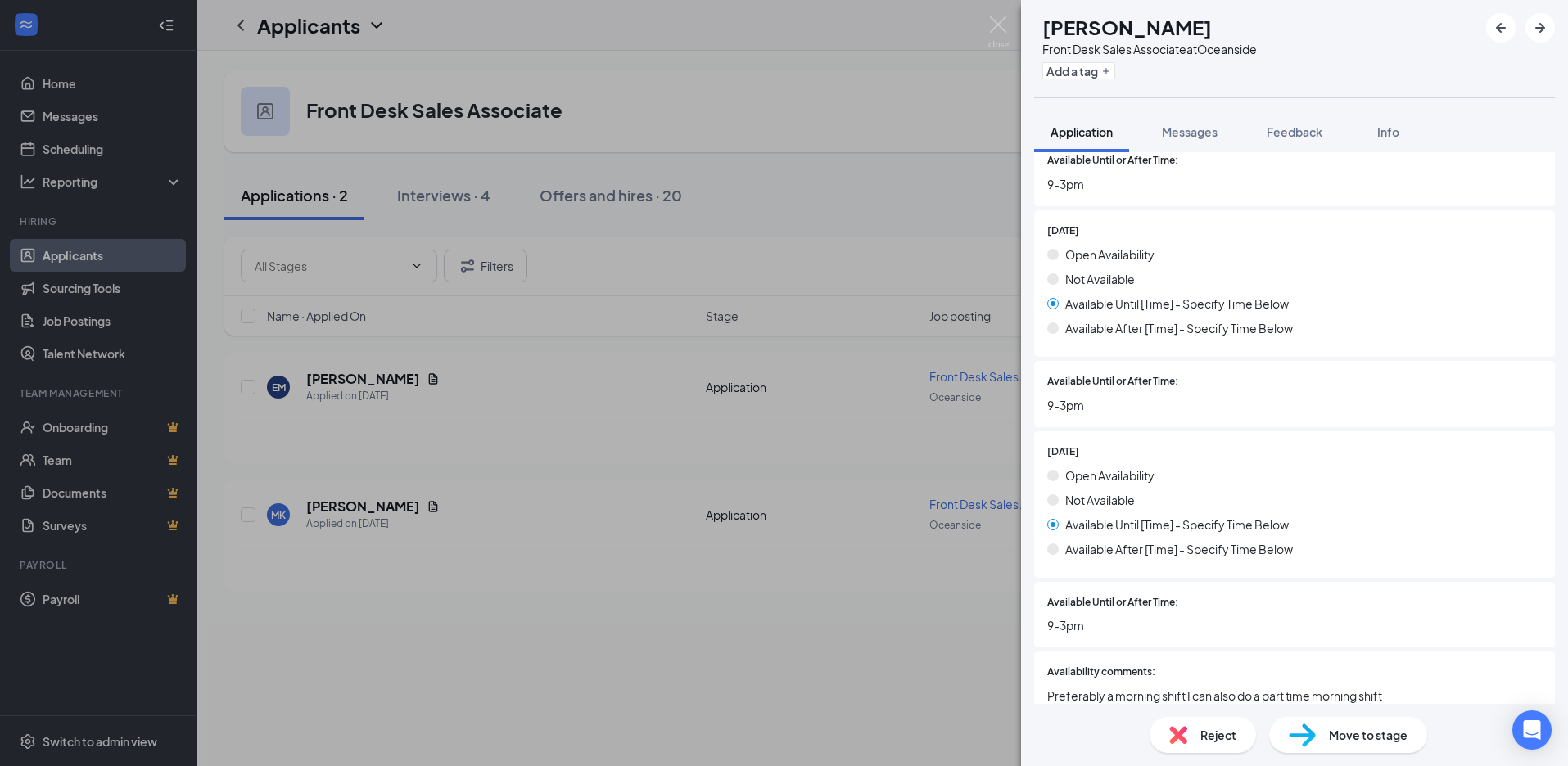
click at [1211, 726] on span "Reject" at bounding box center [1218, 735] width 36 height 18
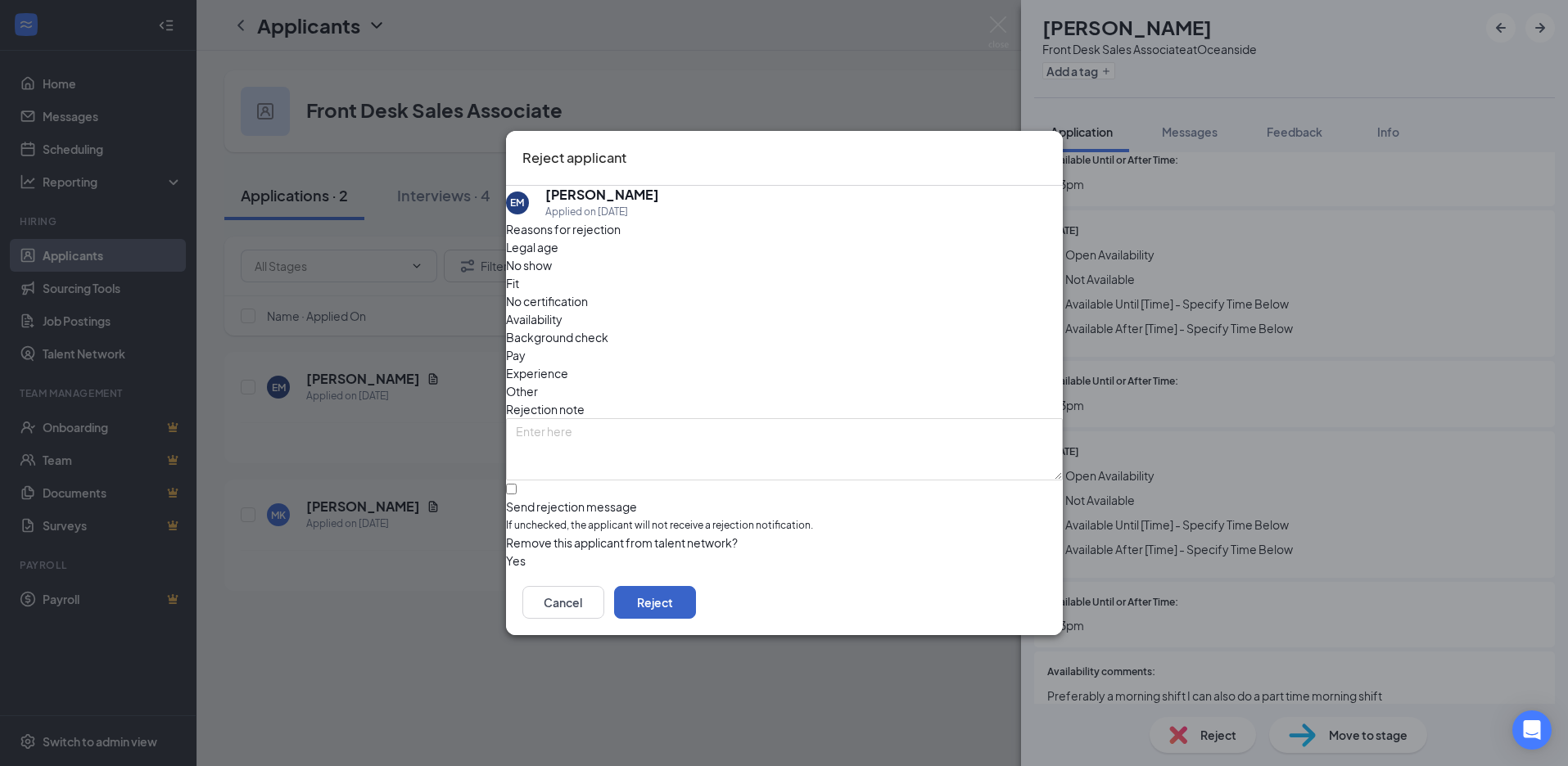
click at [696, 599] on button "Reject" at bounding box center [654, 602] width 82 height 33
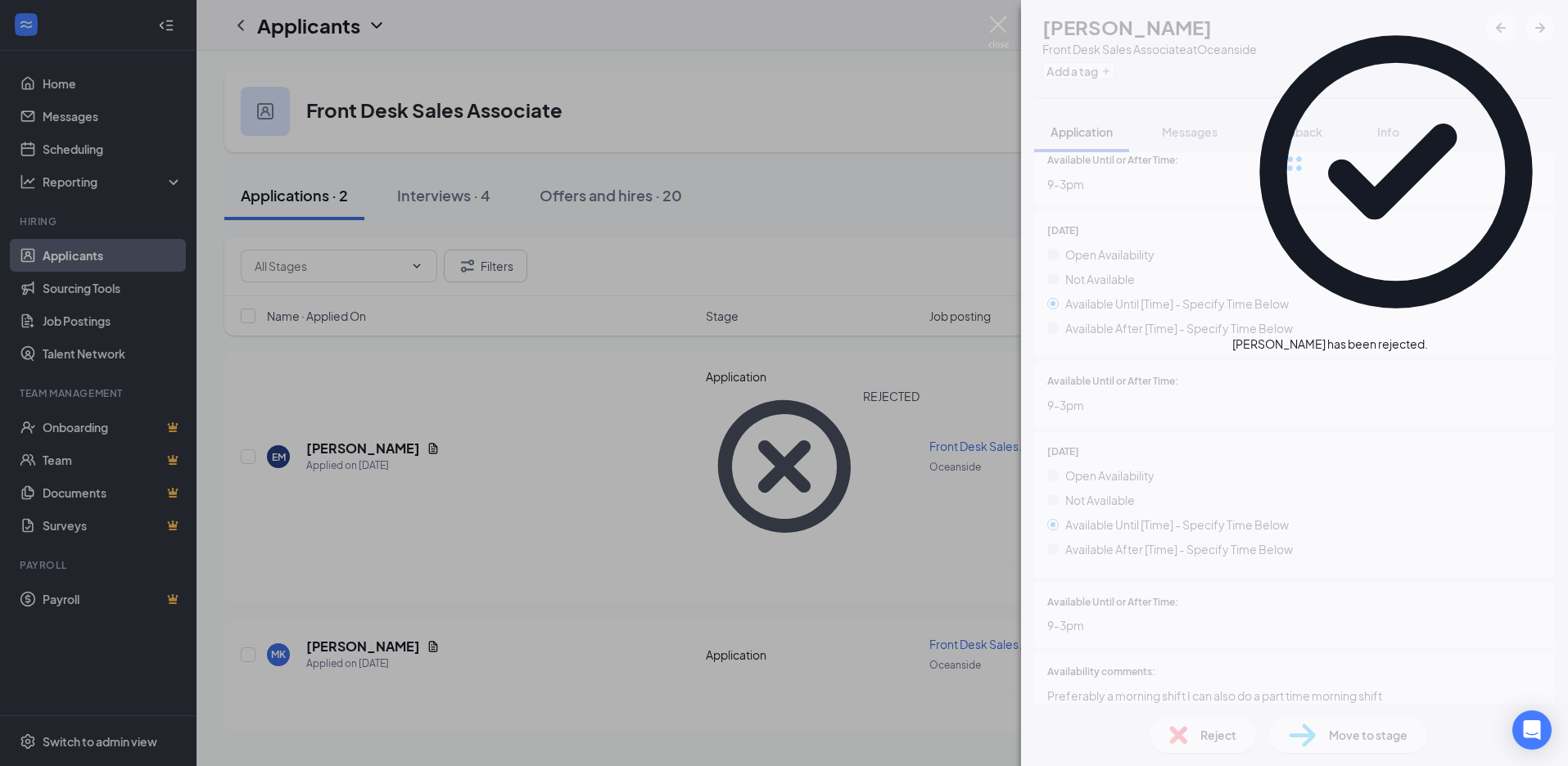
click at [777, 505] on div "EM Emily Martinez Front Desk Sales Associate at Oceanside Add a tag Application…" at bounding box center [784, 383] width 1568 height 766
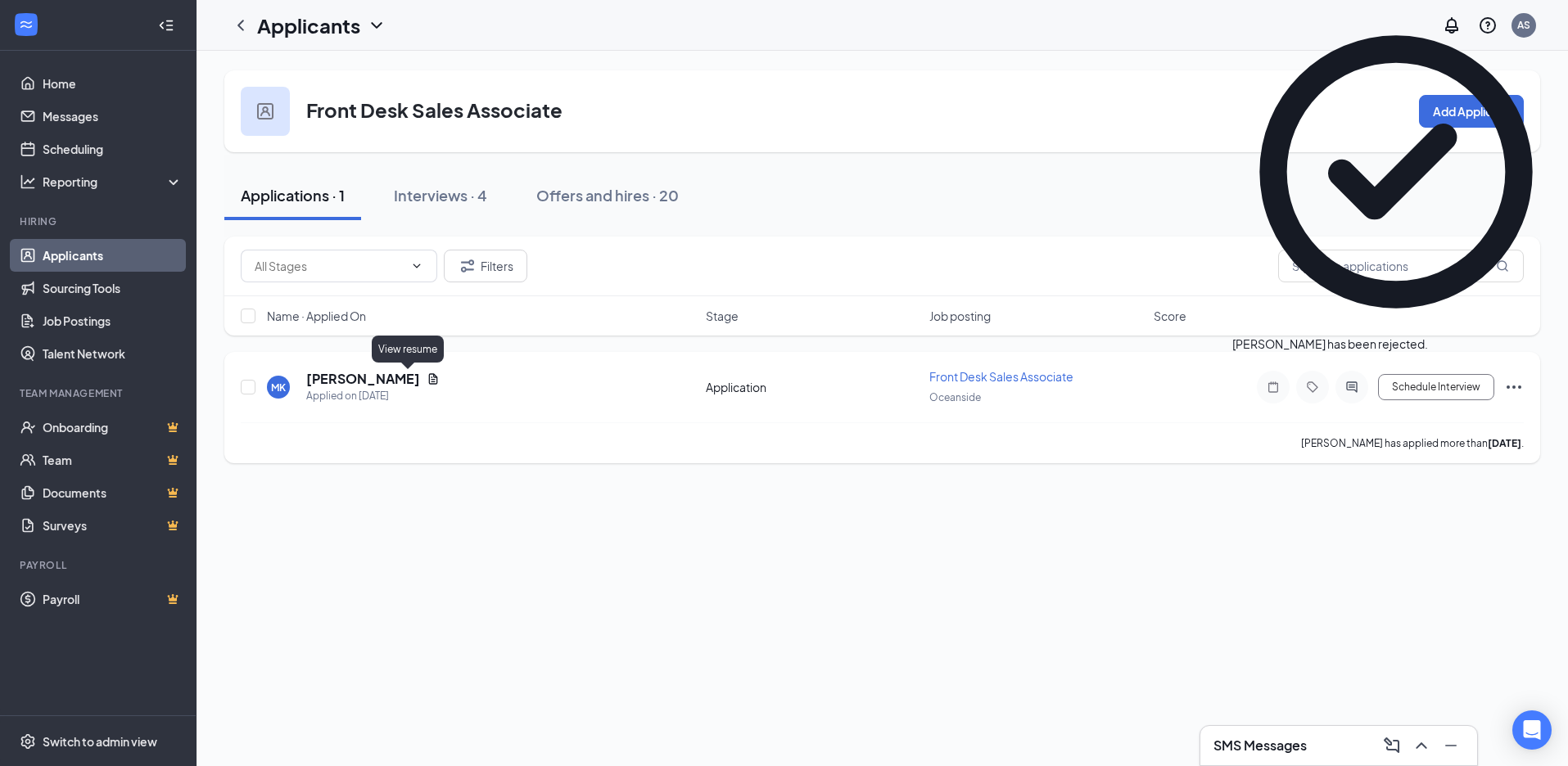
click at [427, 381] on icon "Document" at bounding box center [433, 379] width 13 height 13
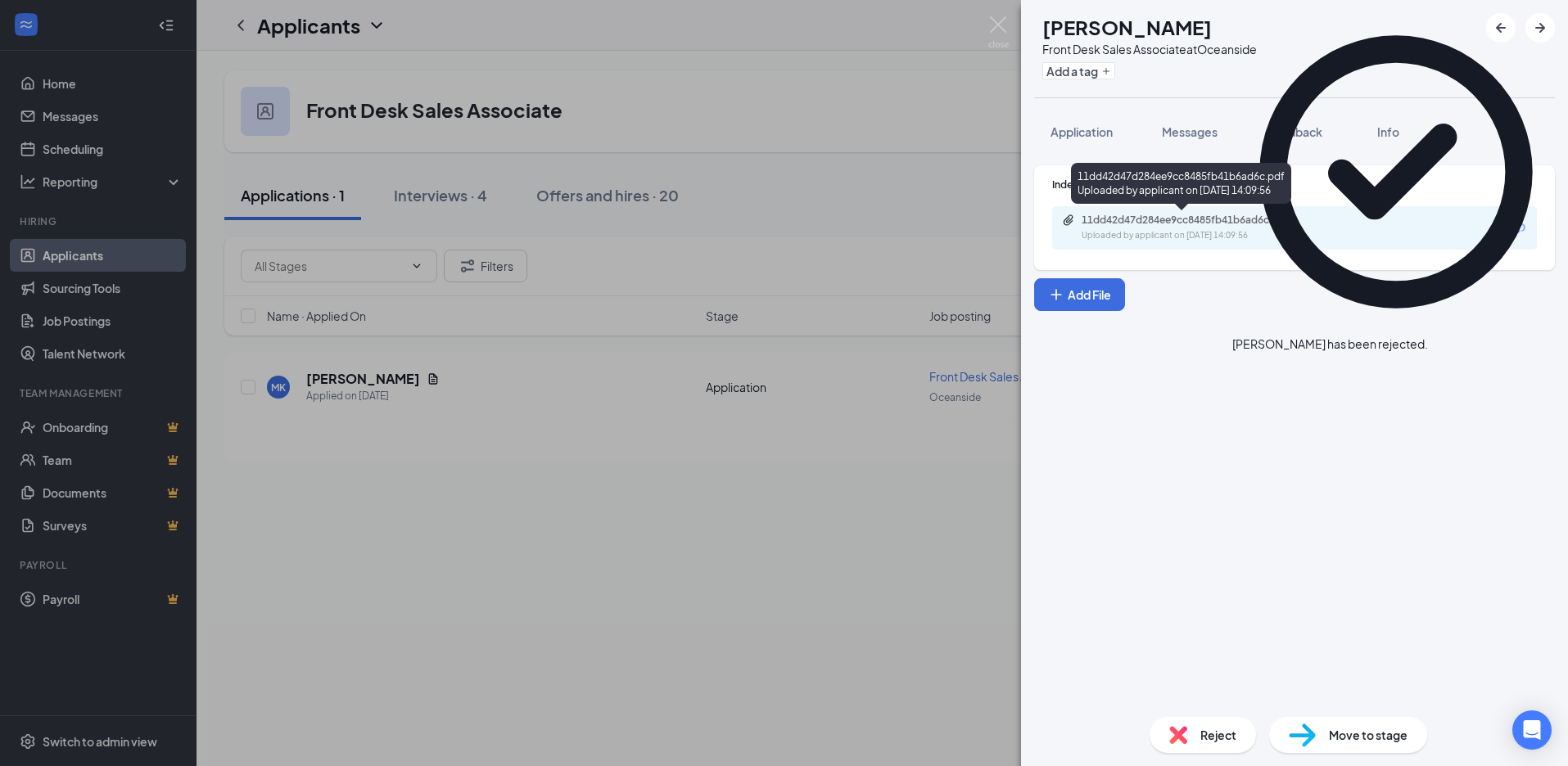
click at [1113, 226] on div "11dd42d47d284ee9cc8485fb41b6ad6c.pdf" at bounding box center [1196, 220] width 230 height 13
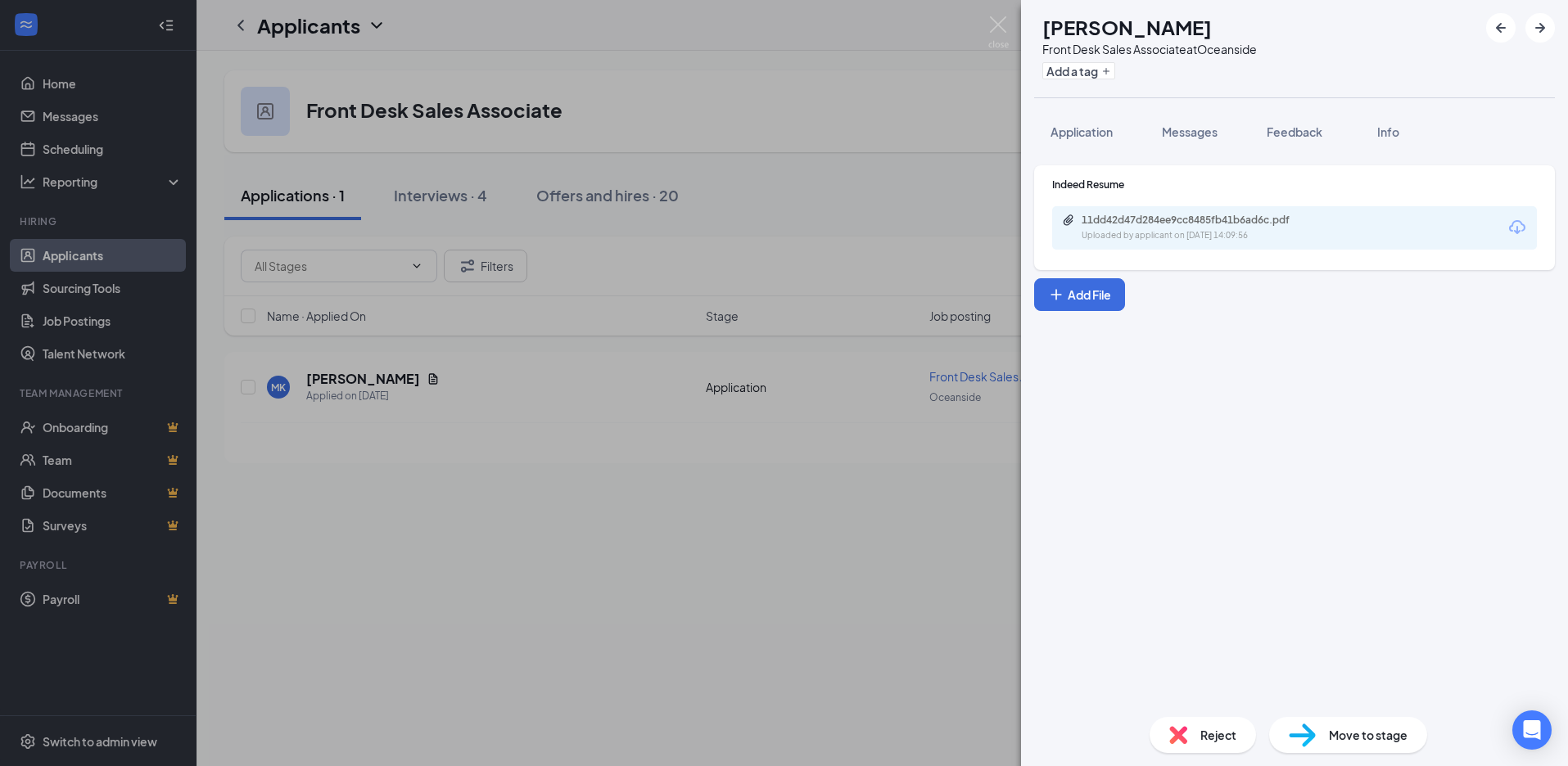
click at [1220, 738] on span "Reject" at bounding box center [1218, 735] width 36 height 18
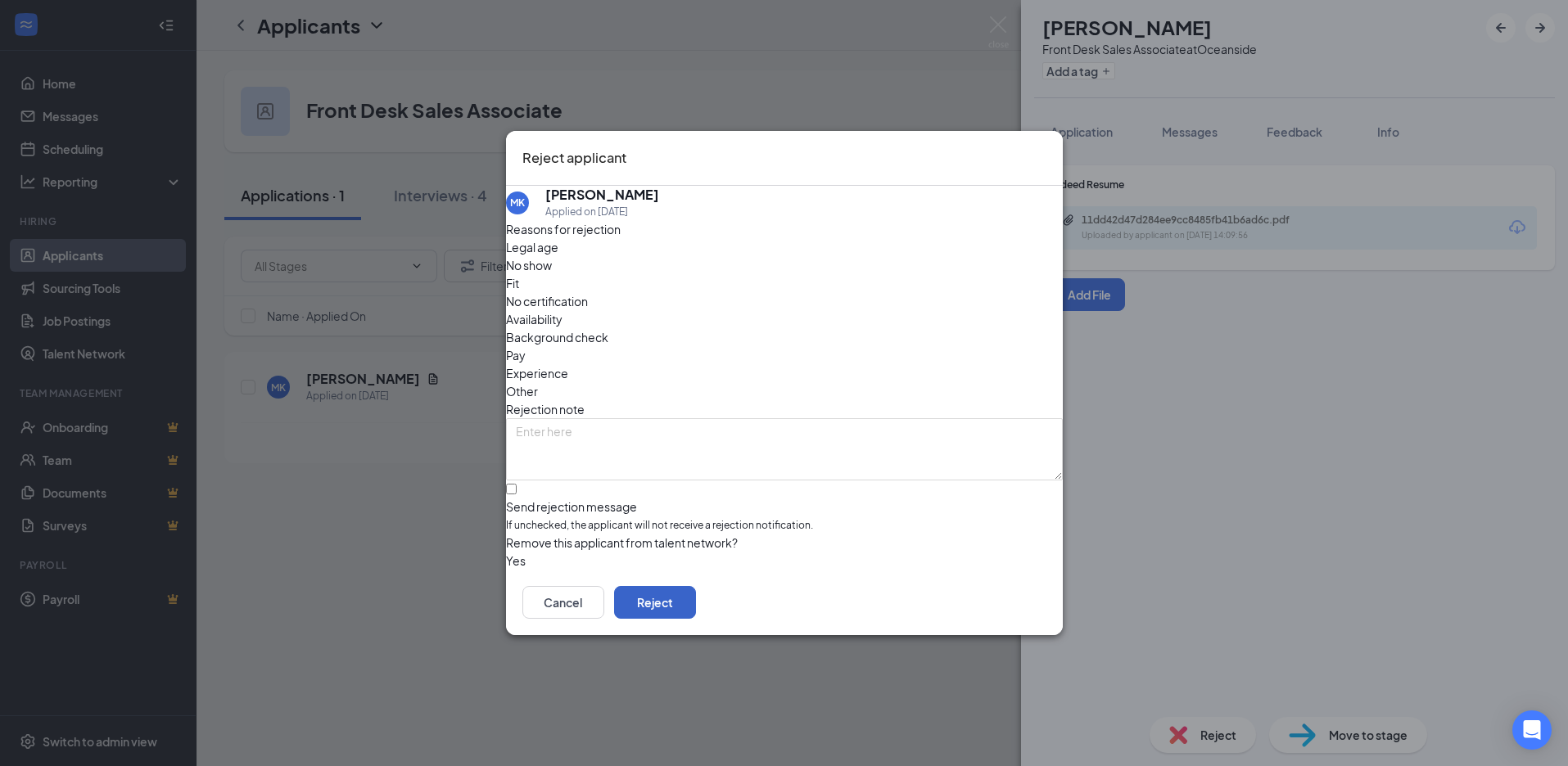
click at [696, 610] on button "Reject" at bounding box center [654, 602] width 82 height 33
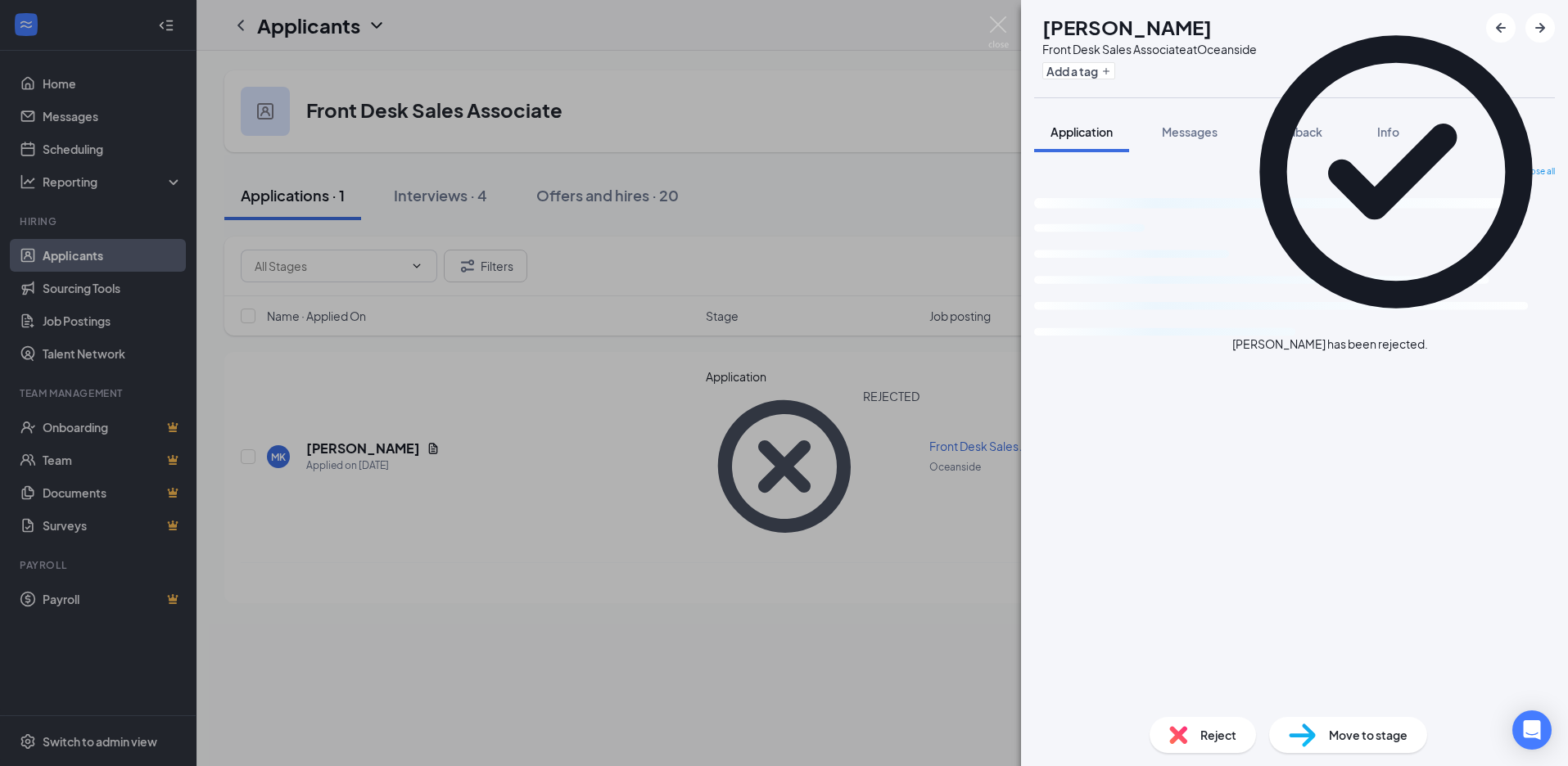
click at [516, 205] on div "MK Maddie Kalick Front Desk Sales Associate at Oceanside Add a tag Application …" at bounding box center [784, 383] width 1568 height 766
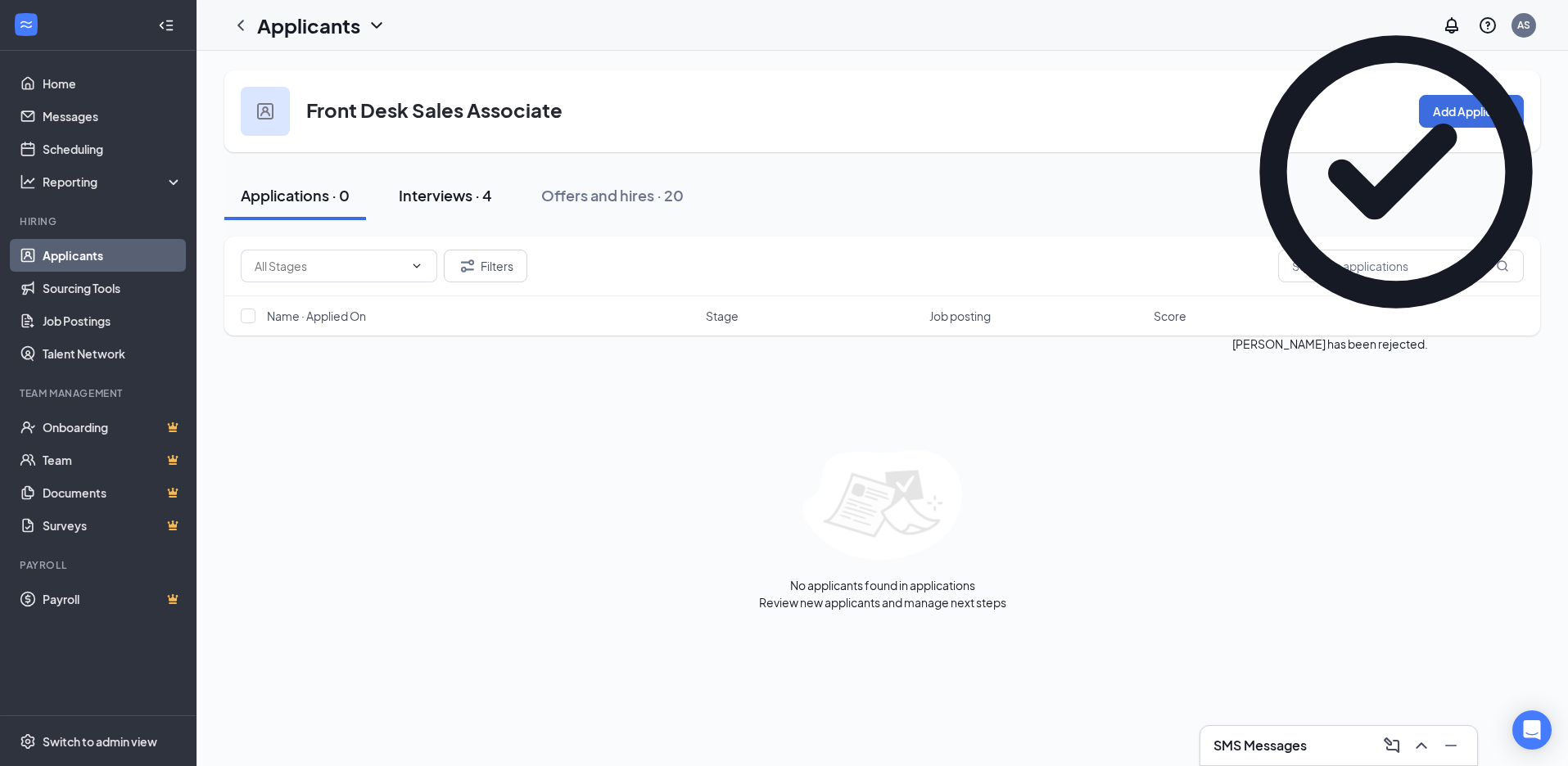
click at [475, 199] on div "Interviews · 4" at bounding box center [445, 194] width 93 height 20
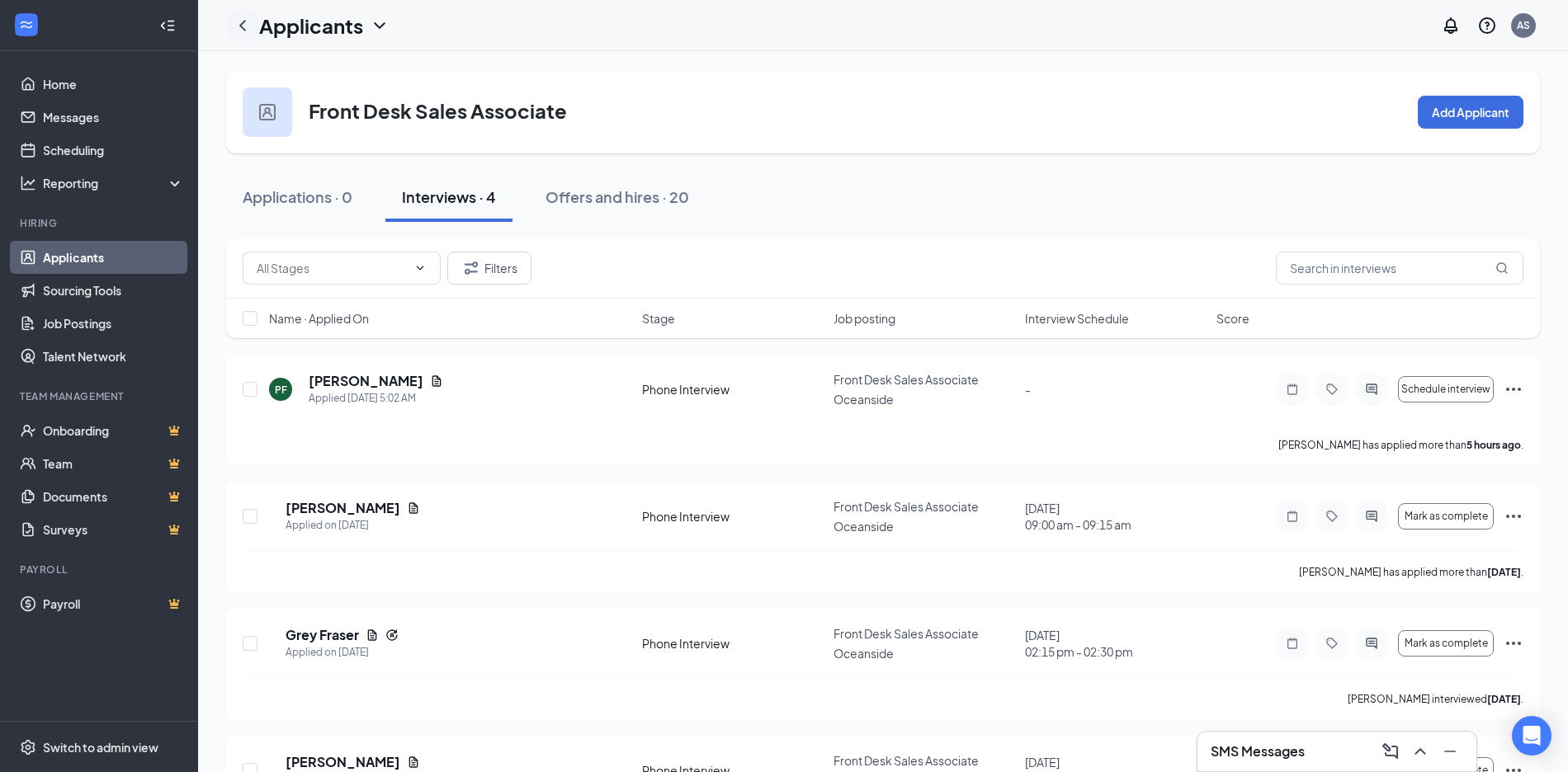
click at [242, 27] on icon "ChevronLeft" at bounding box center [242, 25] width 6 height 11
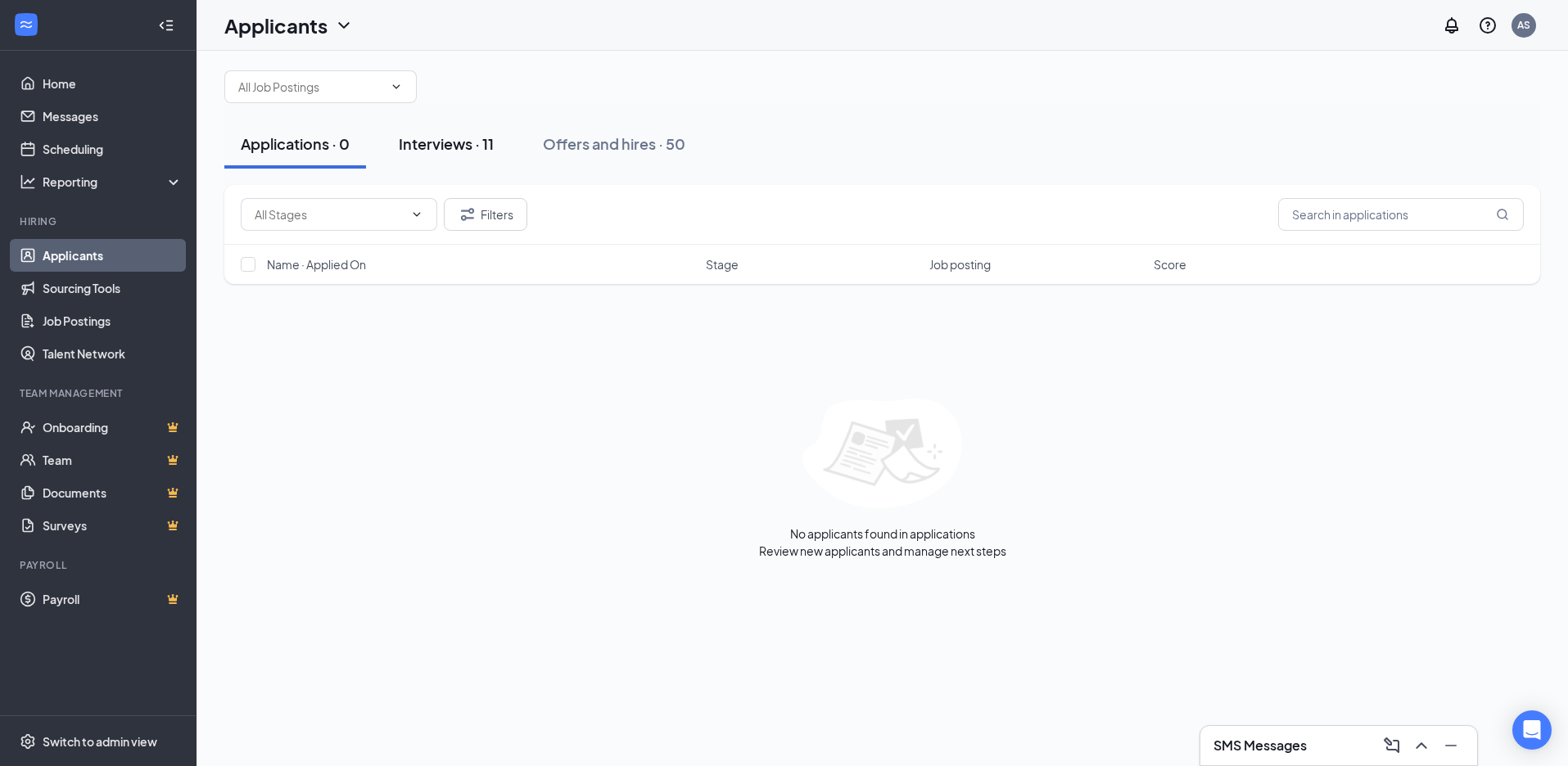
click at [463, 154] on div "Interviews · 11" at bounding box center [446, 143] width 95 height 20
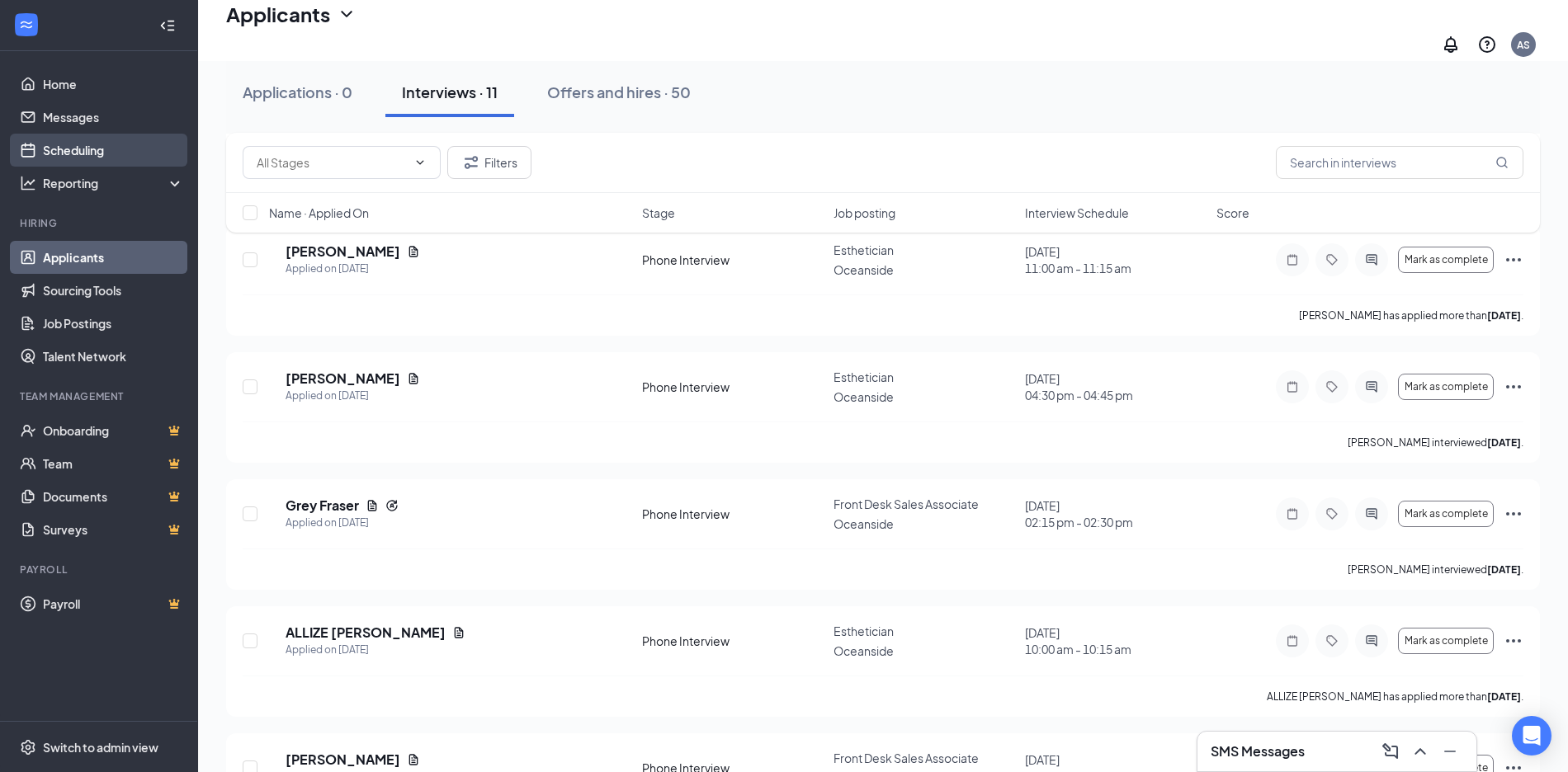
scroll to position [722, 0]
click at [95, 146] on link "Scheduling" at bounding box center [113, 150] width 141 height 33
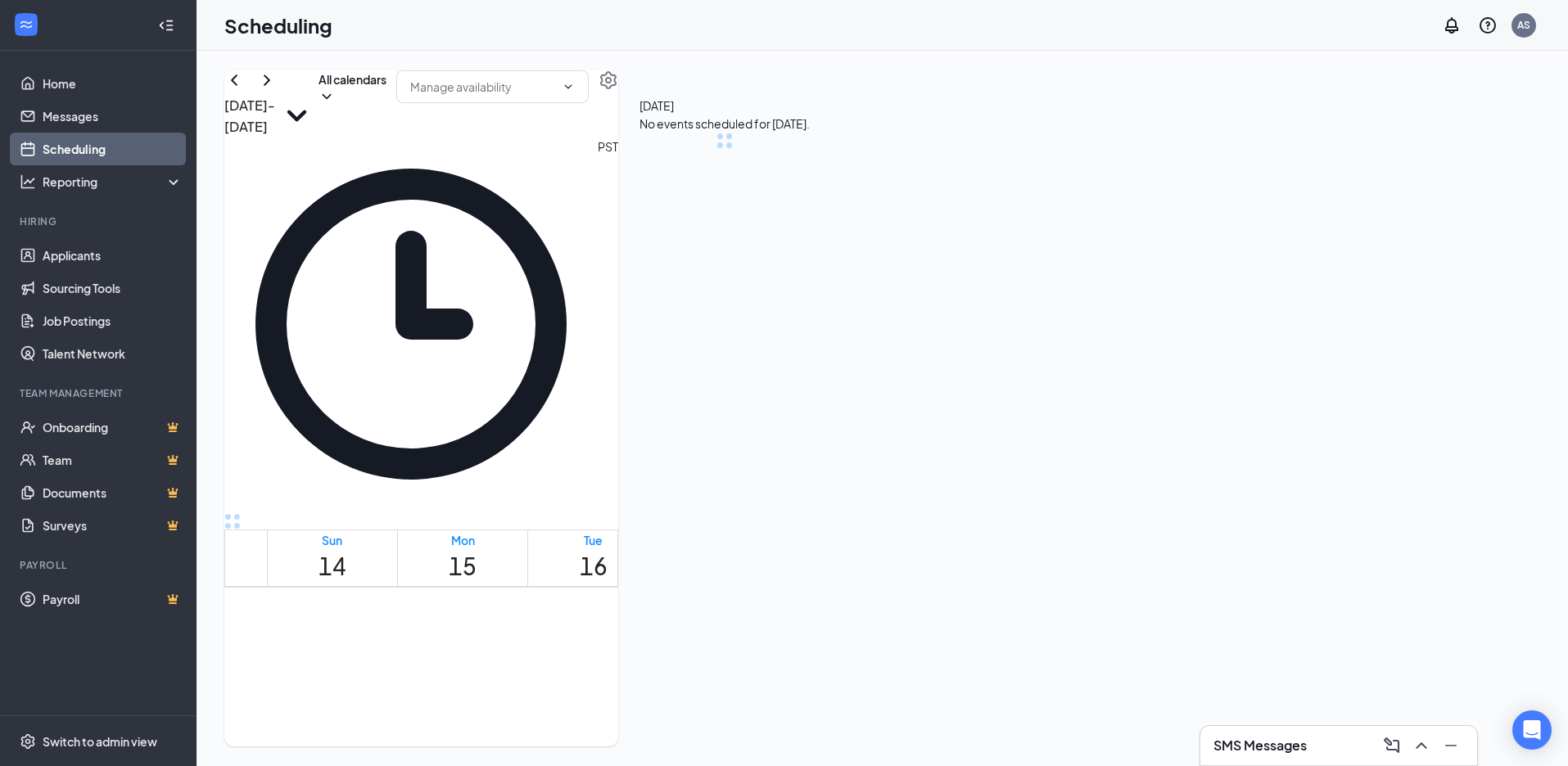
scroll to position [805, 0]
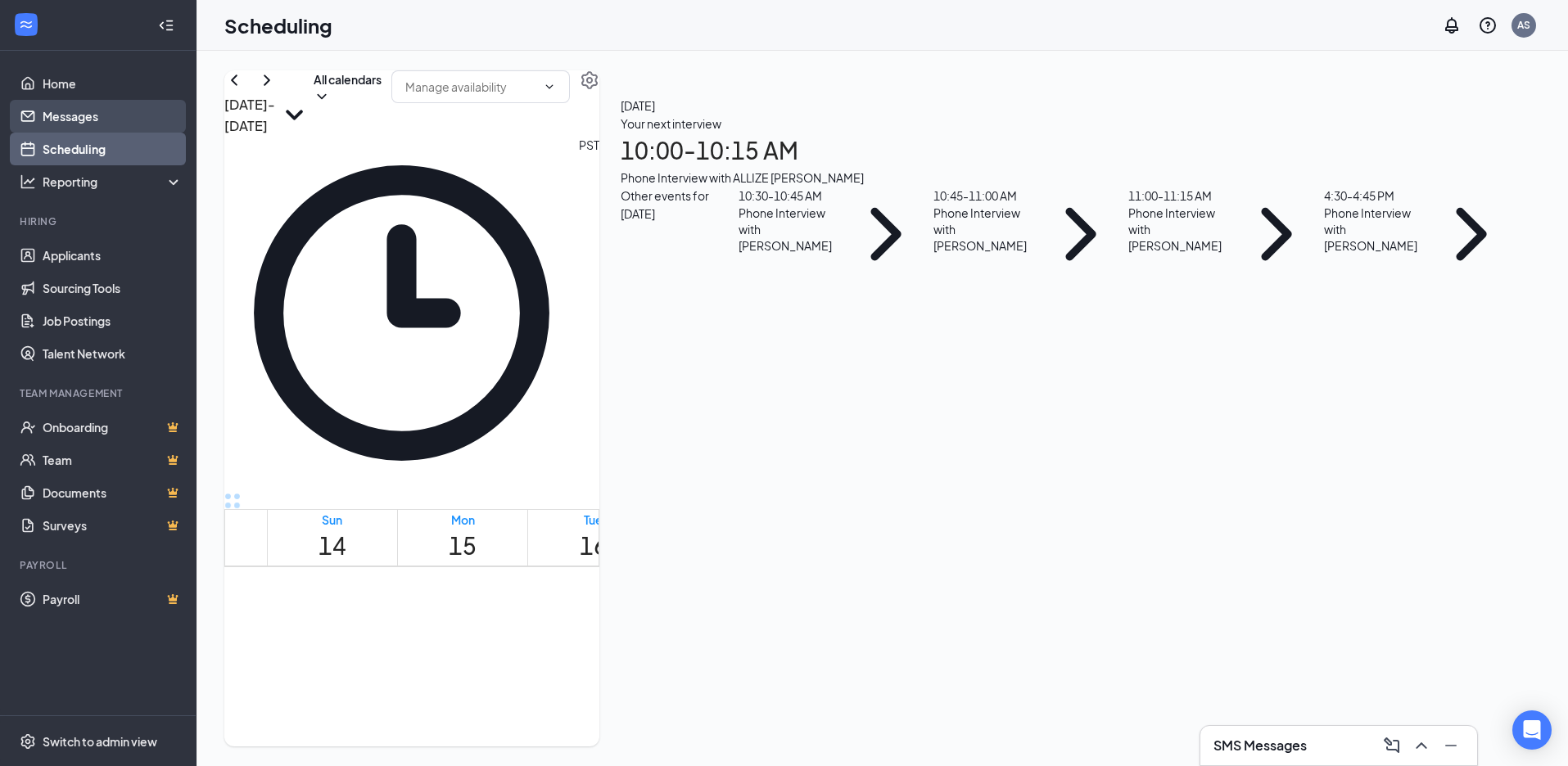
click at [105, 123] on link "Messages" at bounding box center [112, 116] width 140 height 33
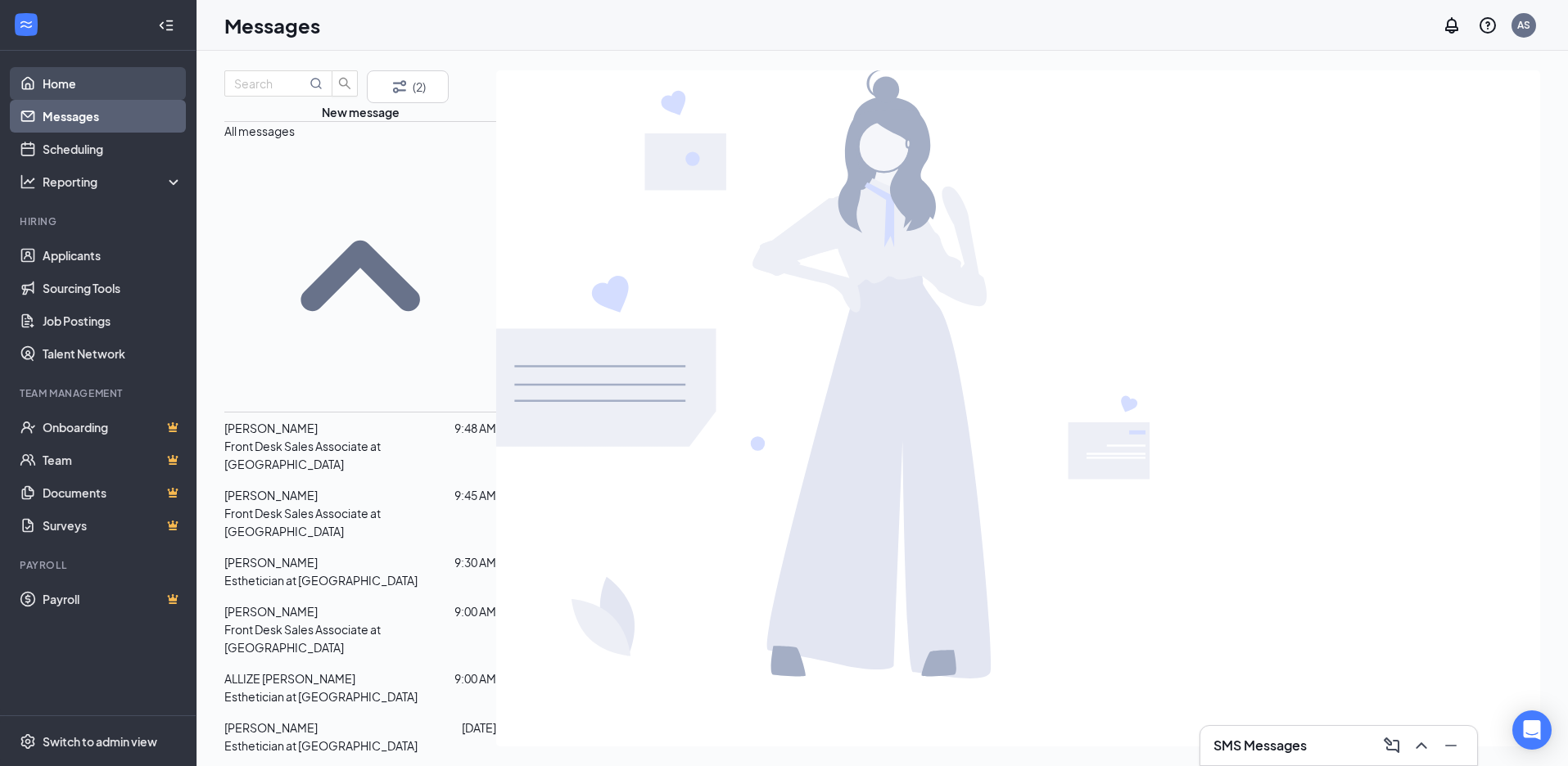
click at [93, 87] on link "Home" at bounding box center [112, 83] width 140 height 33
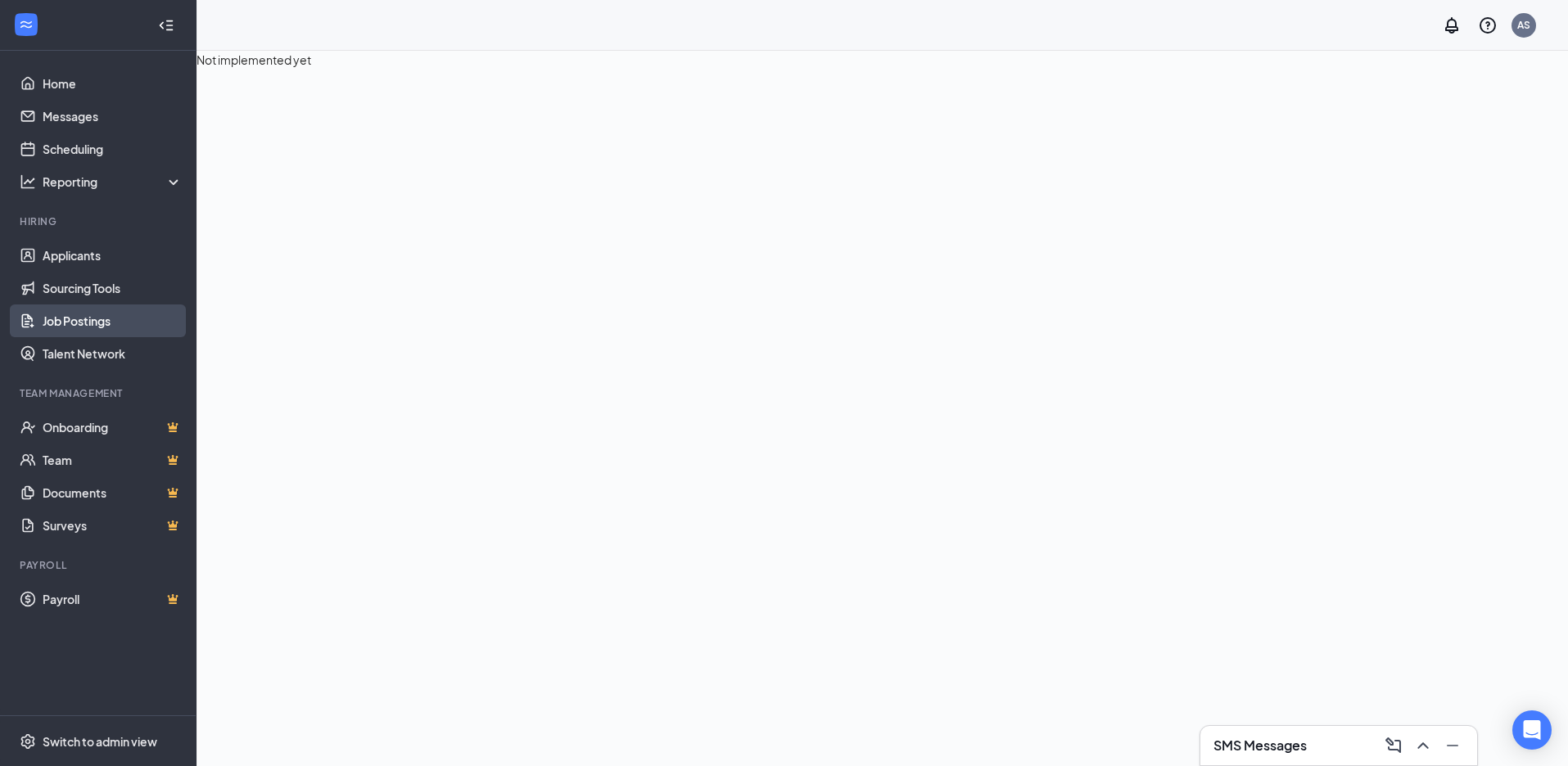
click at [68, 324] on link "Job Postings" at bounding box center [112, 320] width 140 height 33
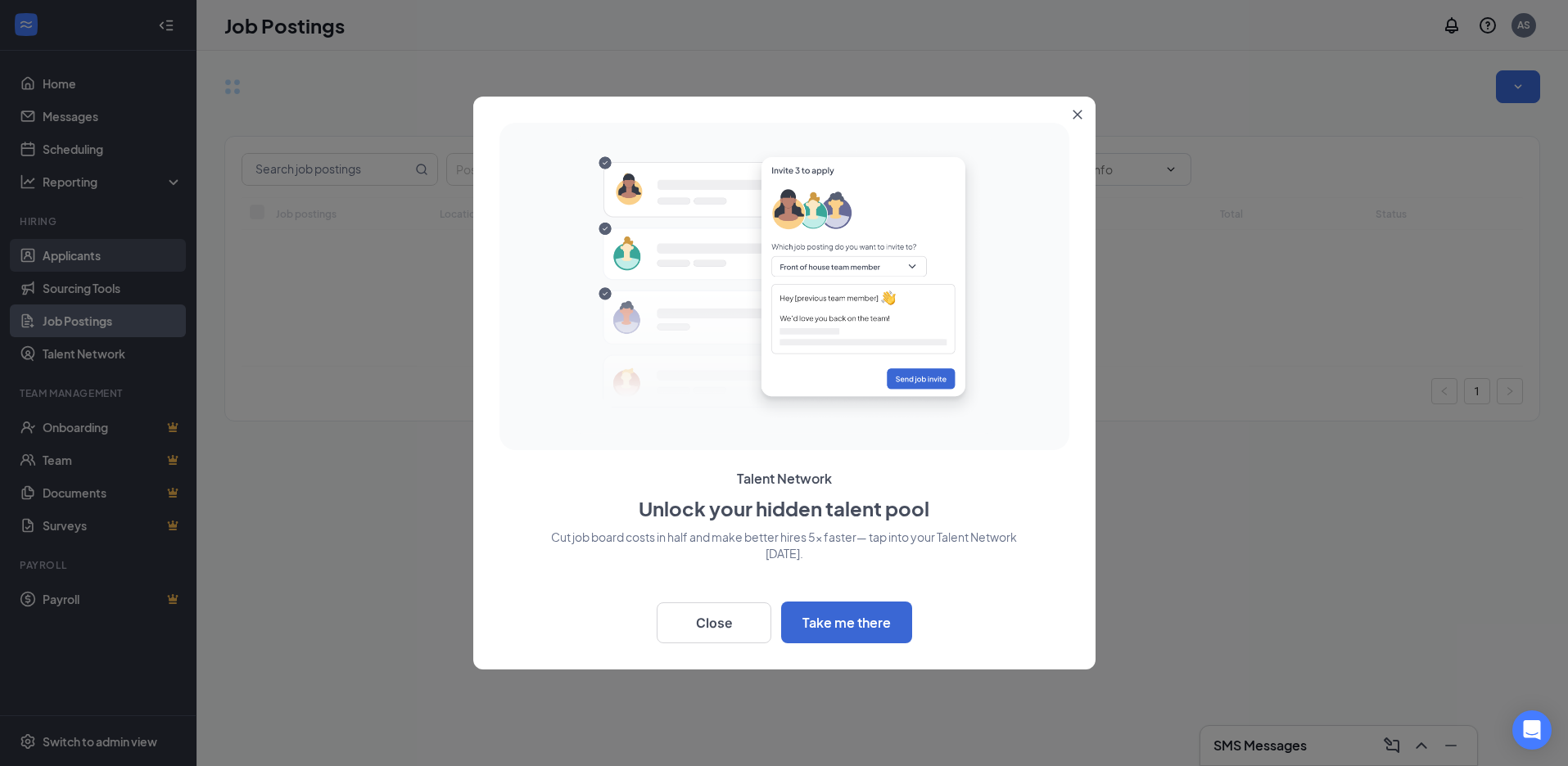
click at [89, 261] on div at bounding box center [784, 383] width 1568 height 766
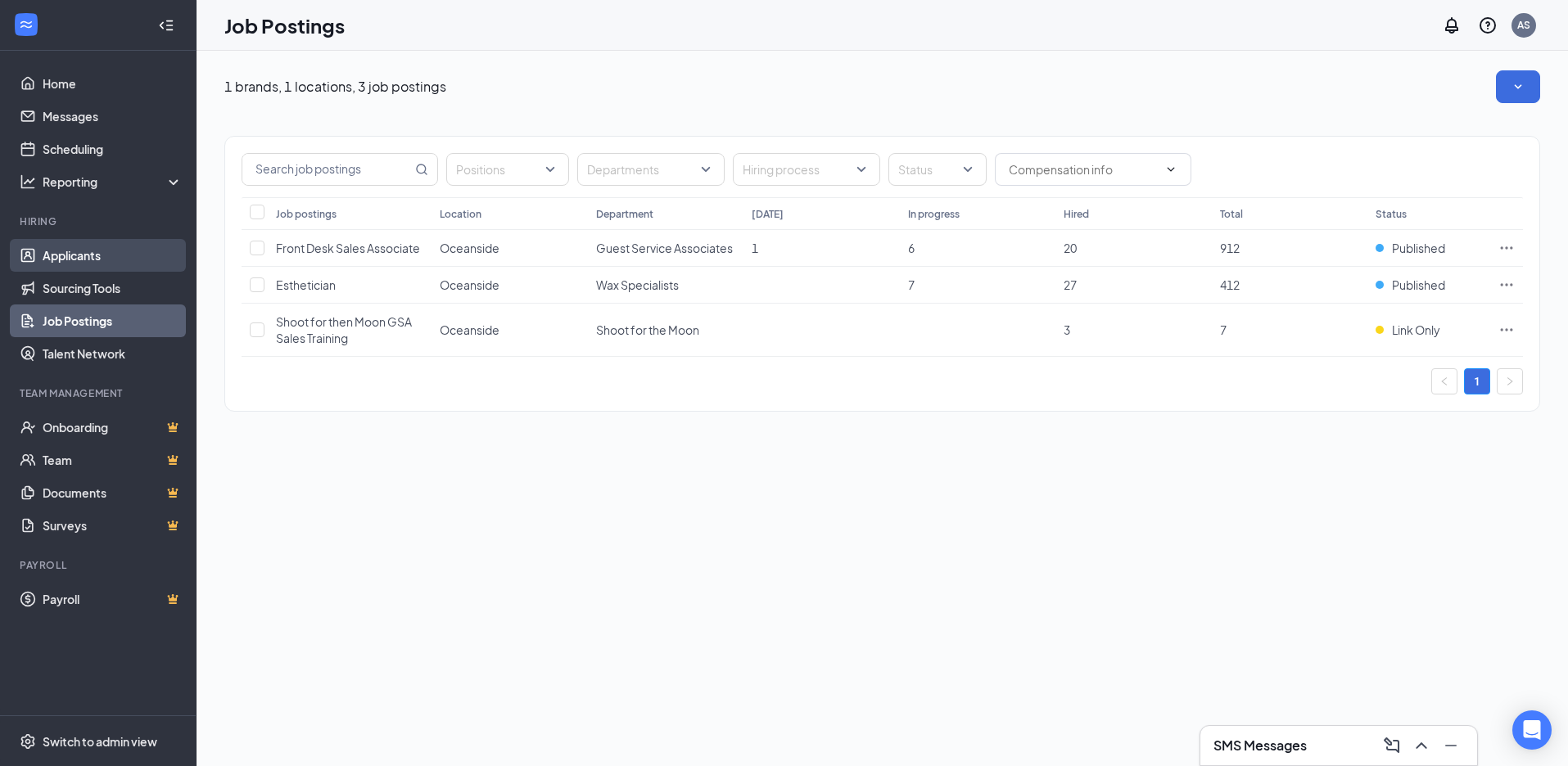
click at [93, 254] on link "Applicants" at bounding box center [112, 255] width 140 height 33
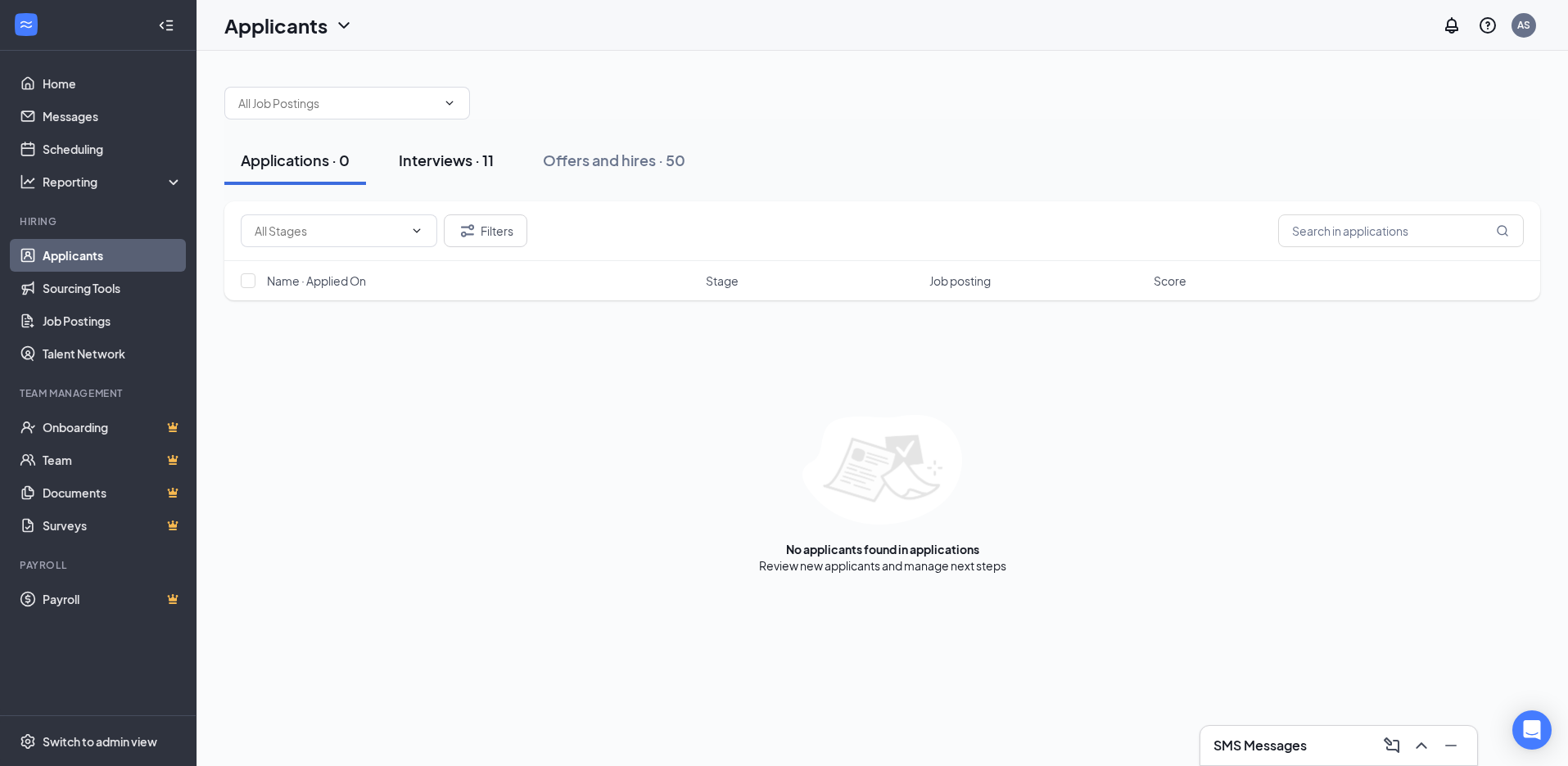
click at [433, 157] on div "Interviews · 11" at bounding box center [446, 159] width 95 height 20
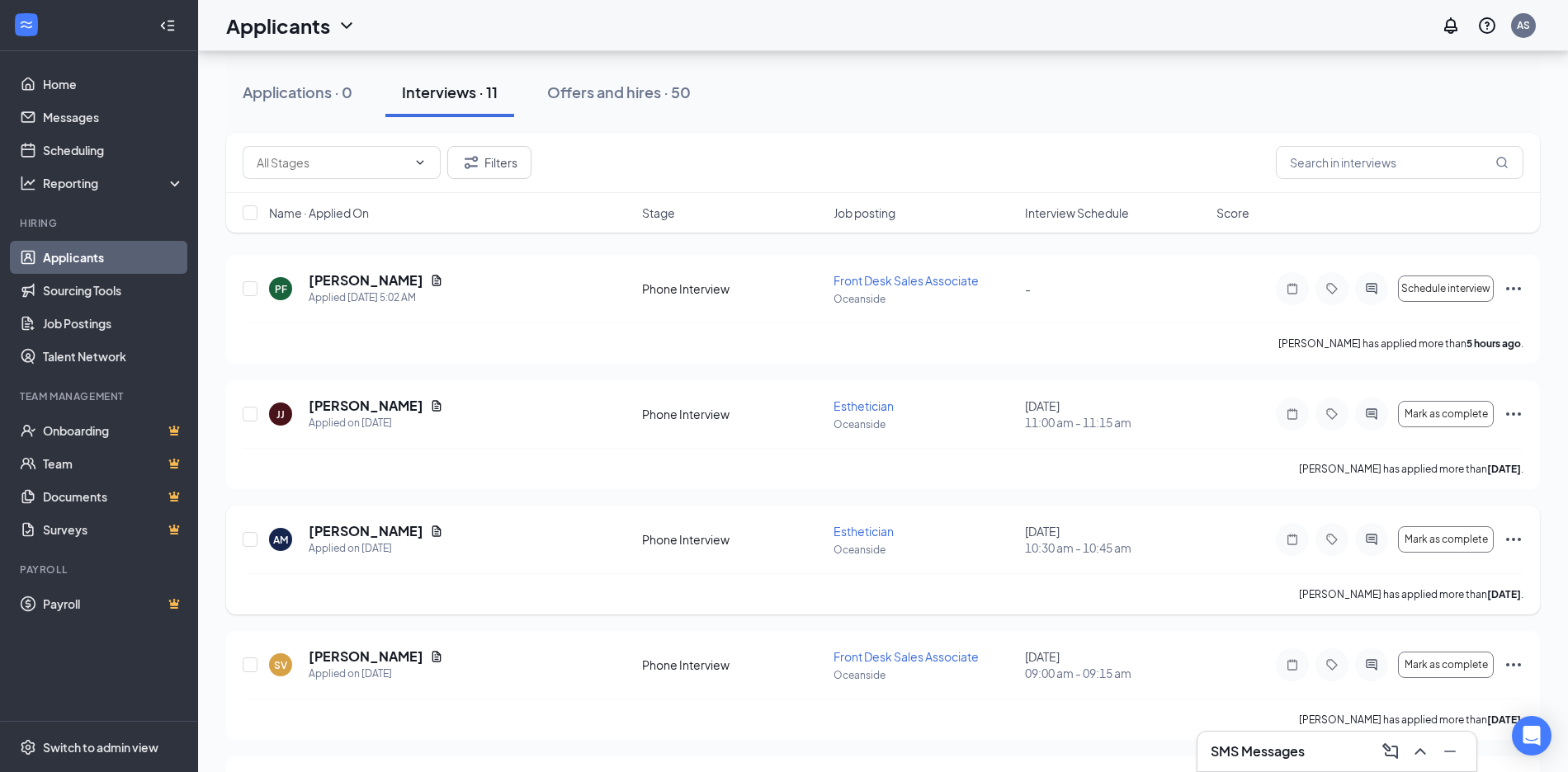
scroll to position [165, 0]
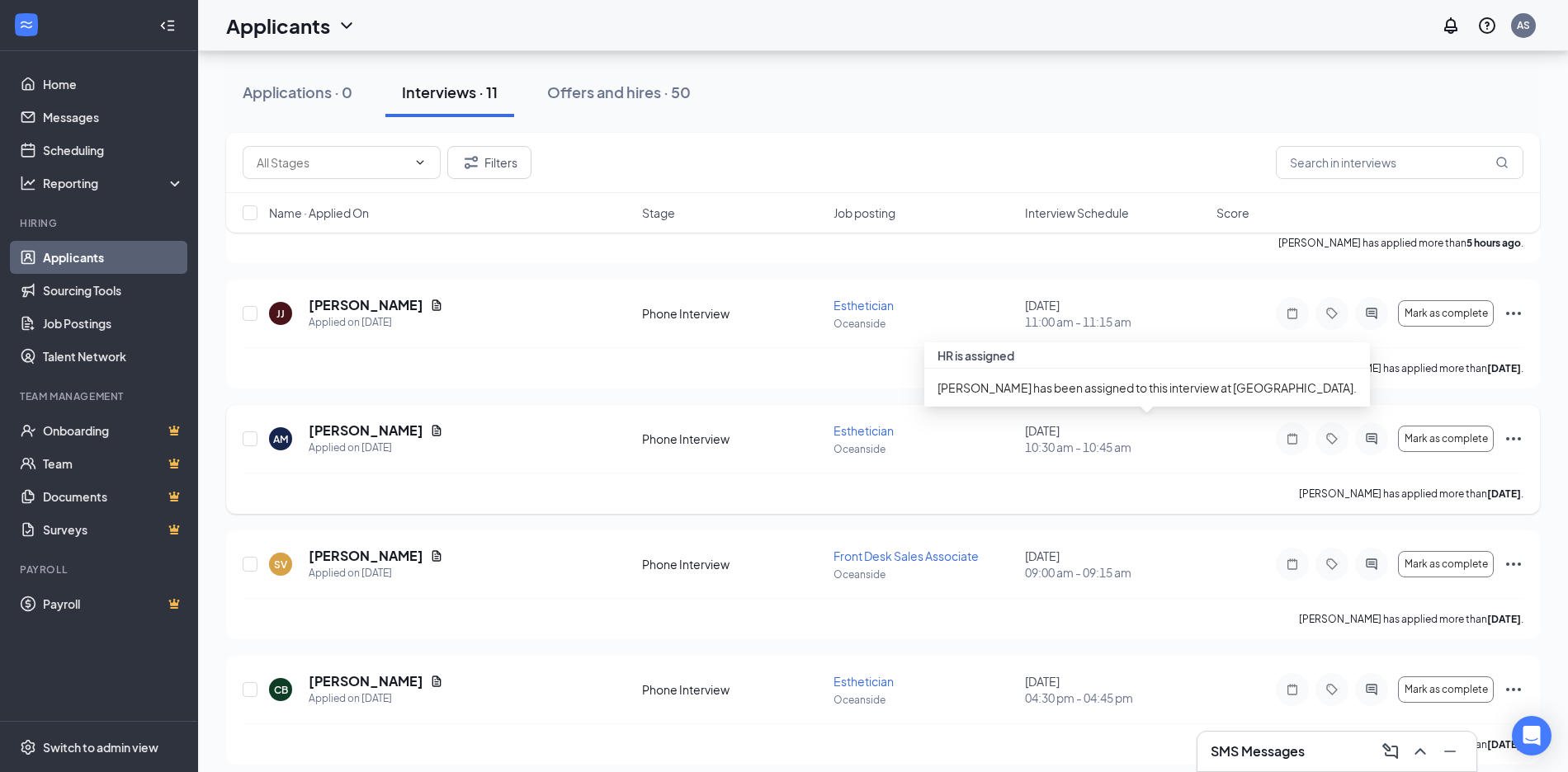
click at [1081, 450] on span "10:30 am - 10:45 am" at bounding box center [1115, 447] width 182 height 17
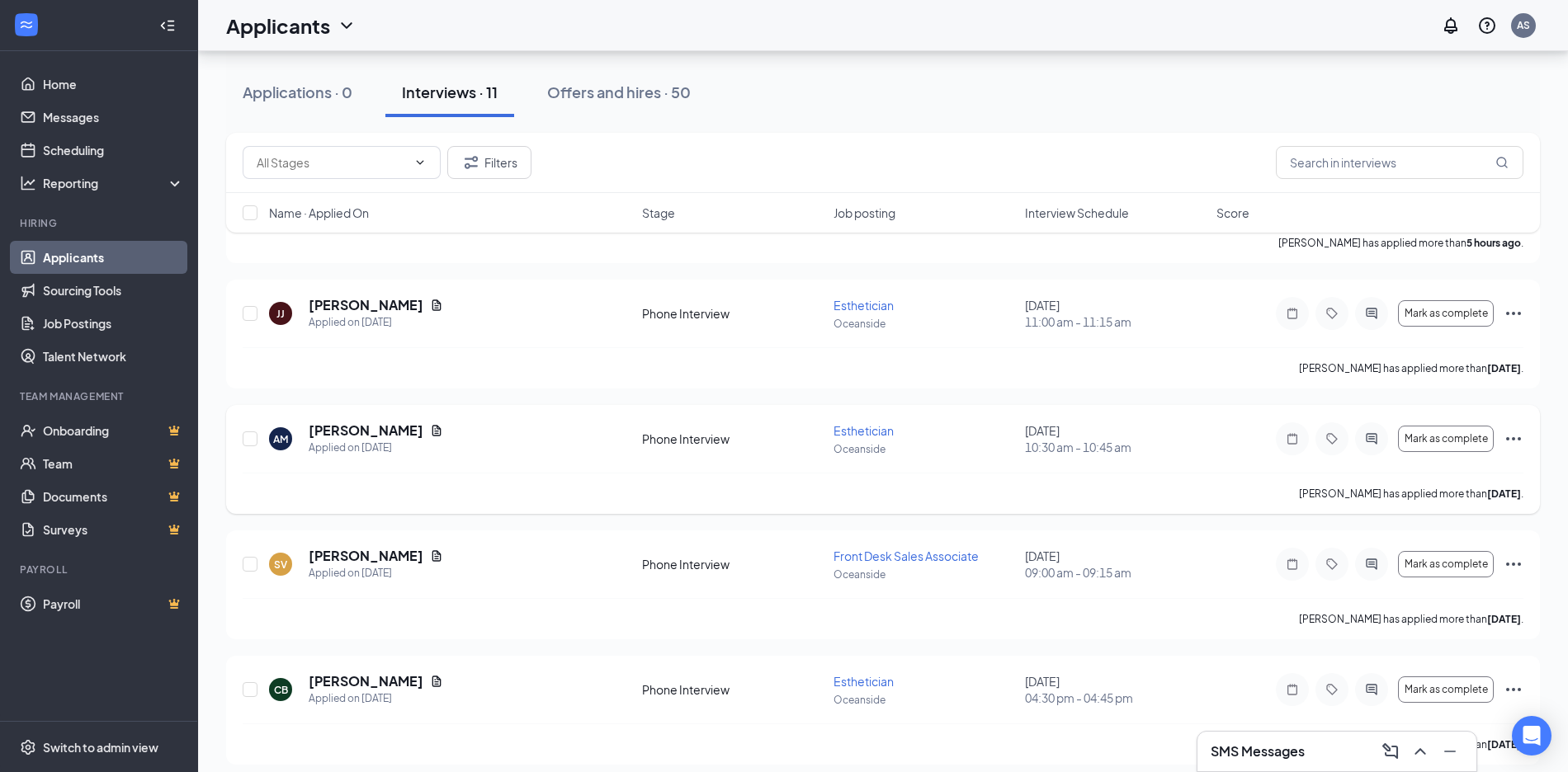
click at [1084, 503] on div "[PERSON_NAME] has applied more than [DATE] ." at bounding box center [883, 493] width 1281 height 42
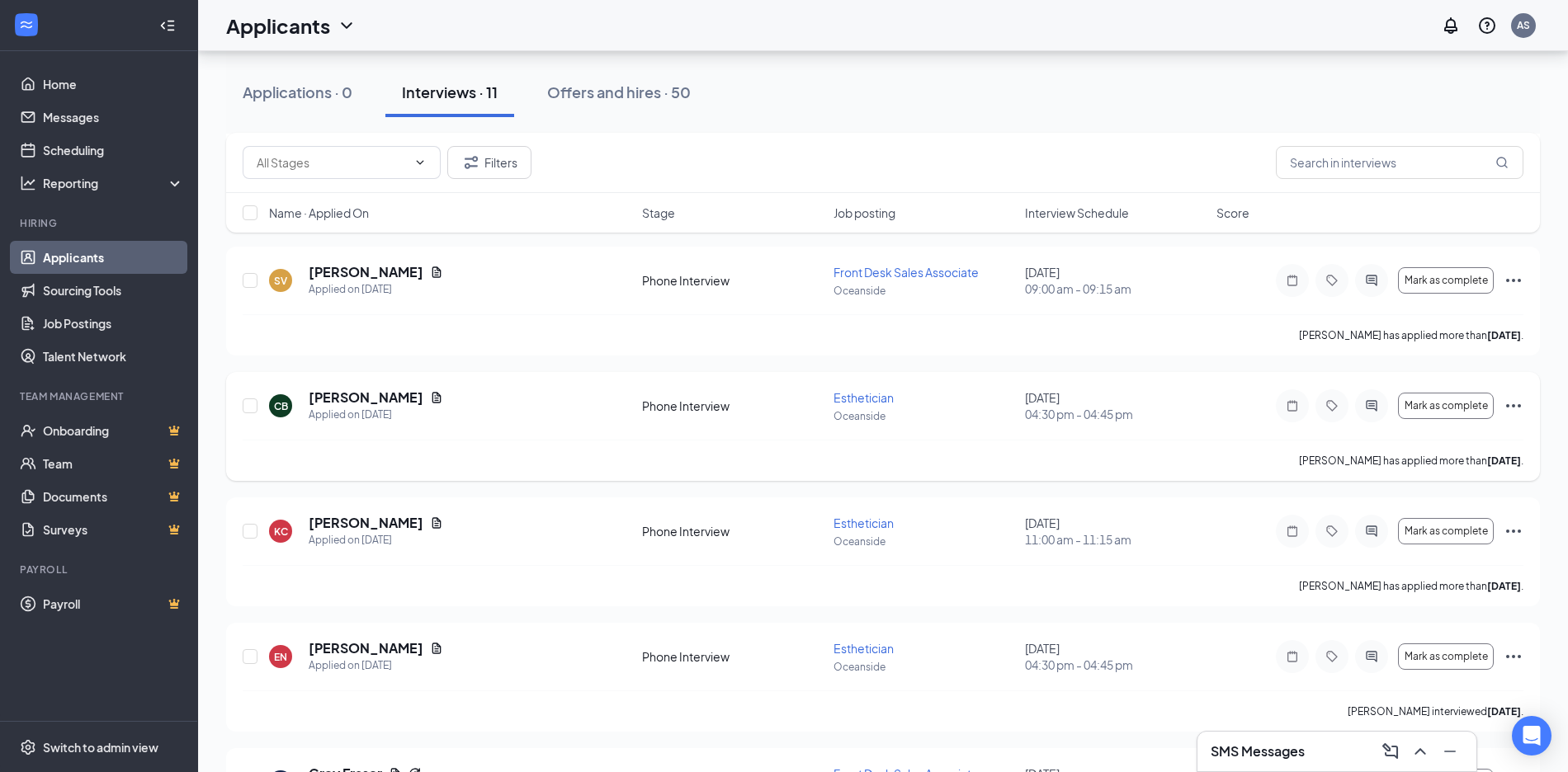
scroll to position [495, 0]
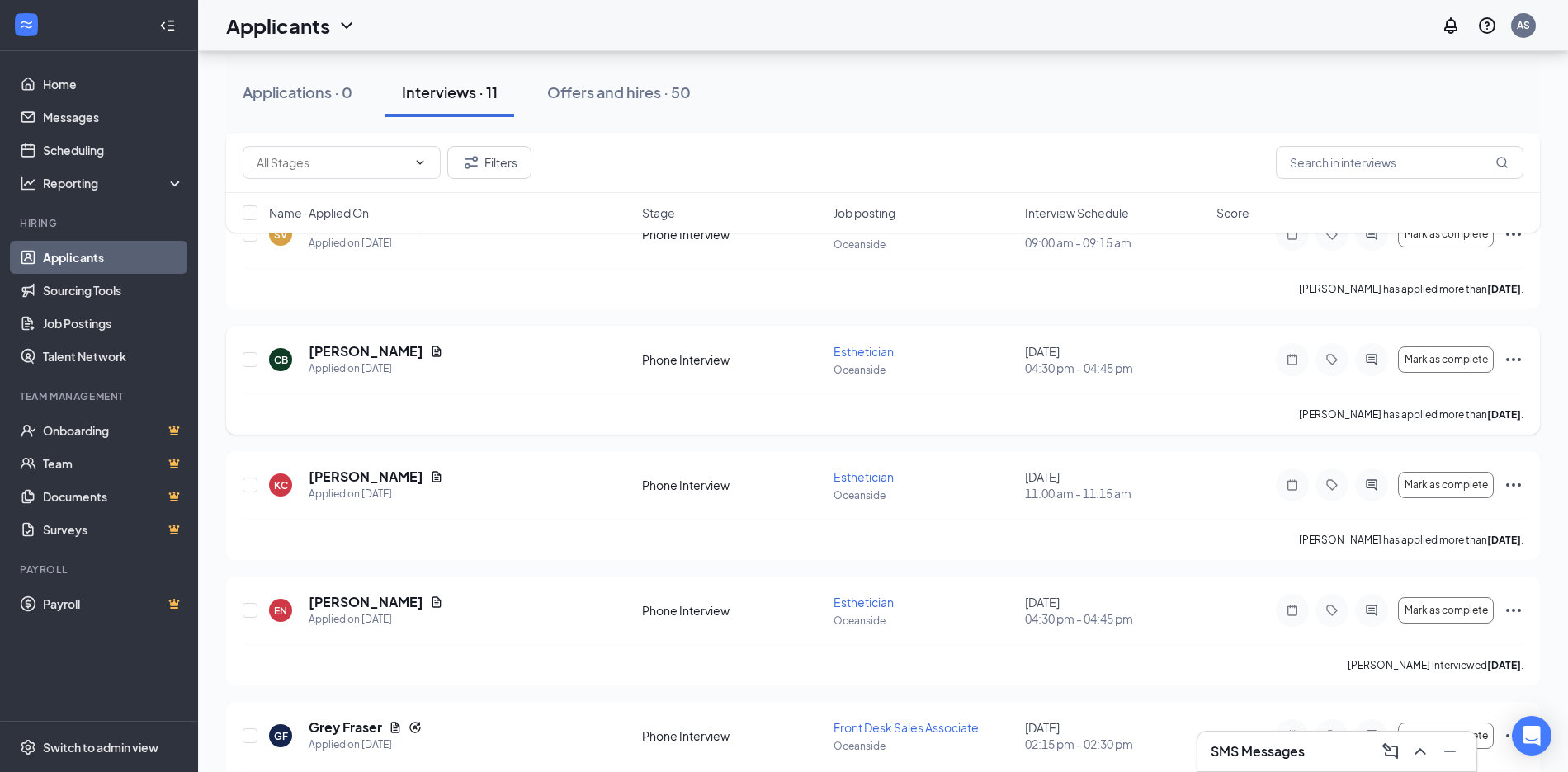
click at [1059, 419] on div "[PERSON_NAME] has applied more than [DATE] ." at bounding box center [883, 414] width 1281 height 42
click at [1066, 493] on span "11:00 am - 11:15 am" at bounding box center [1115, 493] width 182 height 17
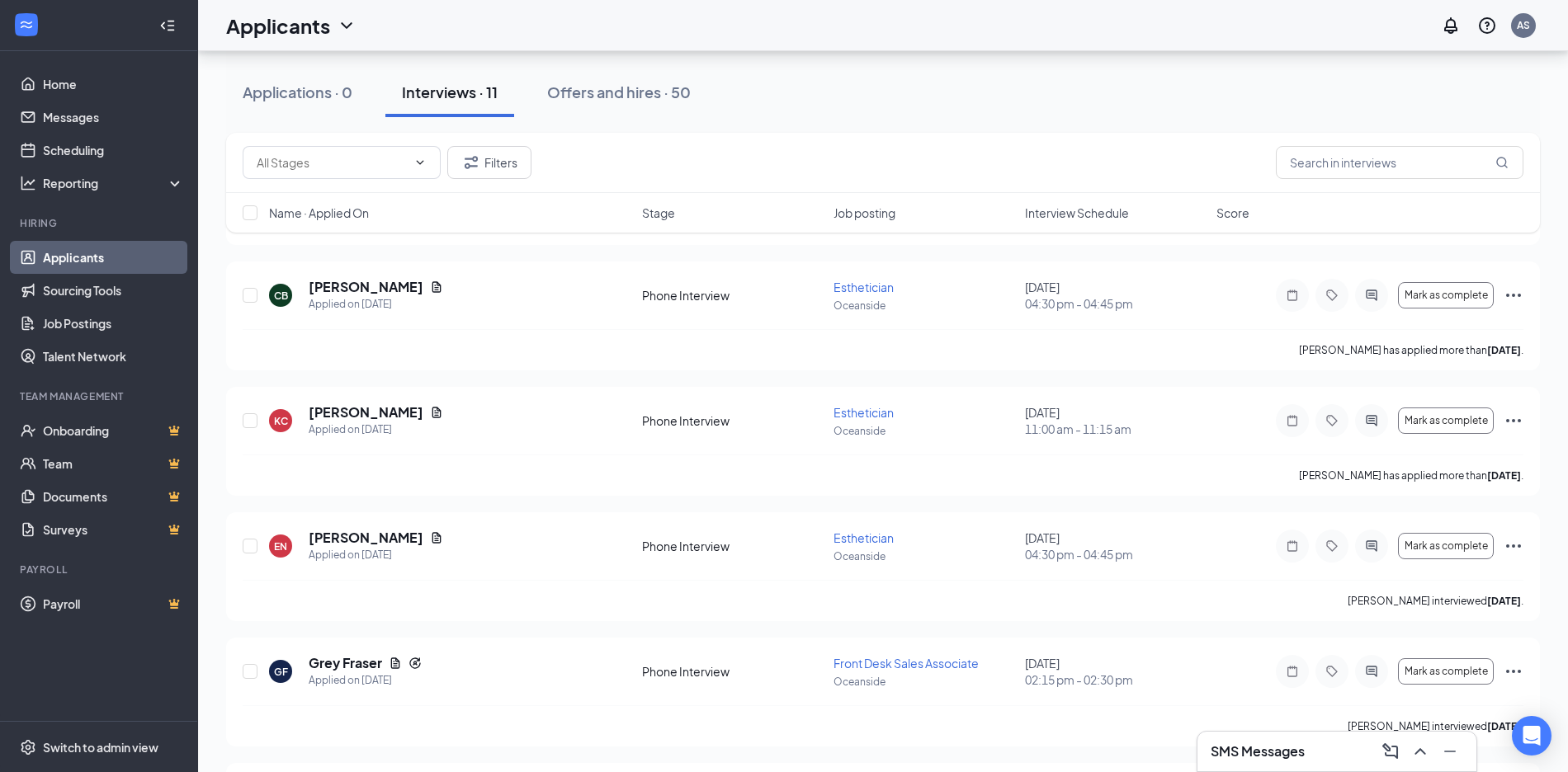
scroll to position [660, 0]
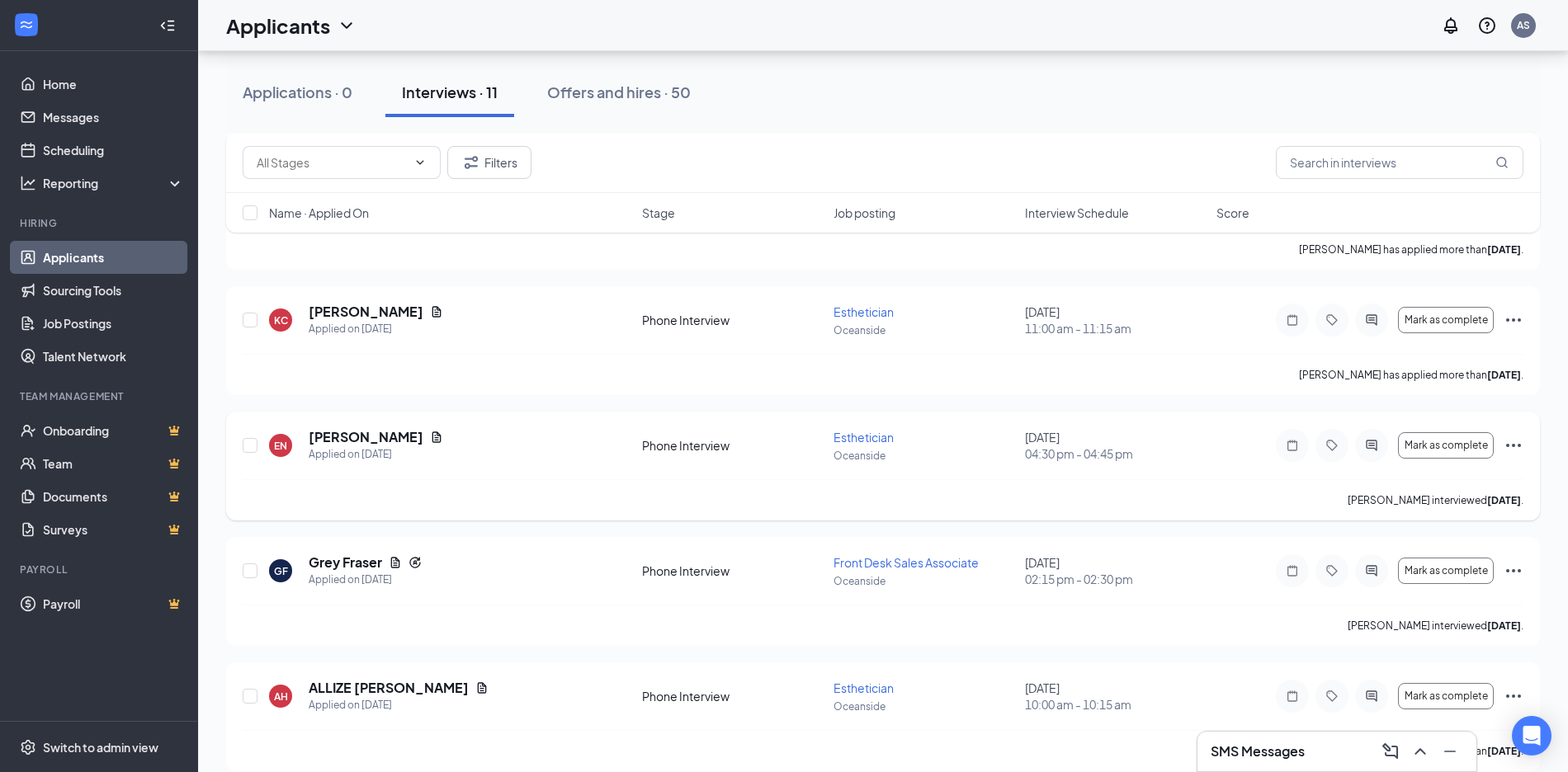
click at [1074, 511] on div "[PERSON_NAME] interviewed [DATE] ." at bounding box center [883, 500] width 1281 height 42
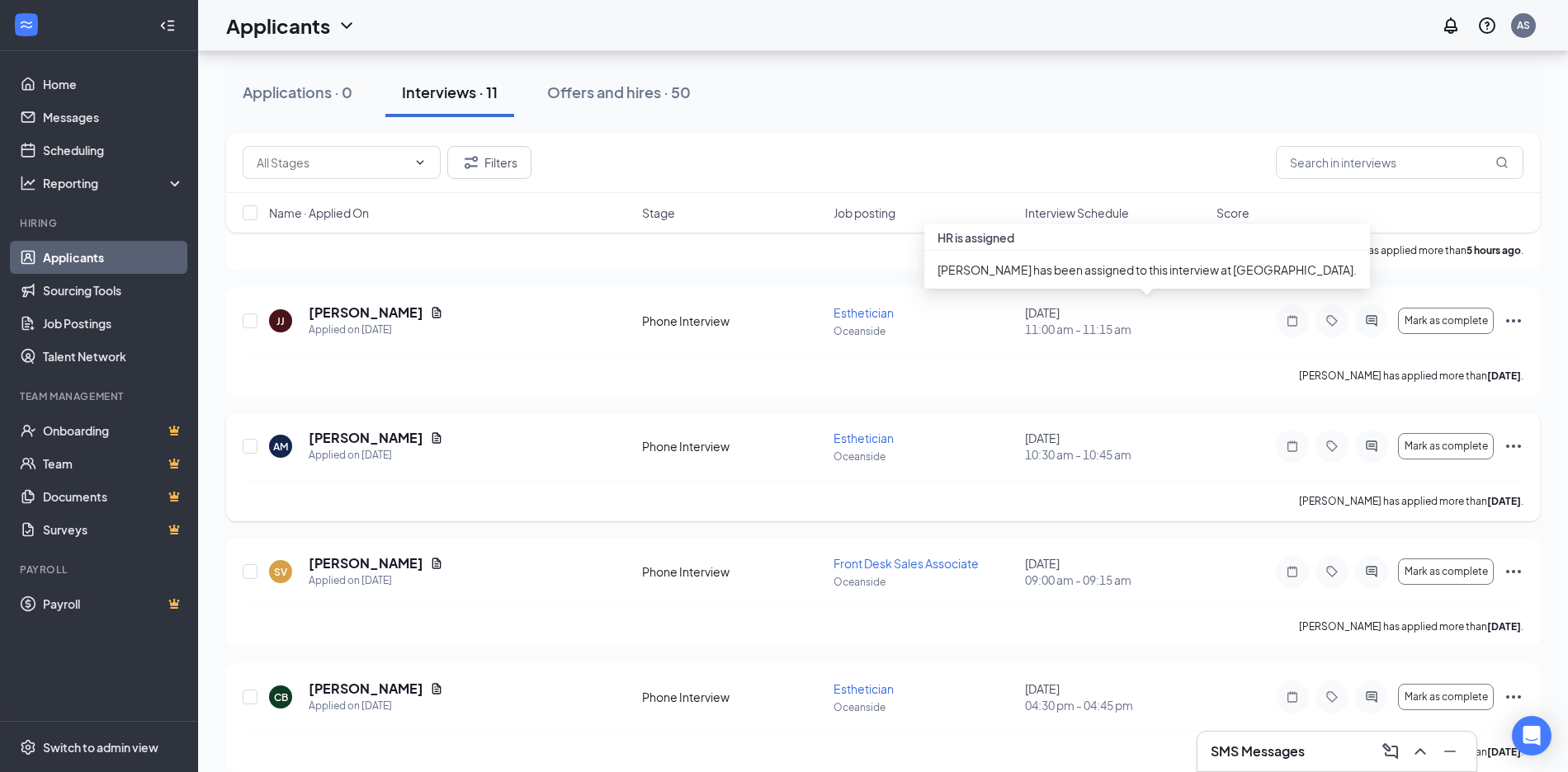
scroll to position [165, 0]
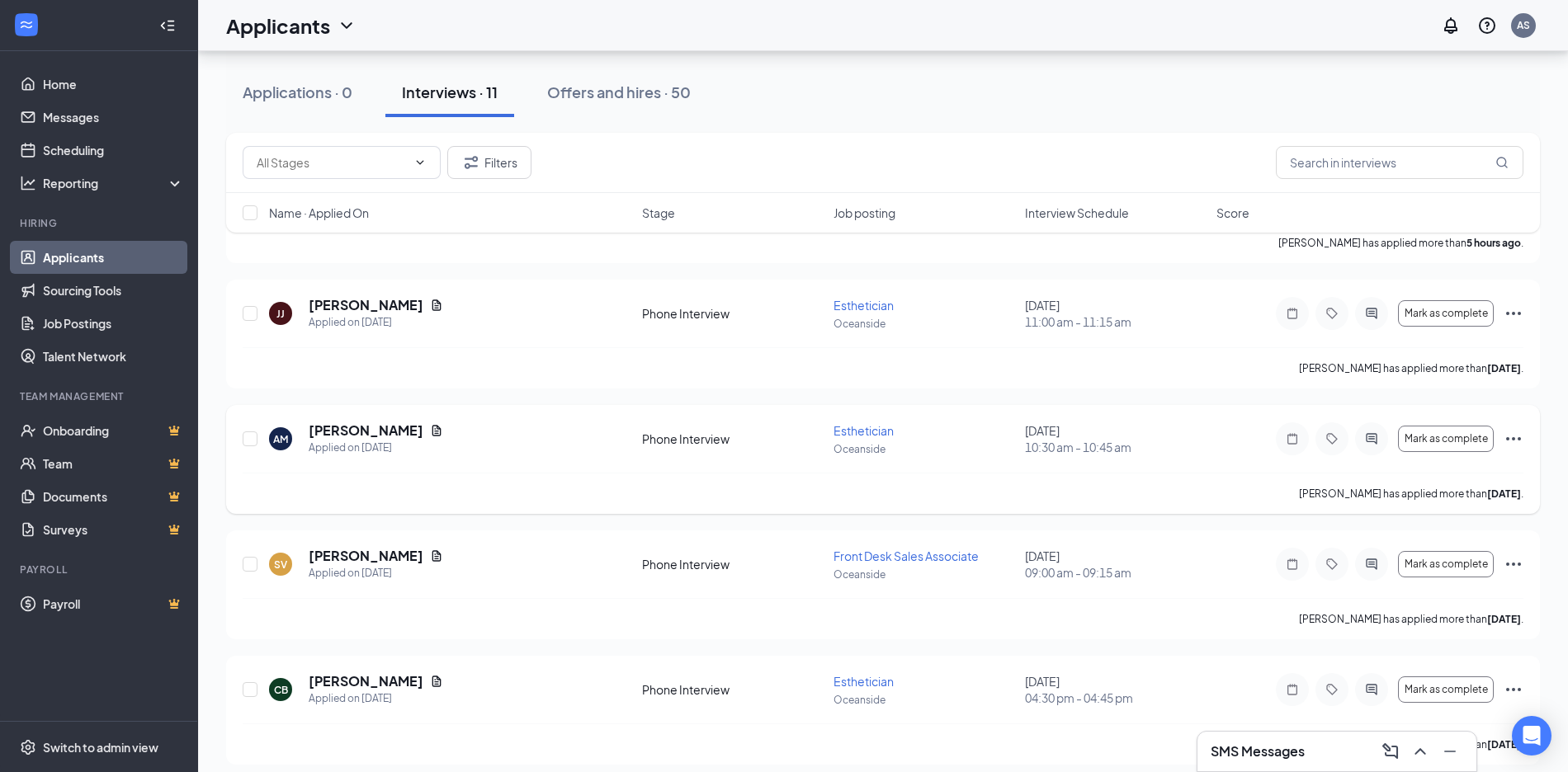
click at [1056, 446] on span "10:30 am - 10:45 am" at bounding box center [1115, 447] width 182 height 17
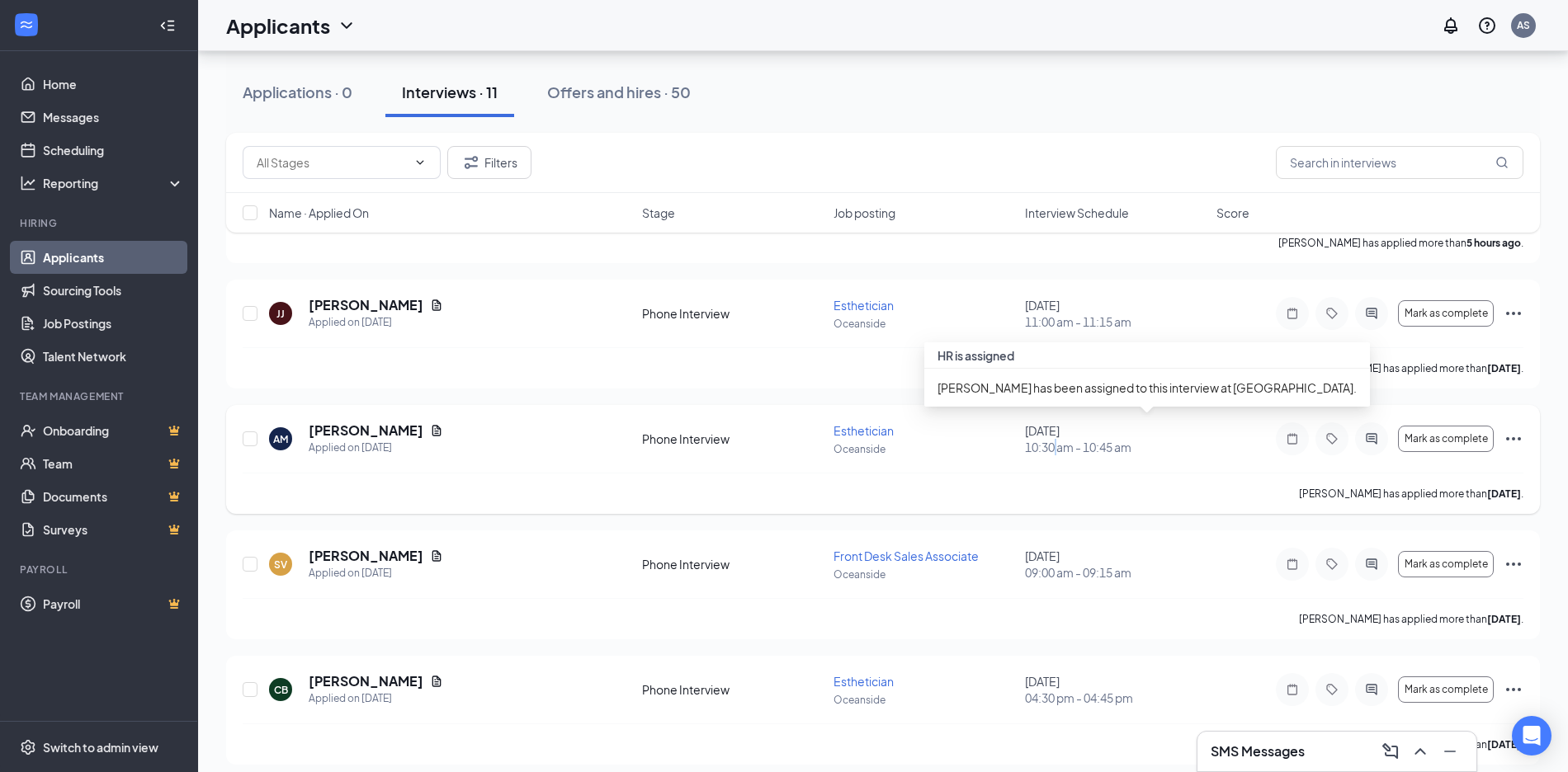
click at [1056, 446] on span "10:30 am - 10:45 am" at bounding box center [1115, 447] width 182 height 17
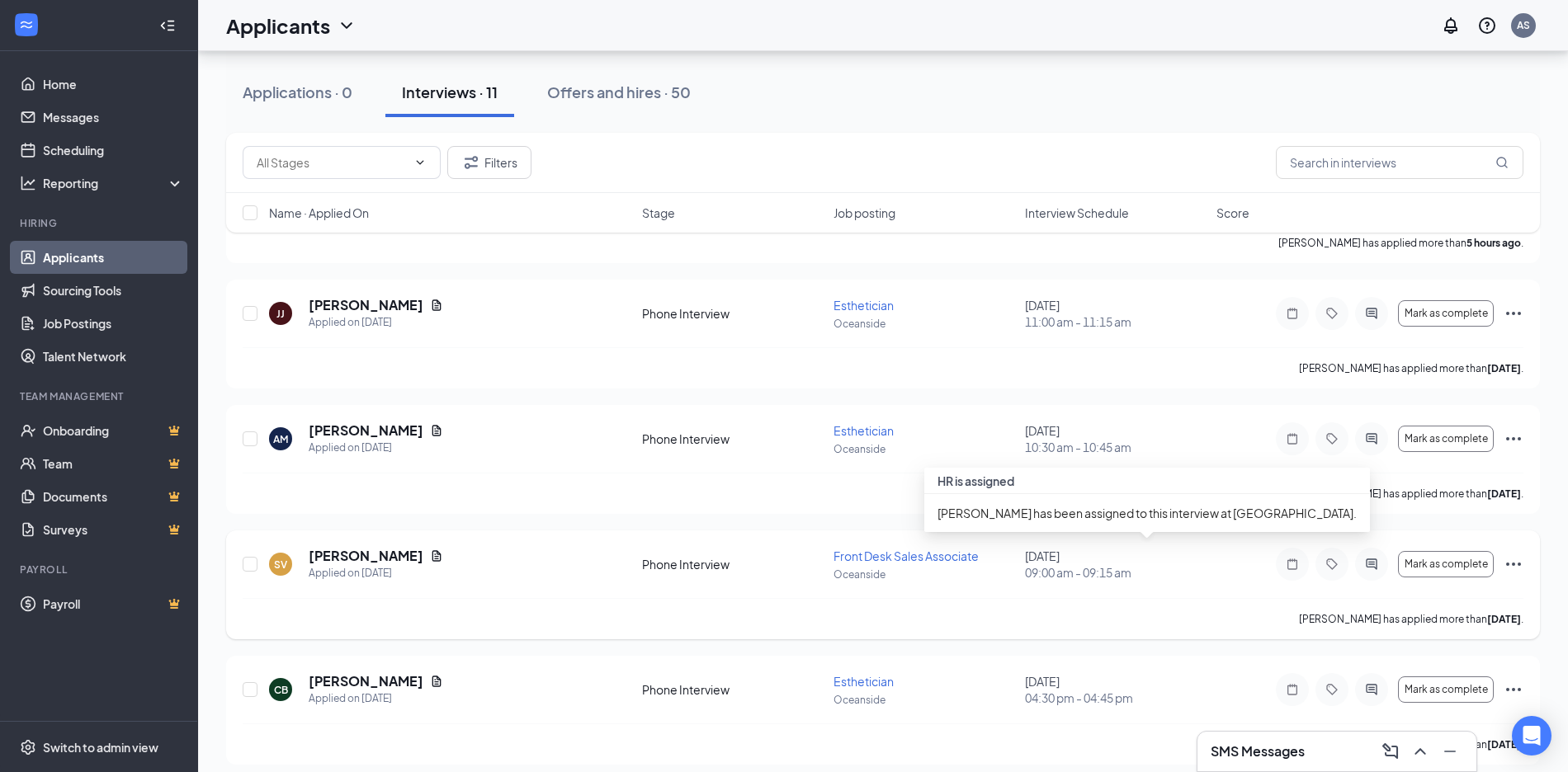
click at [1089, 577] on span "09:00 am - 09:15 am" at bounding box center [1115, 573] width 182 height 17
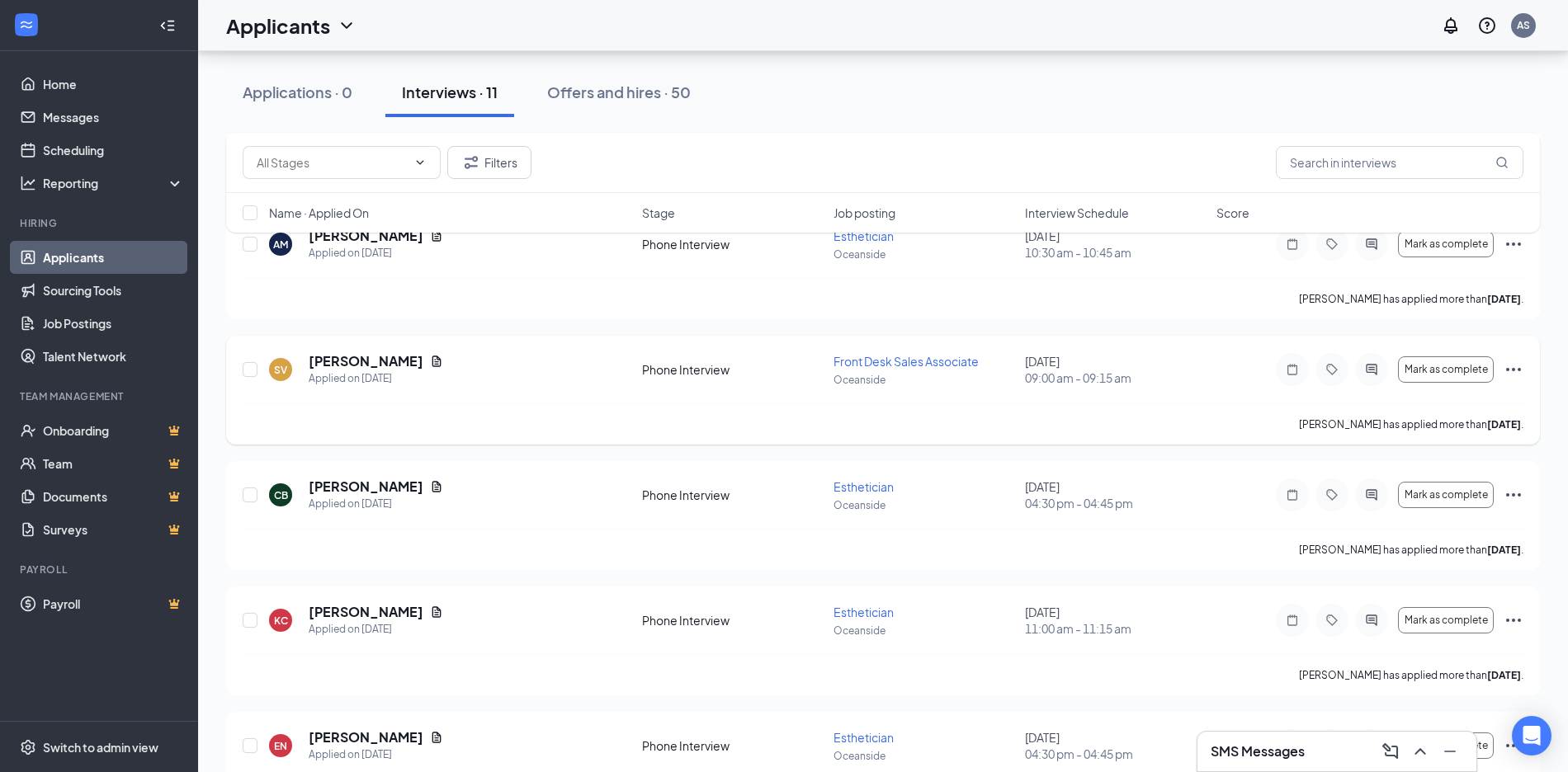
scroll to position [330, 0]
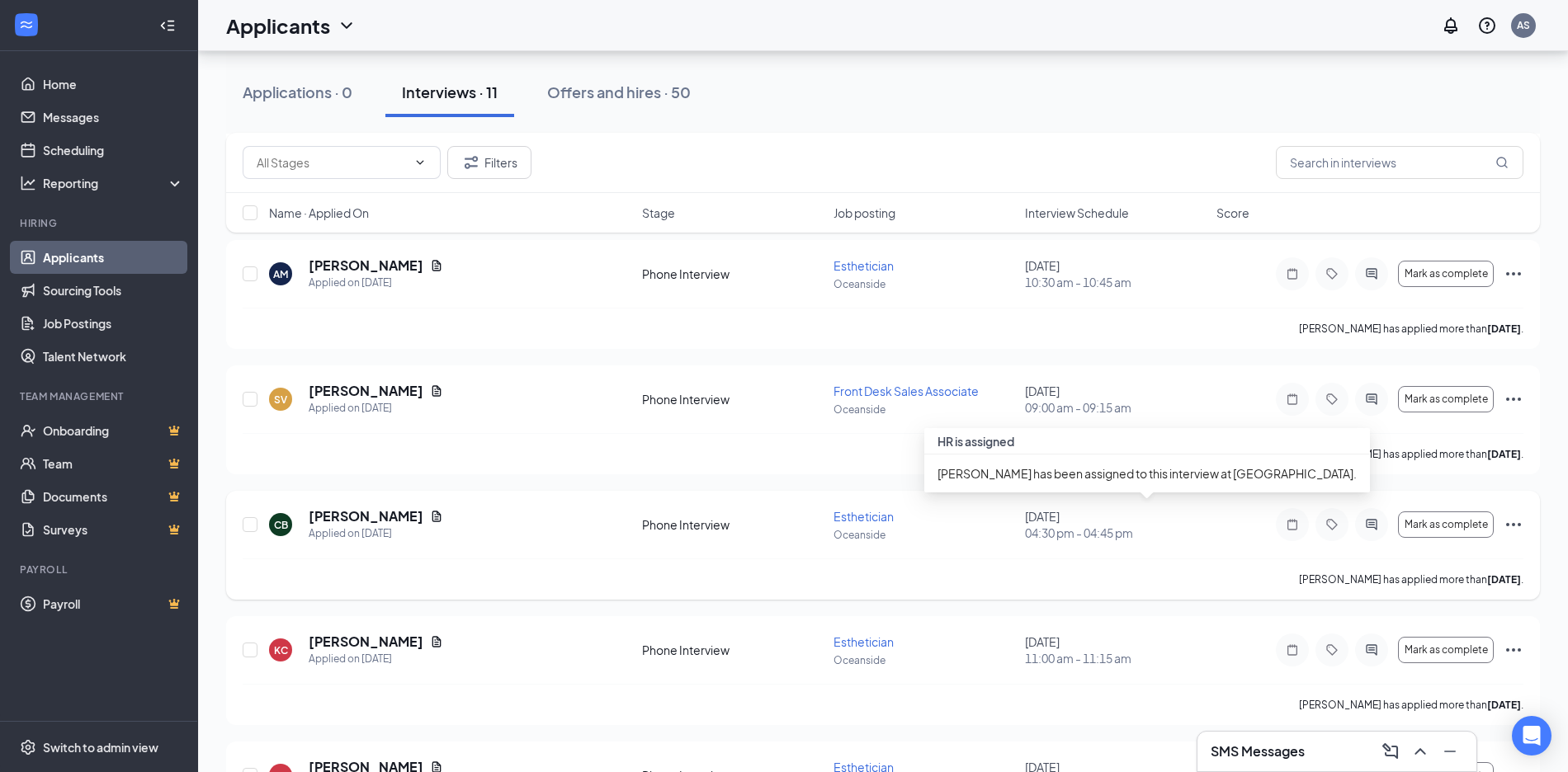
click at [1071, 532] on span "04:30 pm - 04:45 pm" at bounding box center [1115, 533] width 182 height 17
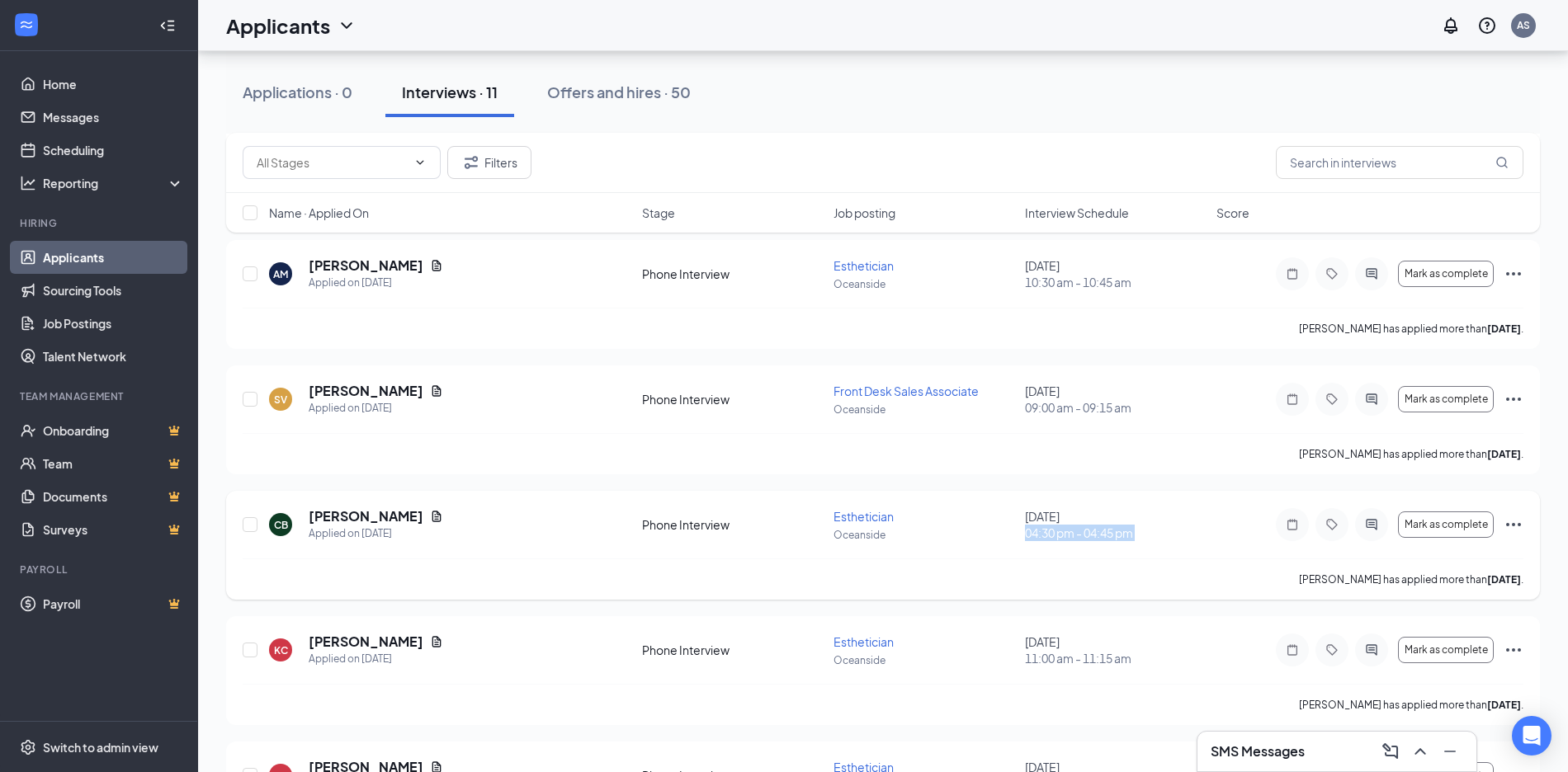
click at [1068, 556] on div "CB [PERSON_NAME] Applied on [DATE] Phone Interview Esthetician Oceanside [DATE]…" at bounding box center [883, 534] width 1281 height 51
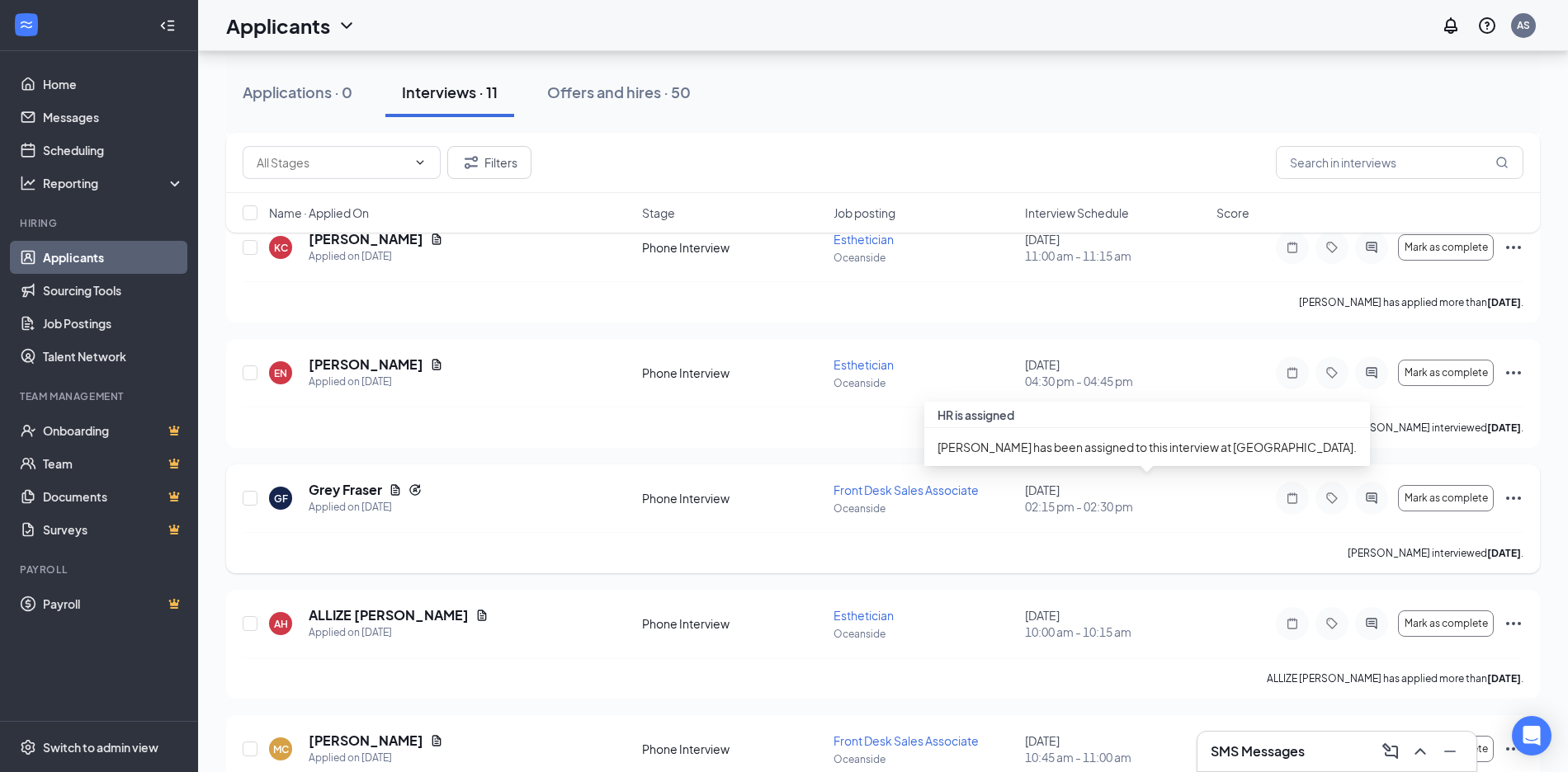
scroll to position [825, 0]
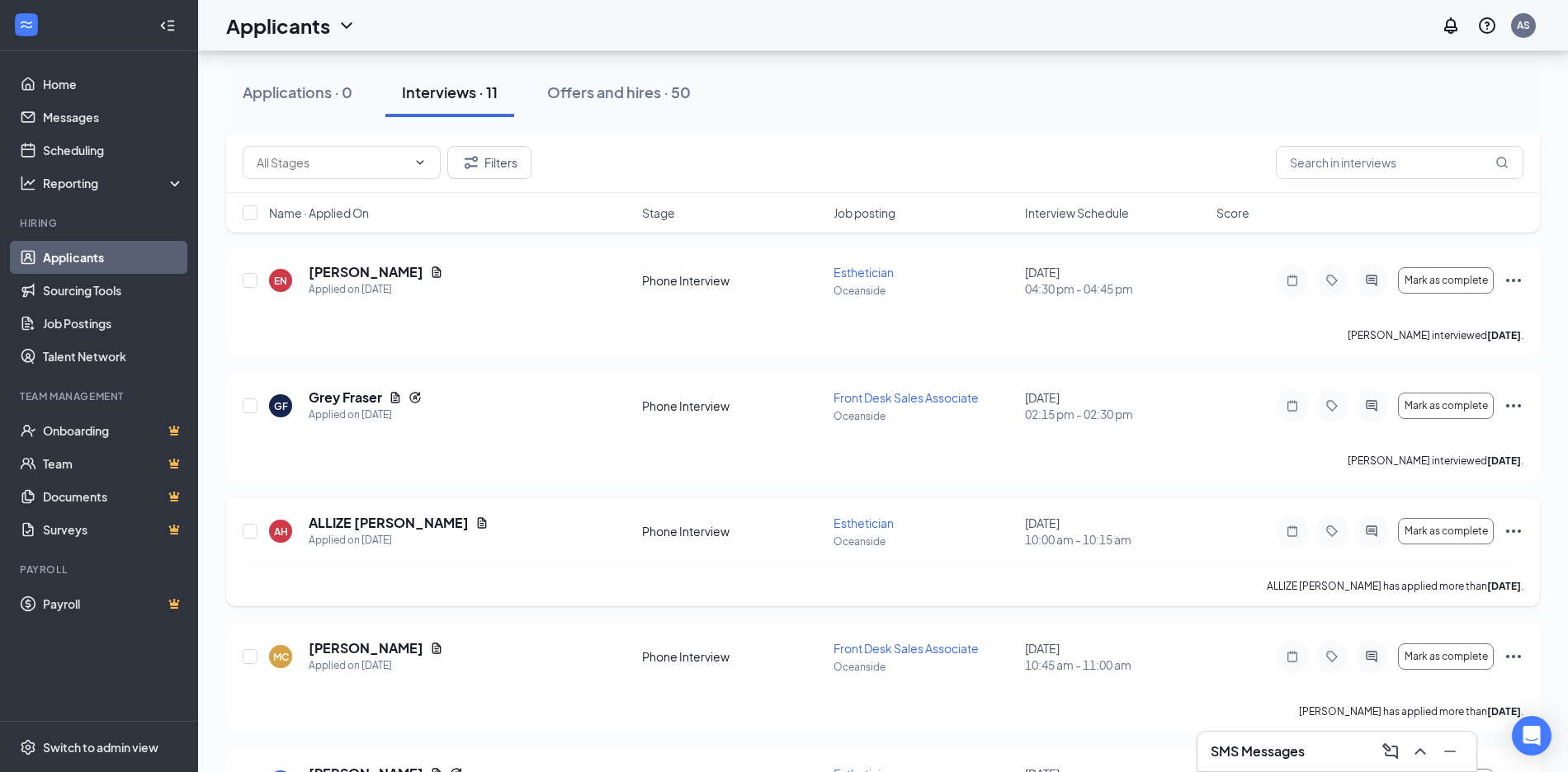
click at [1070, 559] on div "AH ALLIZE [PERSON_NAME] Applied on [DATE] Phone Interview Esthetician Oceanside…" at bounding box center [883, 540] width 1281 height 51
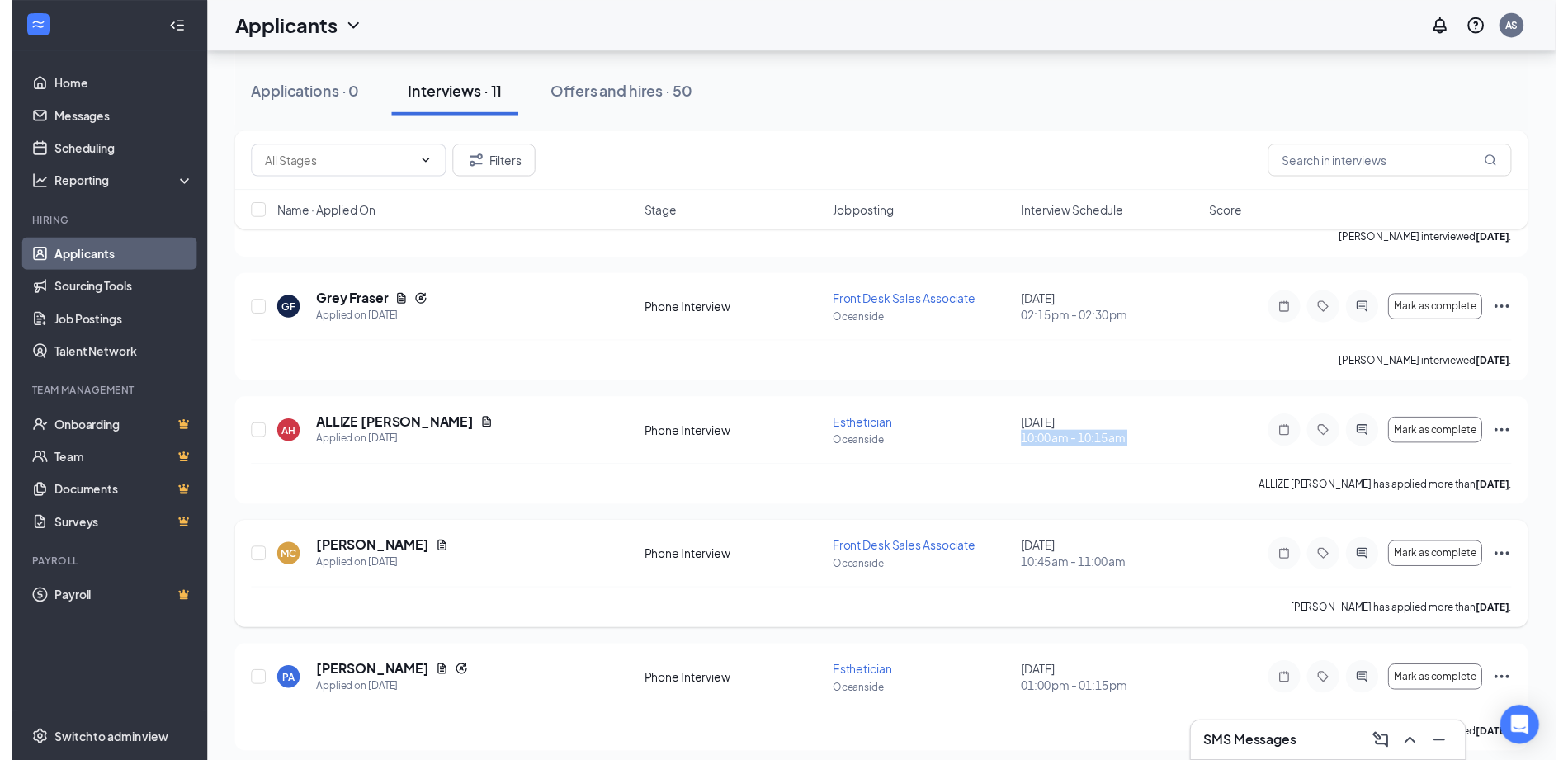
scroll to position [930, 0]
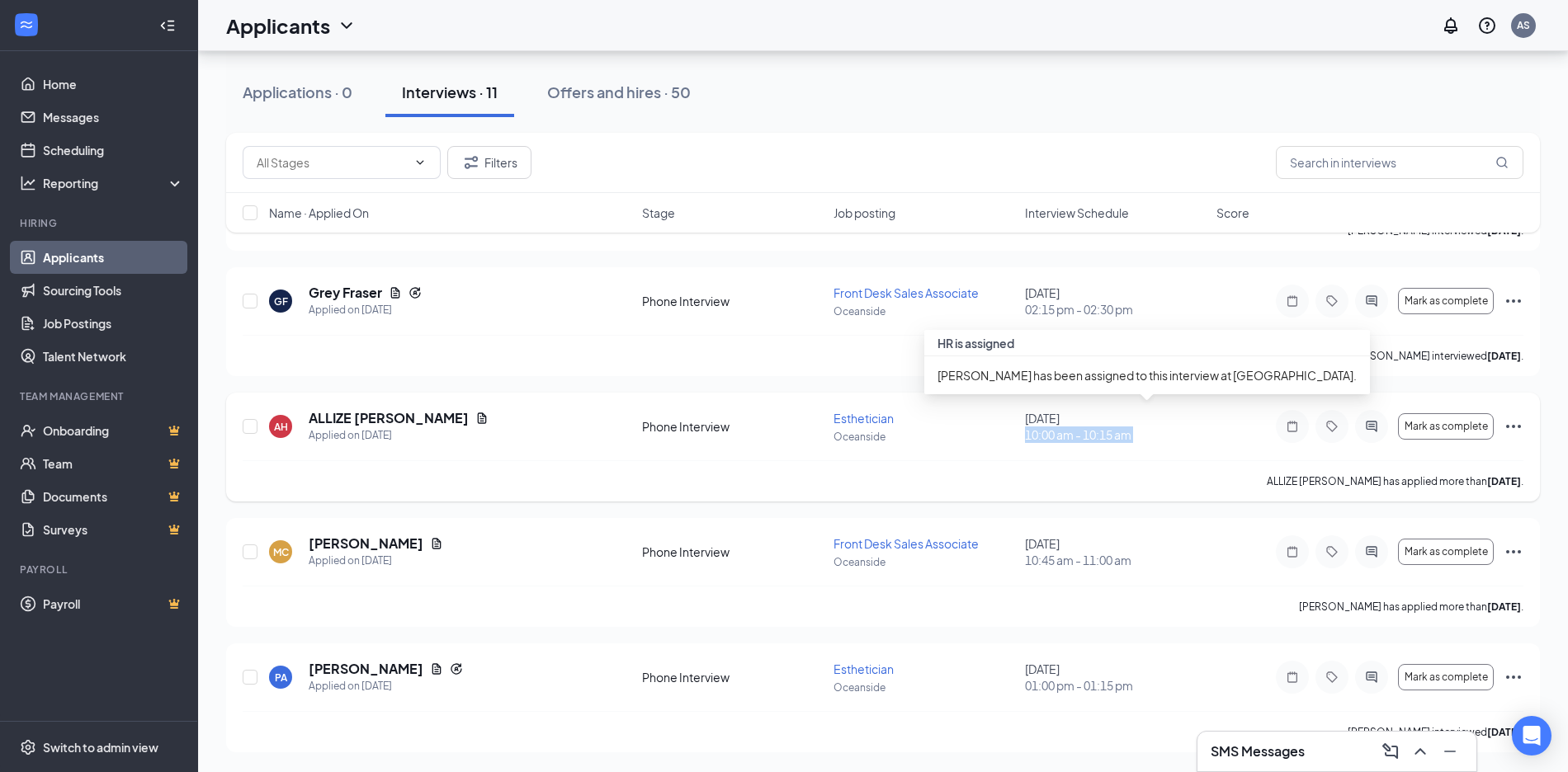
click at [1139, 440] on span "10:00 am - 10:15 am" at bounding box center [1115, 434] width 182 height 17
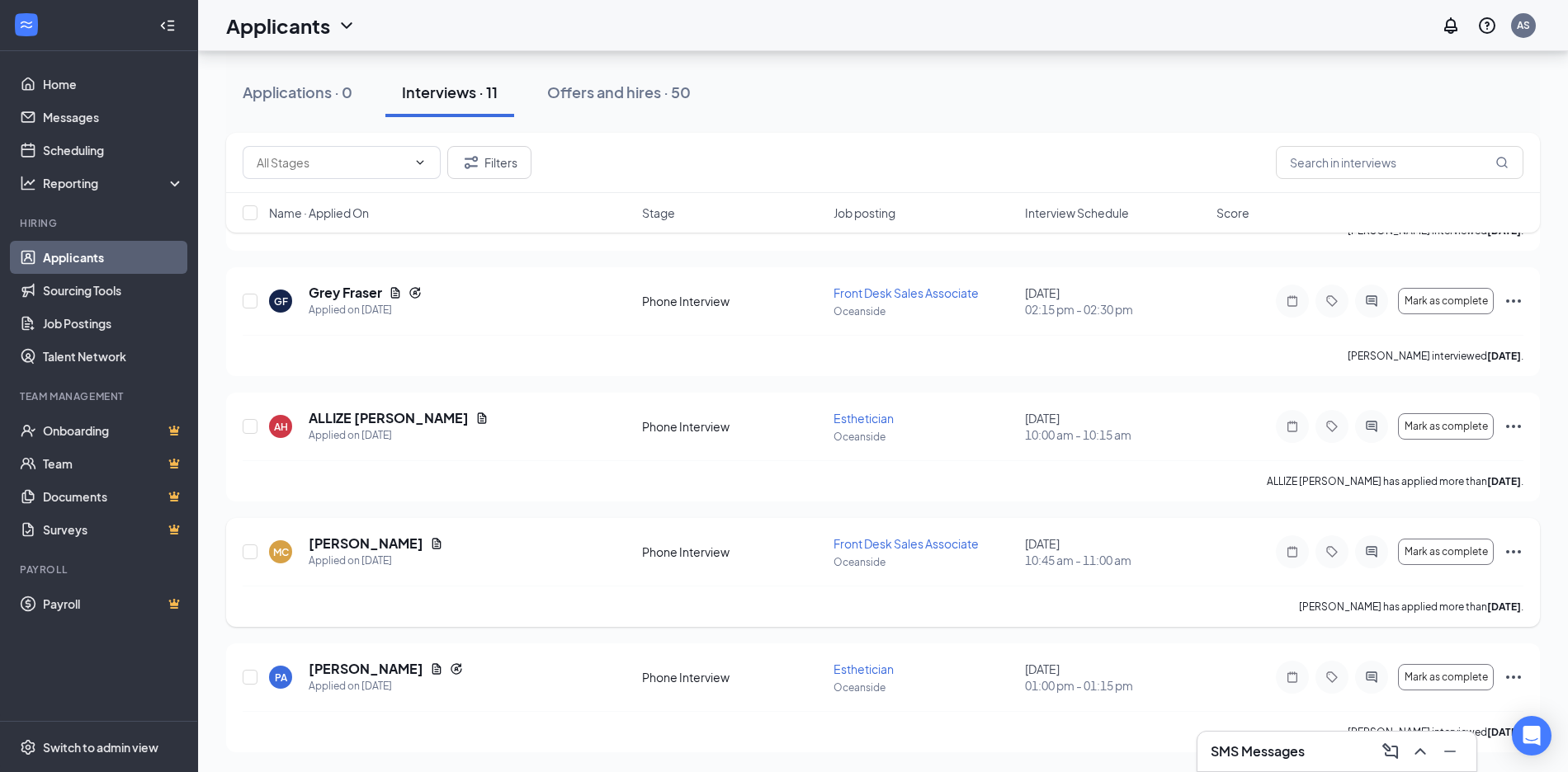
click at [1068, 554] on span "10:45 am - 11:00 am" at bounding box center [1115, 560] width 182 height 17
click at [1068, 553] on span "10:45 am - 11:00 am" at bounding box center [1115, 560] width 182 height 17
click at [1072, 596] on div "[PERSON_NAME] has applied more than [DATE] ." at bounding box center [883, 606] width 1281 height 42
click at [478, 419] on icon "Document" at bounding box center [482, 417] width 9 height 11
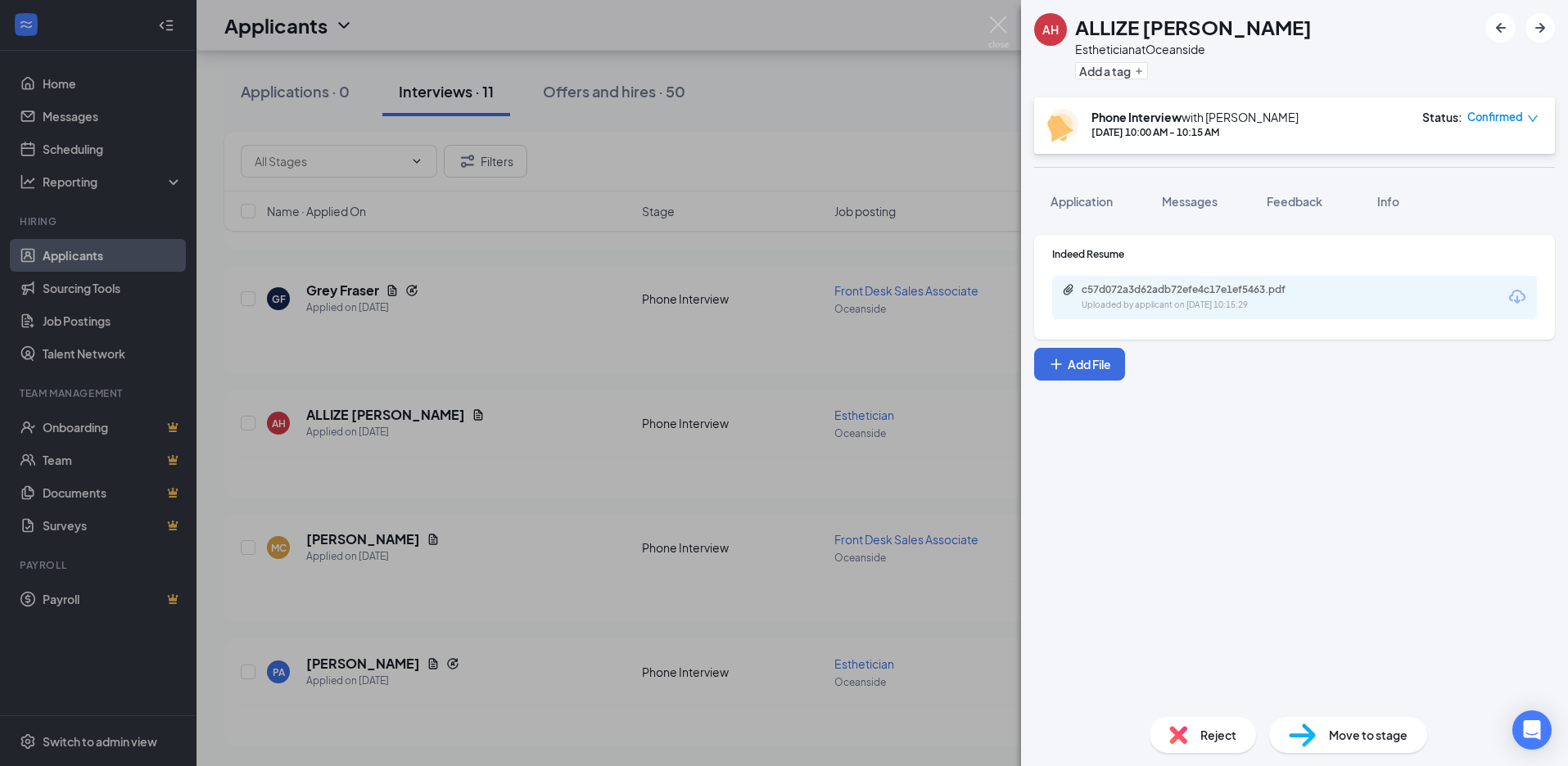
click at [1186, 291] on div "c57d072a3d62adb72efe4c17e1ef5463.pdf" at bounding box center [1196, 289] width 230 height 13
click at [705, 171] on div "AH ALLIZE [PERSON_NAME] Esthetician at [GEOGRAPHIC_DATA] Add a tag Phone Interv…" at bounding box center [784, 383] width 1568 height 766
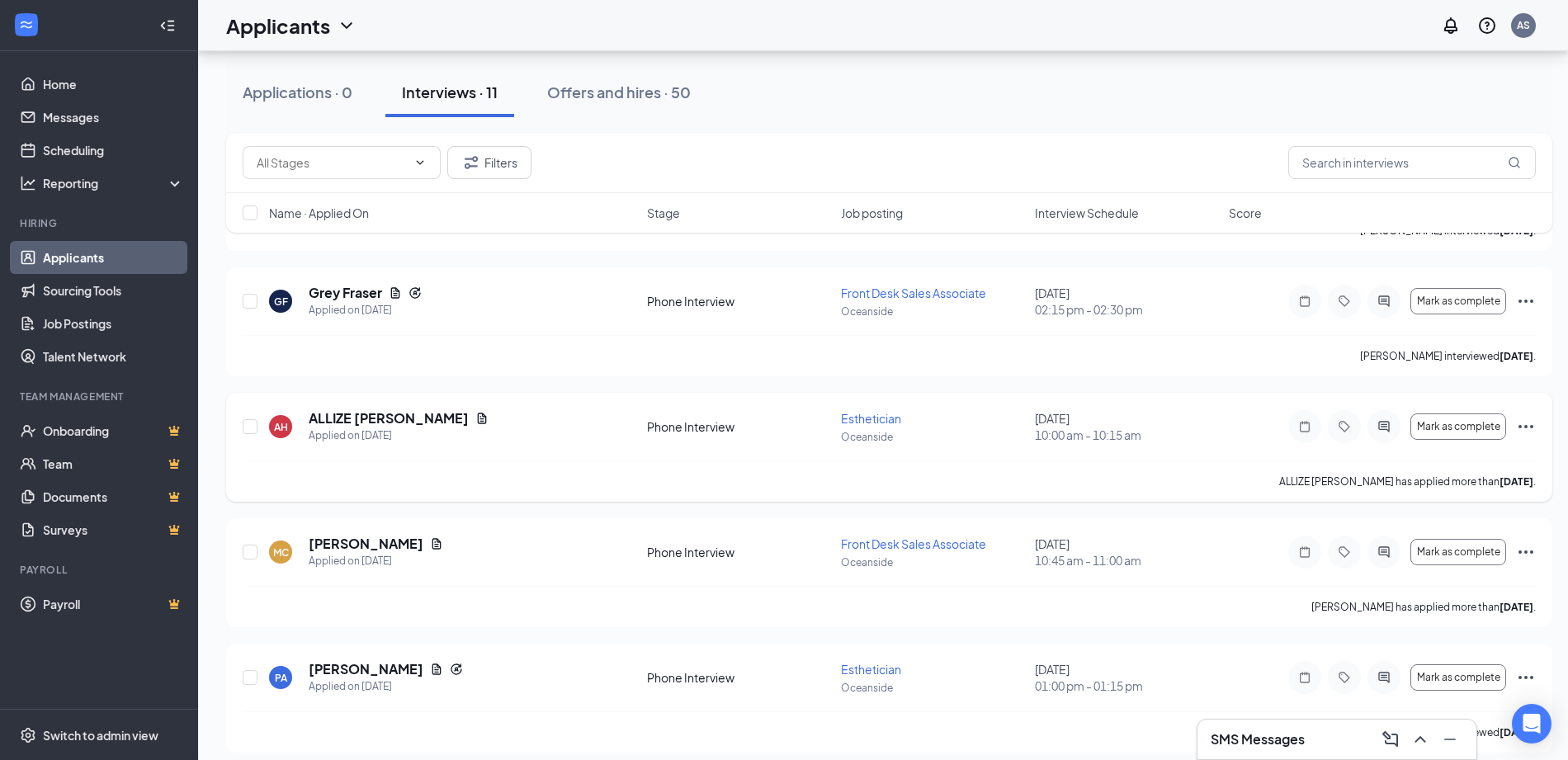
click at [1518, 432] on icon "Ellipses" at bounding box center [1525, 427] width 20 height 20
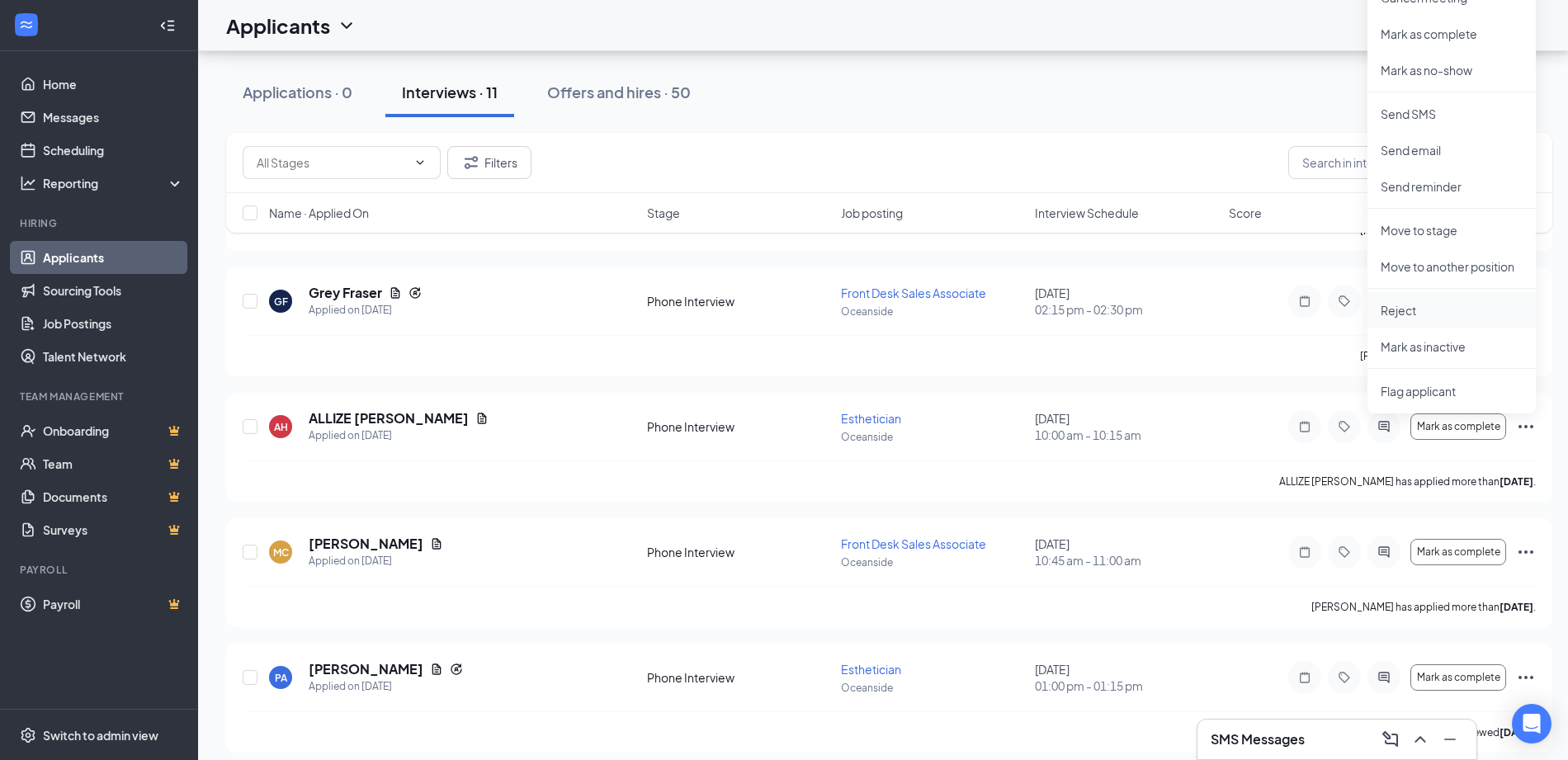
click at [1409, 314] on p "Reject" at bounding box center [1452, 310] width 142 height 17
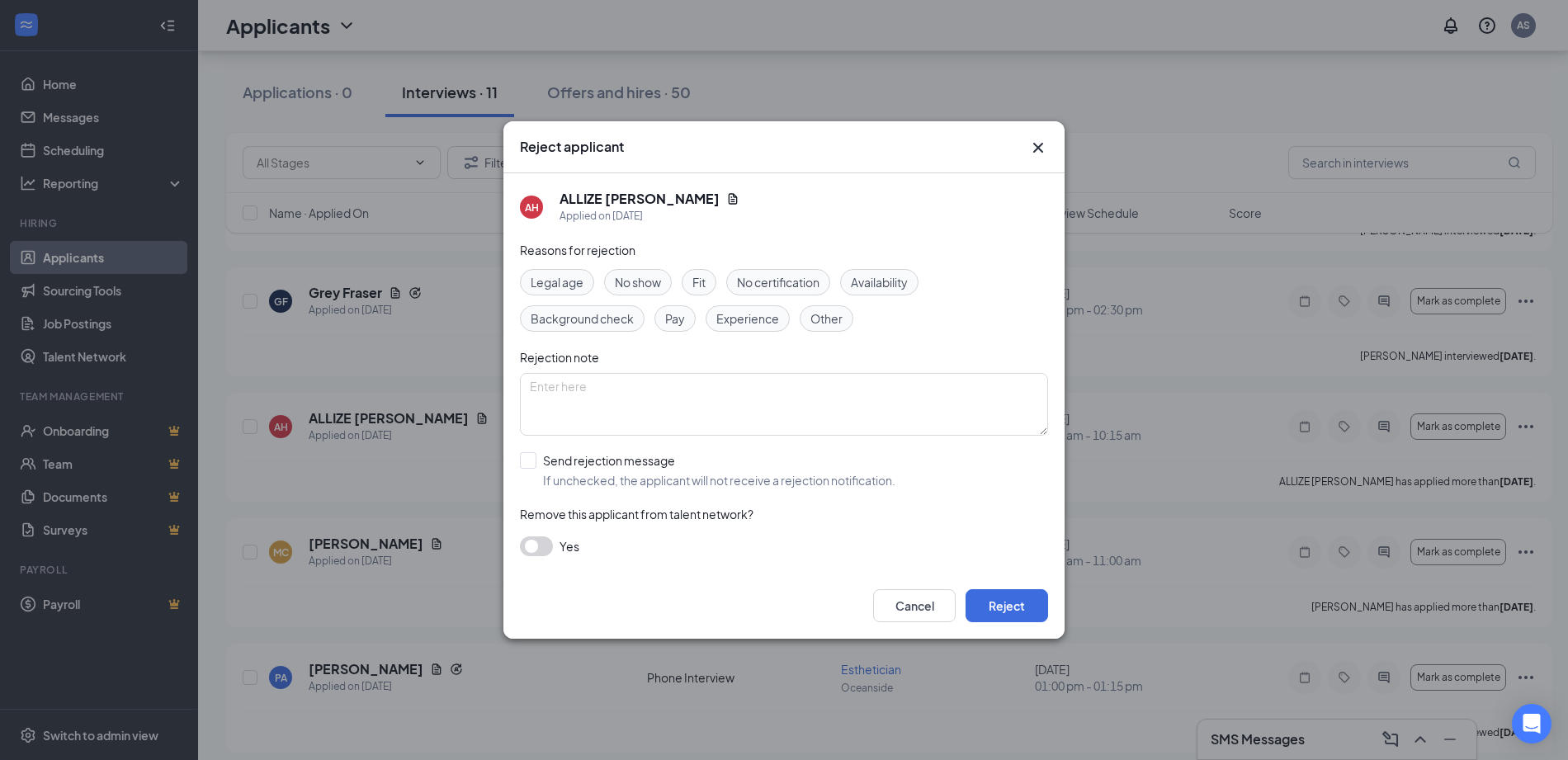
click at [711, 284] on div "Fit" at bounding box center [698, 283] width 35 height 27
click at [743, 410] on textarea at bounding box center [784, 404] width 528 height 63
type textarea "A"
click at [1008, 604] on button "Reject" at bounding box center [1006, 606] width 82 height 33
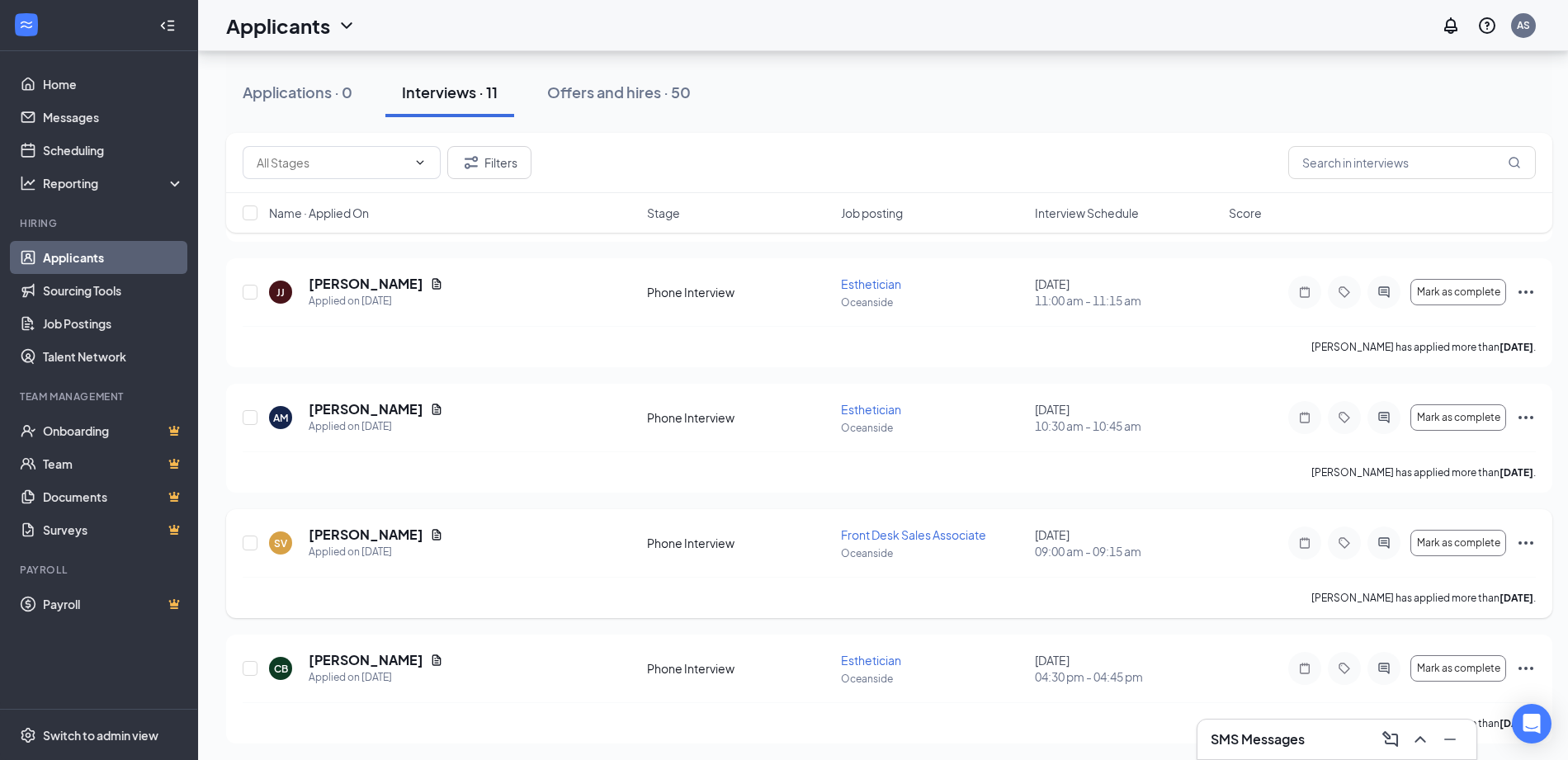
scroll to position [1412, 0]
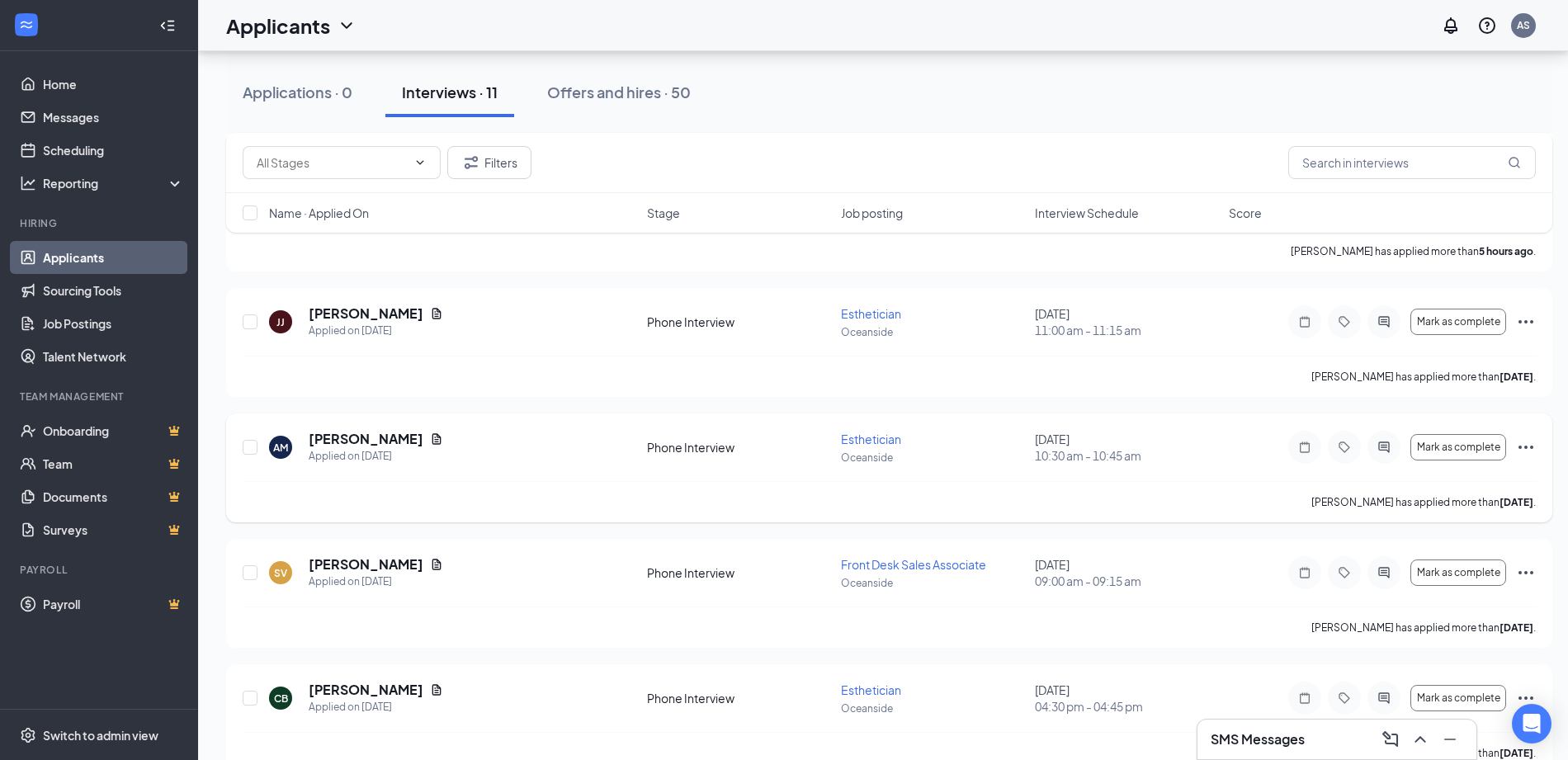
click at [1086, 466] on div "AM [PERSON_NAME] Applied on [DATE] Phone Interview Esthetician Oceanside [DATE]…" at bounding box center [889, 456] width 1293 height 51
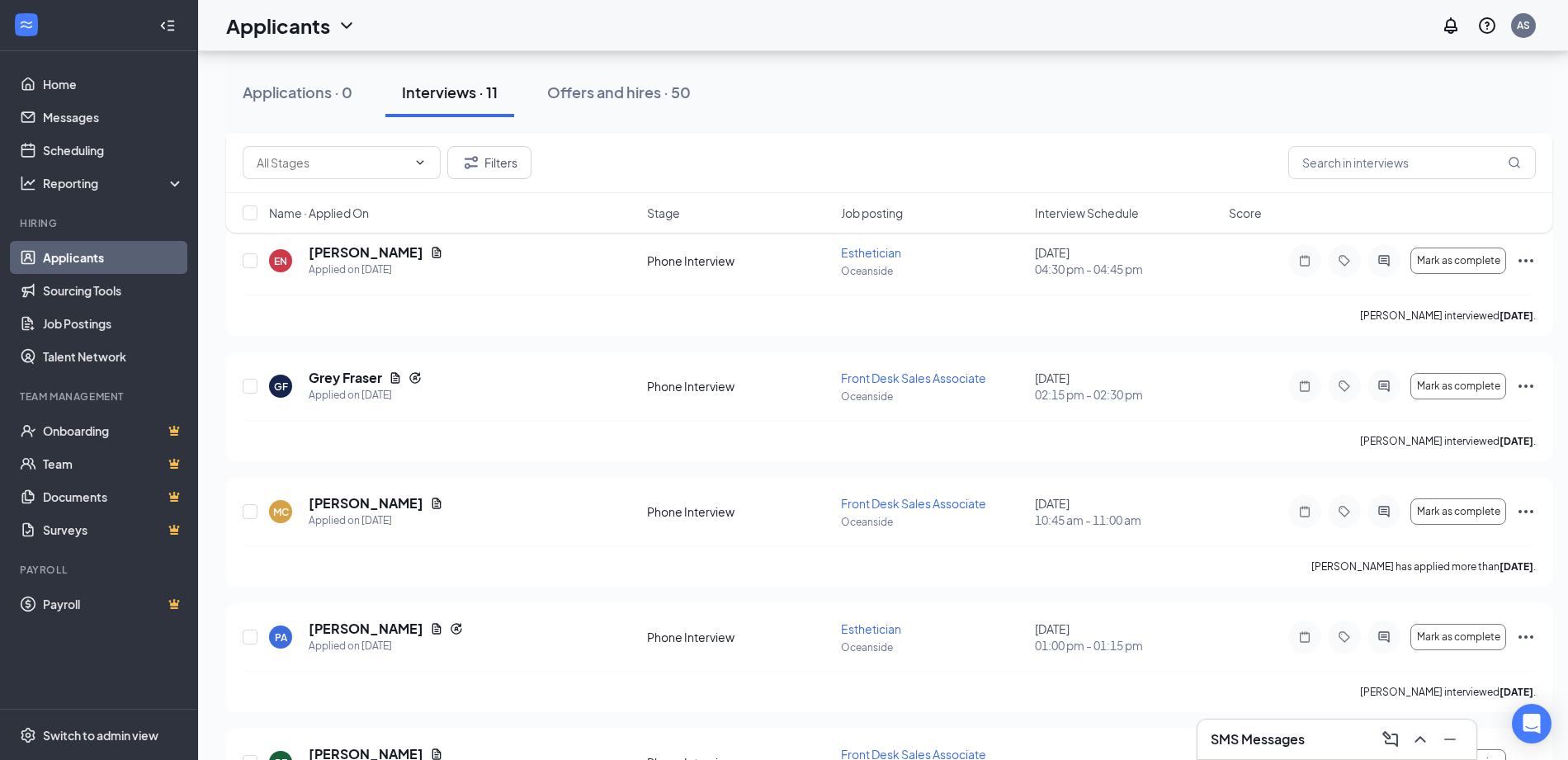
scroll to position [834, 0]
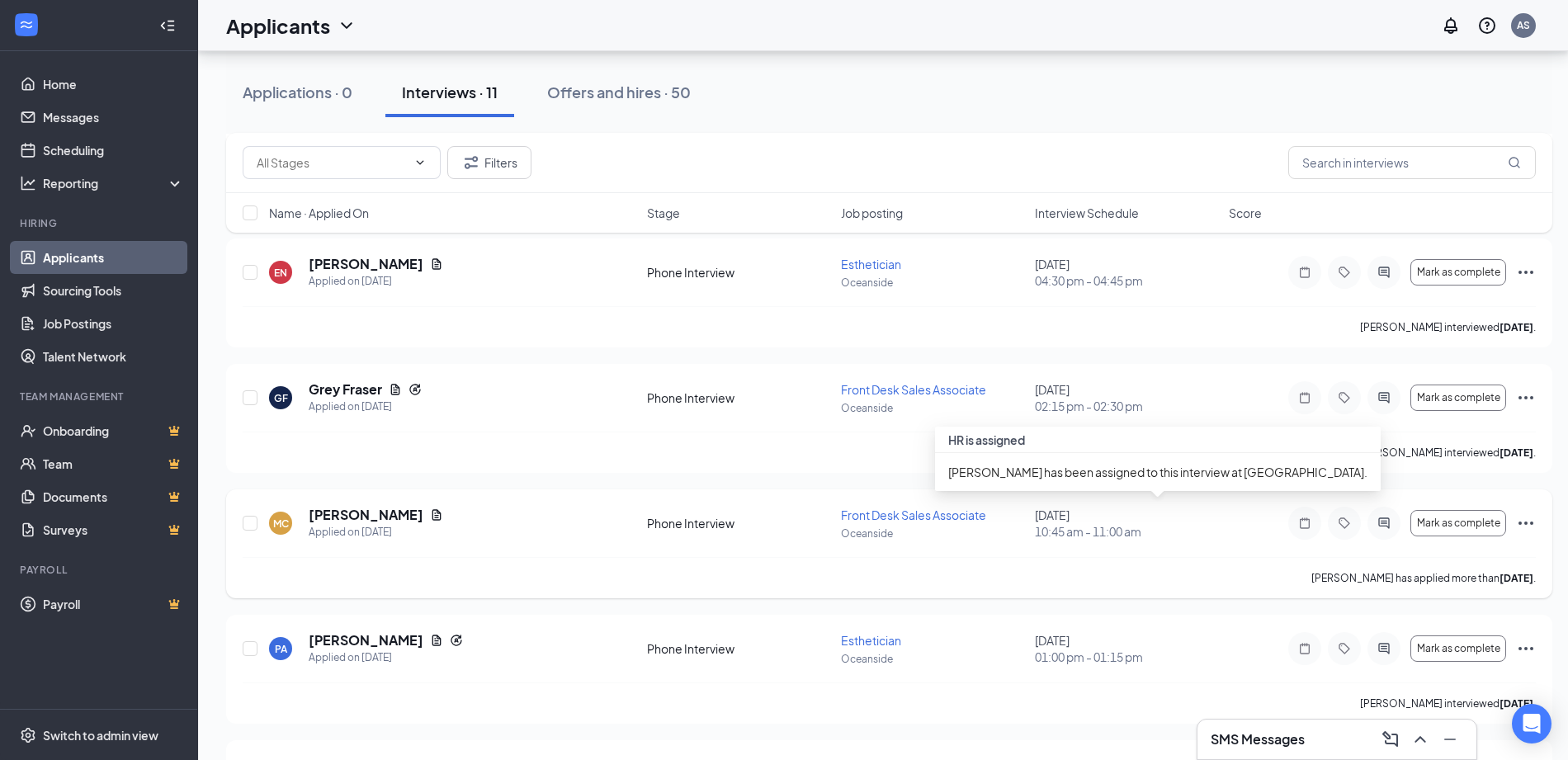
click at [1089, 522] on div "[DATE] 10:45 am - 11:00 am" at bounding box center [1127, 523] width 184 height 33
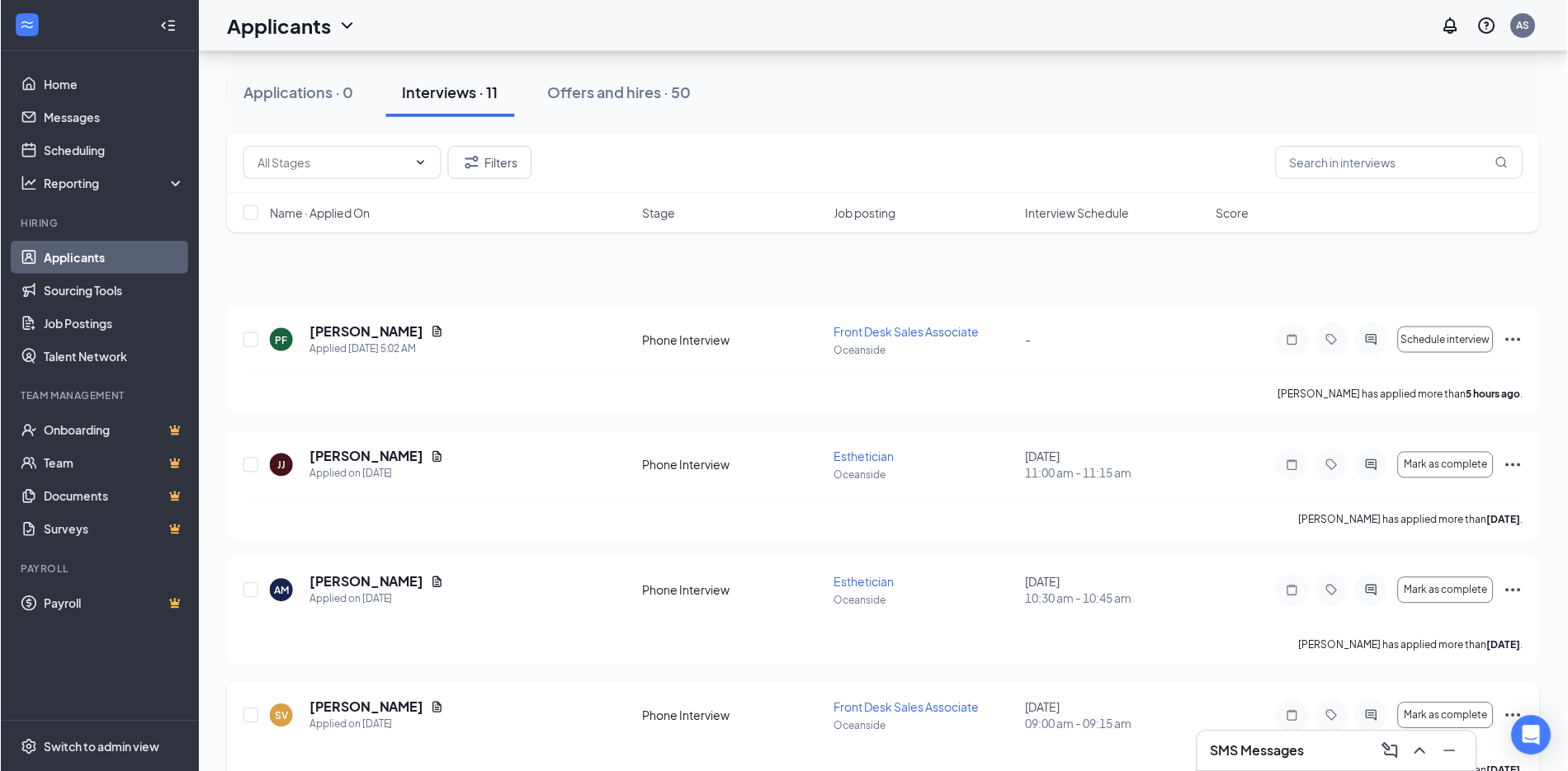
scroll to position [0, 0]
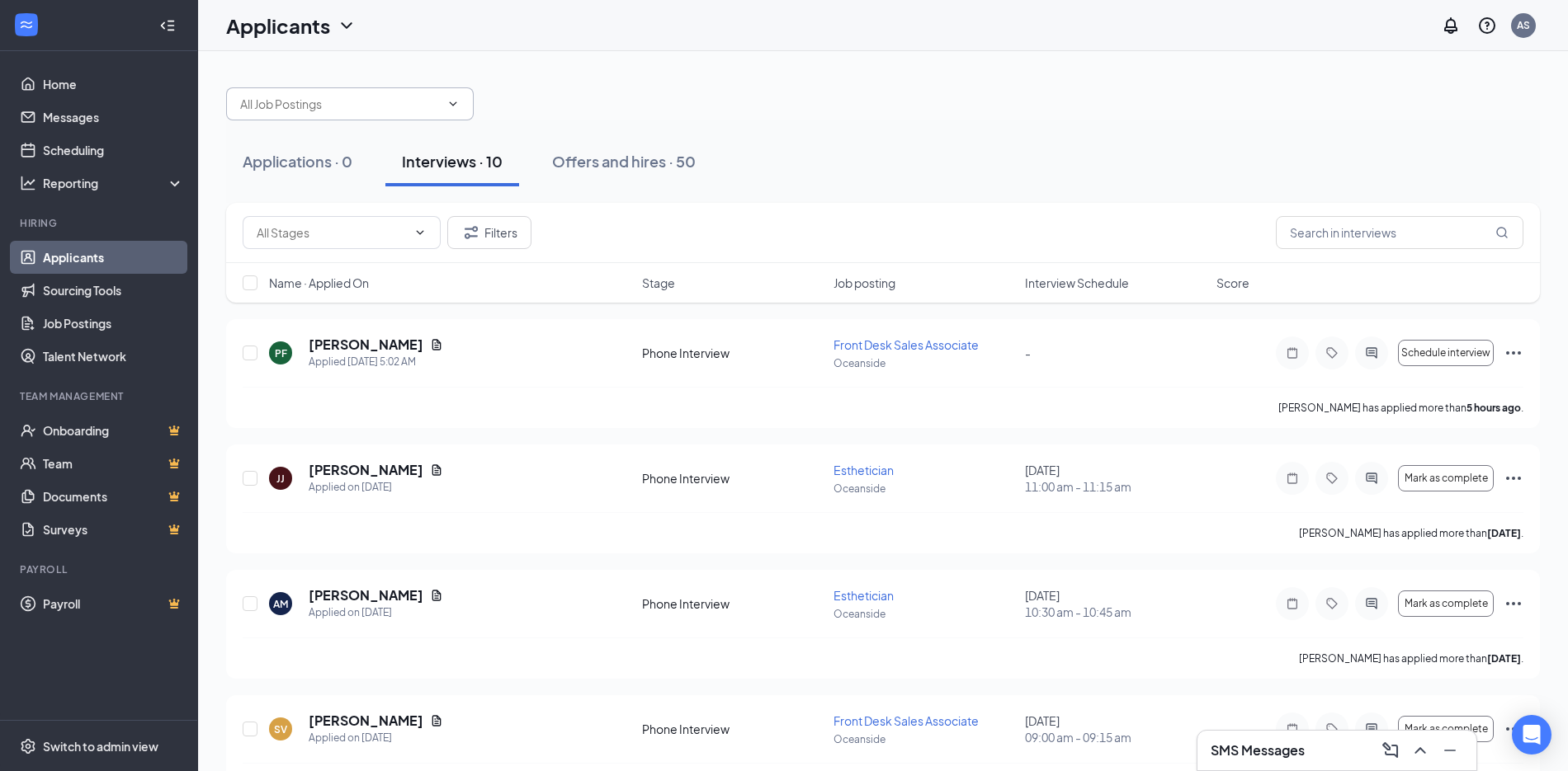
click at [242, 102] on input "text" at bounding box center [339, 104] width 199 height 18
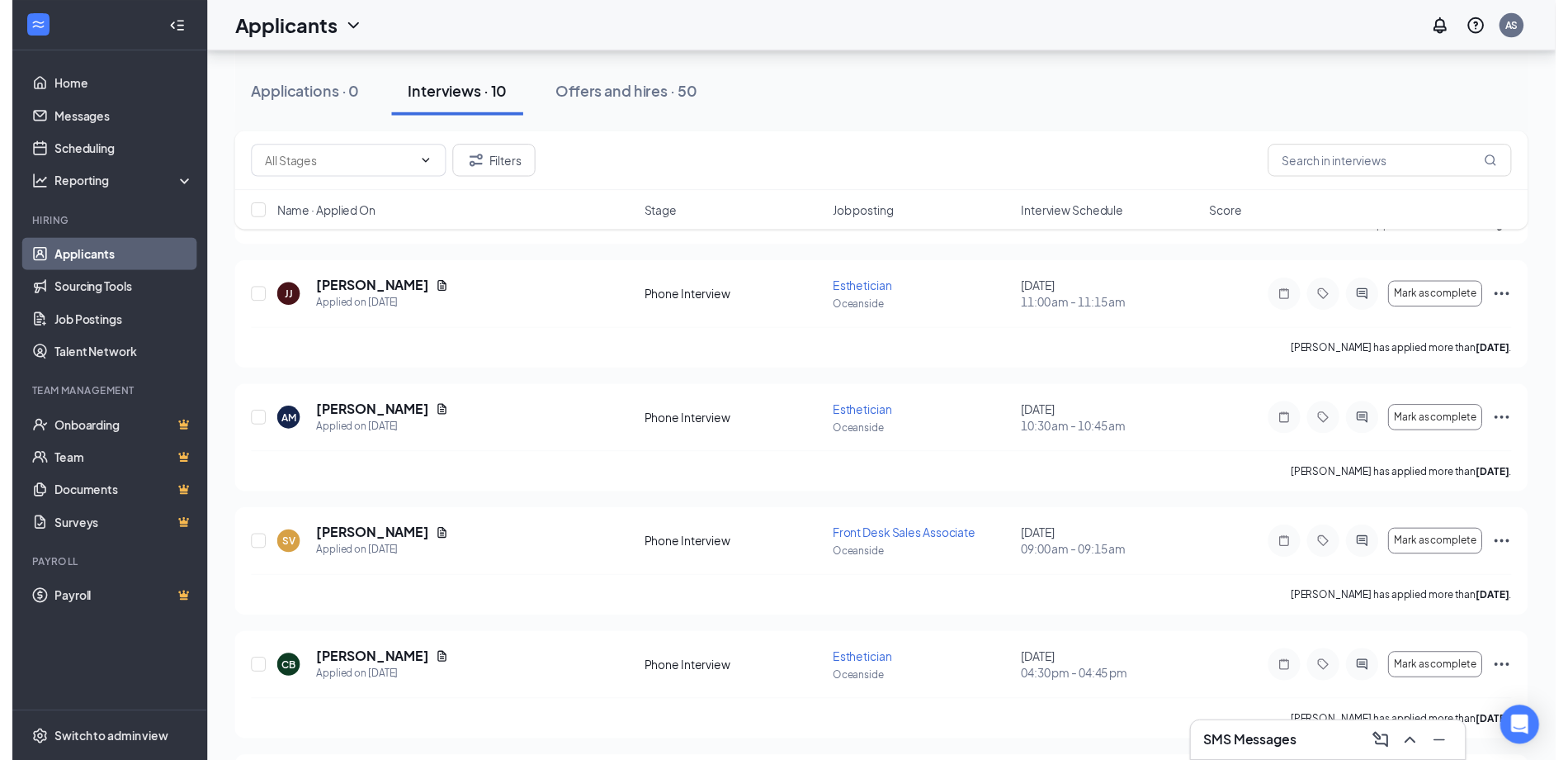
scroll to position [1400, 0]
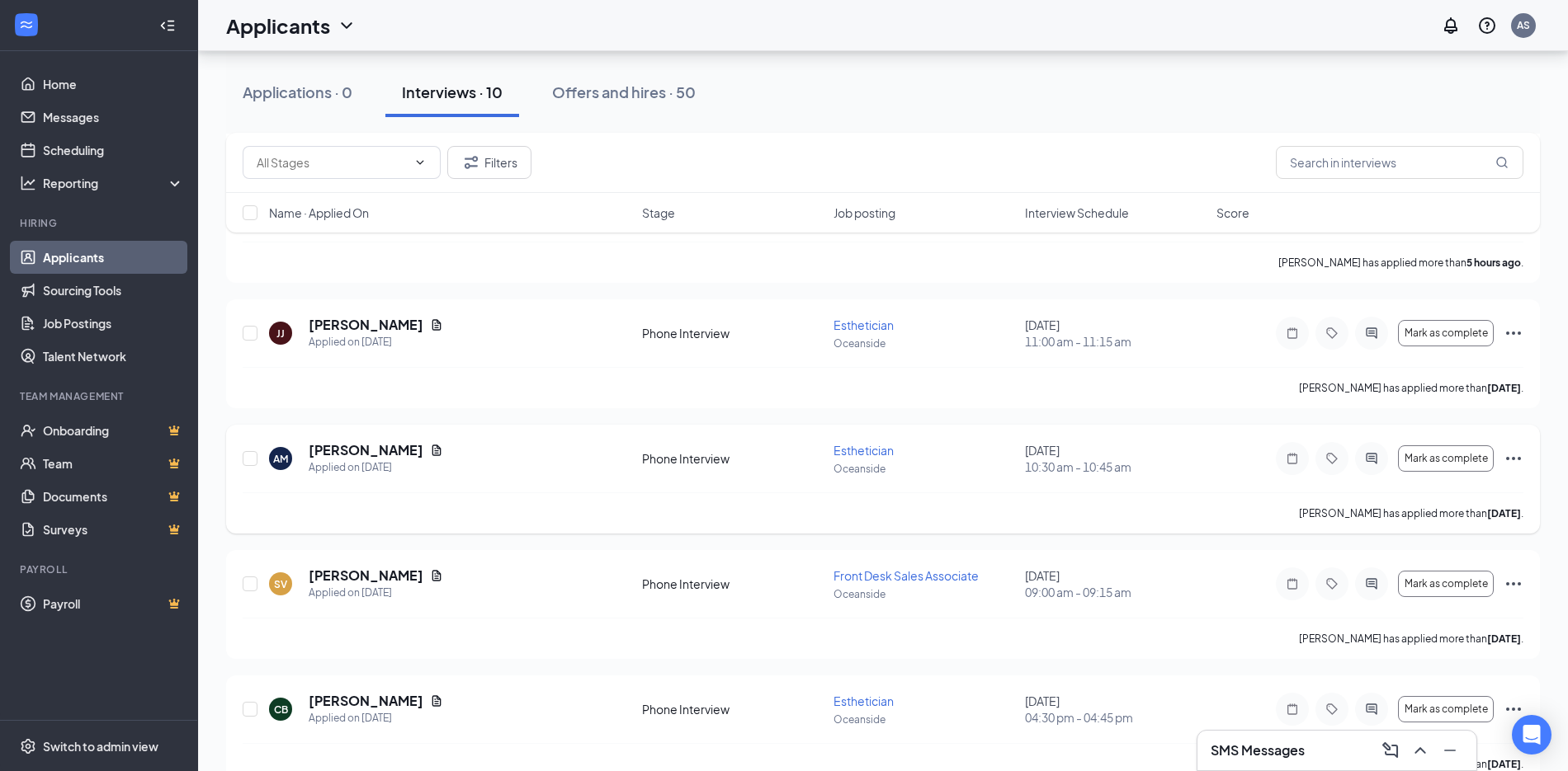
click at [1055, 468] on span "10:30 am - 10:45 am" at bounding box center [1115, 467] width 182 height 17
click at [441, 448] on icon "Document" at bounding box center [436, 450] width 13 height 13
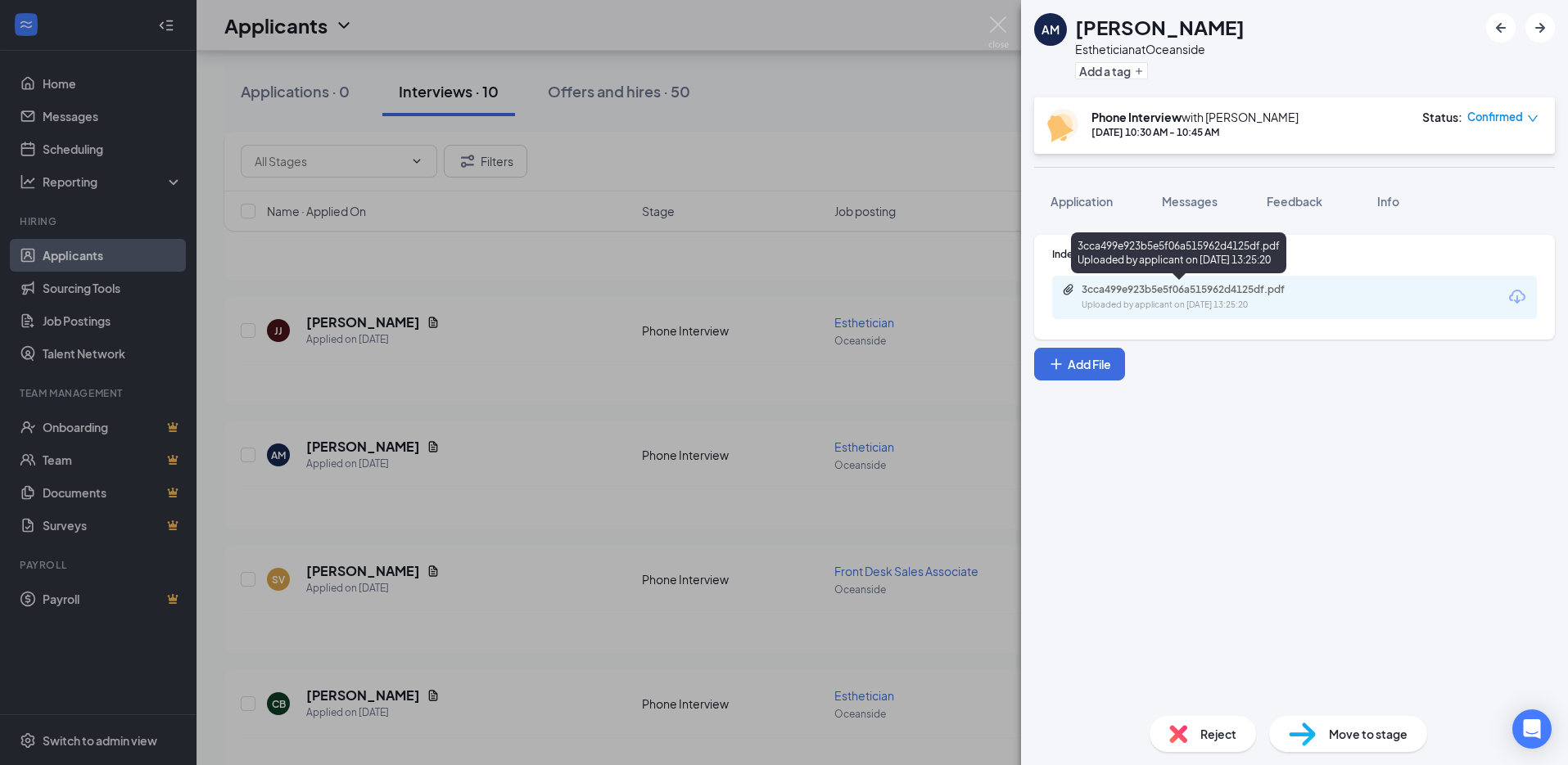
click at [1179, 291] on div "3cca499e923b5e5f06a515962d4125df.pdf" at bounding box center [1196, 289] width 230 height 13
click at [558, 142] on div "AM [PERSON_NAME] Esthetician at [GEOGRAPHIC_DATA] Add a tag Phone Interview wit…" at bounding box center [784, 382] width 1568 height 765
click at [684, 357] on div "[PERSON_NAME] Applied on [DATE] Phone Interview Esthetician Oceanside [DATE] 11…" at bounding box center [882, 339] width 1283 height 51
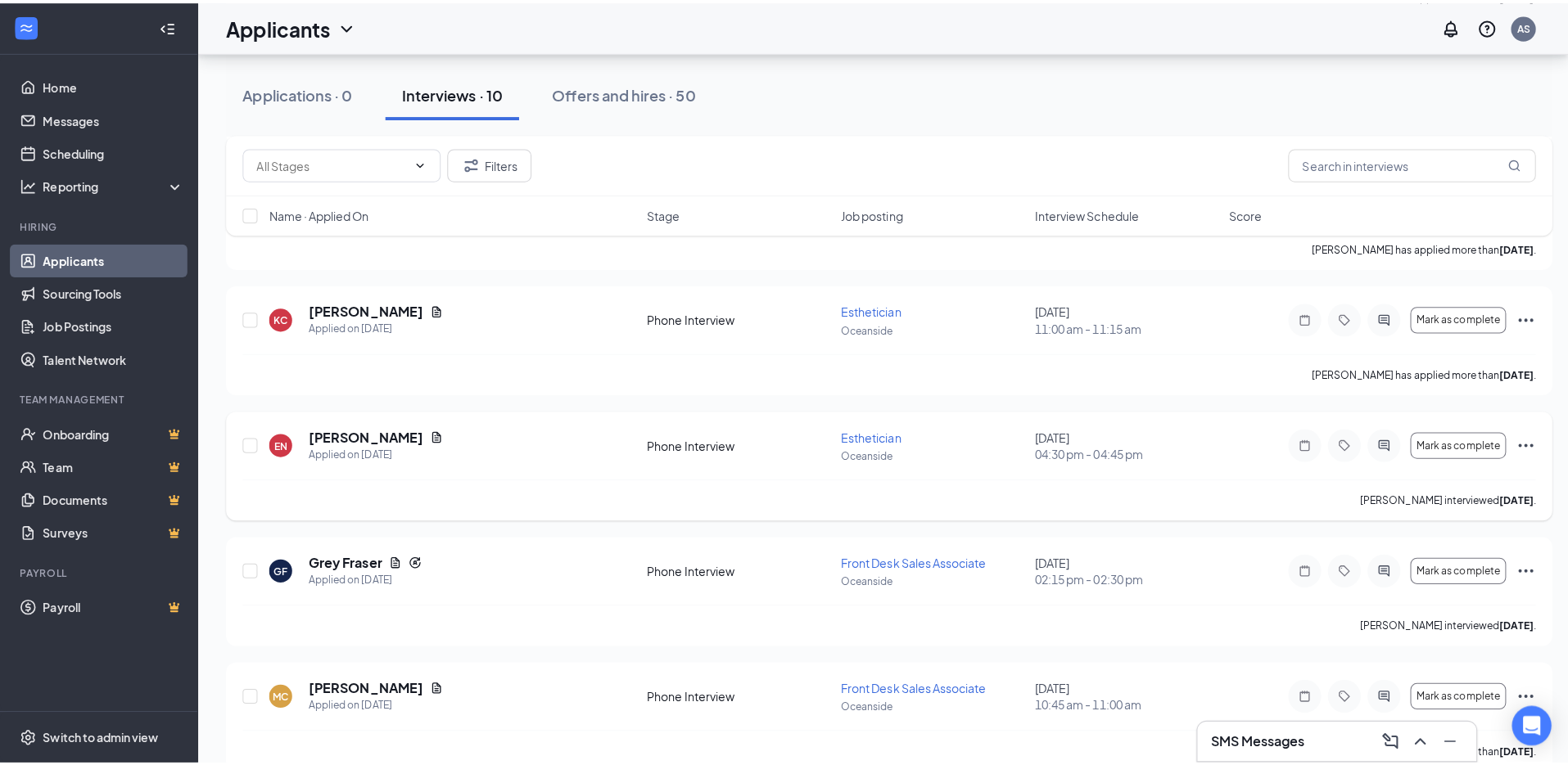
scroll to position [1962, 0]
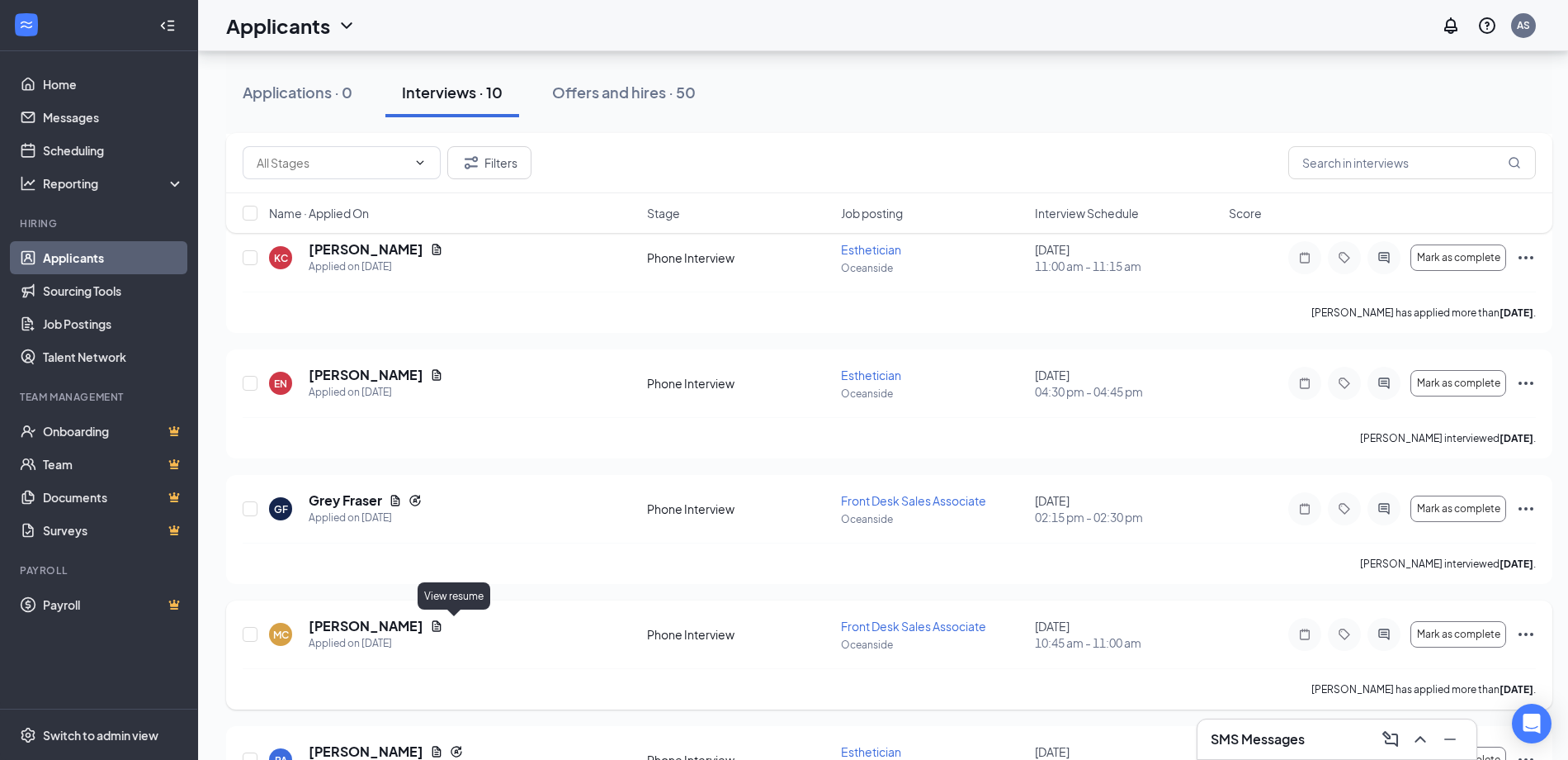
click at [443, 627] on icon "Document" at bounding box center [436, 625] width 13 height 13
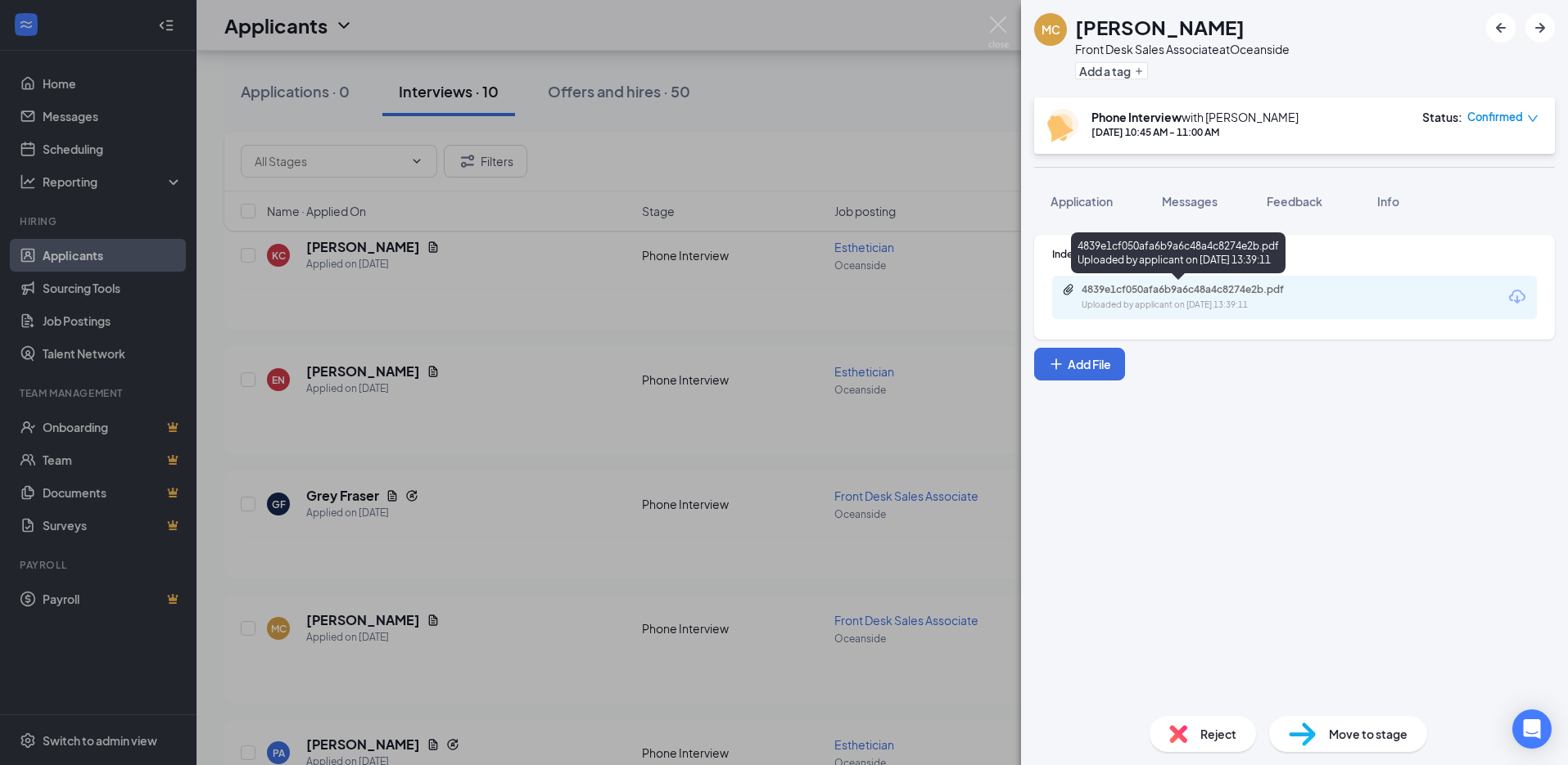
click at [1123, 292] on div "4839e1cf050afa6b9a6c48a4c8274e2b.pdf" at bounding box center [1196, 289] width 230 height 13
click at [1206, 724] on div "Reject" at bounding box center [1202, 734] width 106 height 36
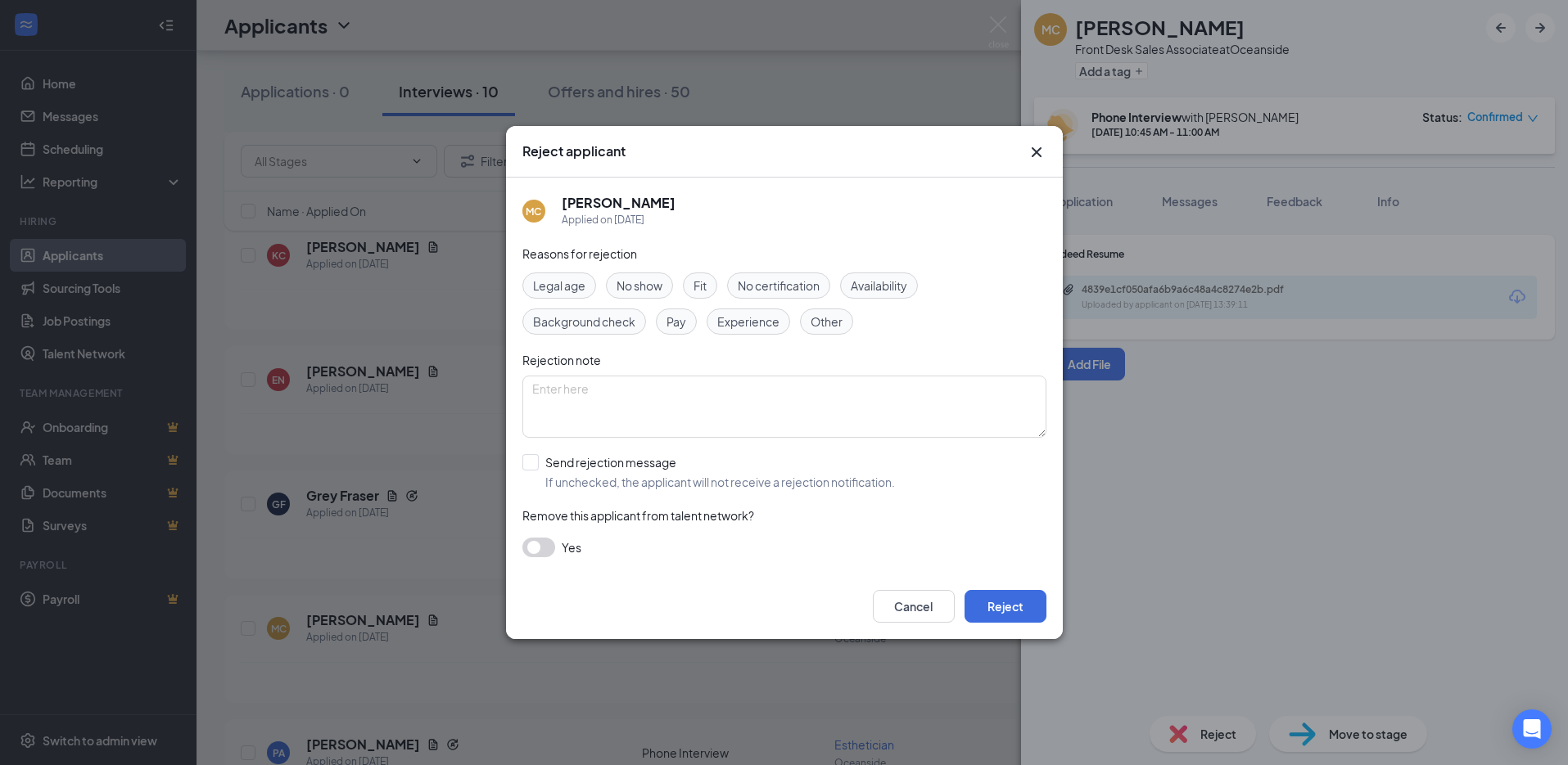
click at [704, 276] on div "Fit" at bounding box center [699, 286] width 34 height 26
click at [881, 284] on span "Availability" at bounding box center [879, 286] width 56 height 18
click at [752, 309] on div "Experience" at bounding box center [748, 322] width 84 height 26
click at [813, 322] on span "Other" at bounding box center [827, 322] width 32 height 18
click at [984, 591] on button "Reject" at bounding box center [1005, 606] width 82 height 33
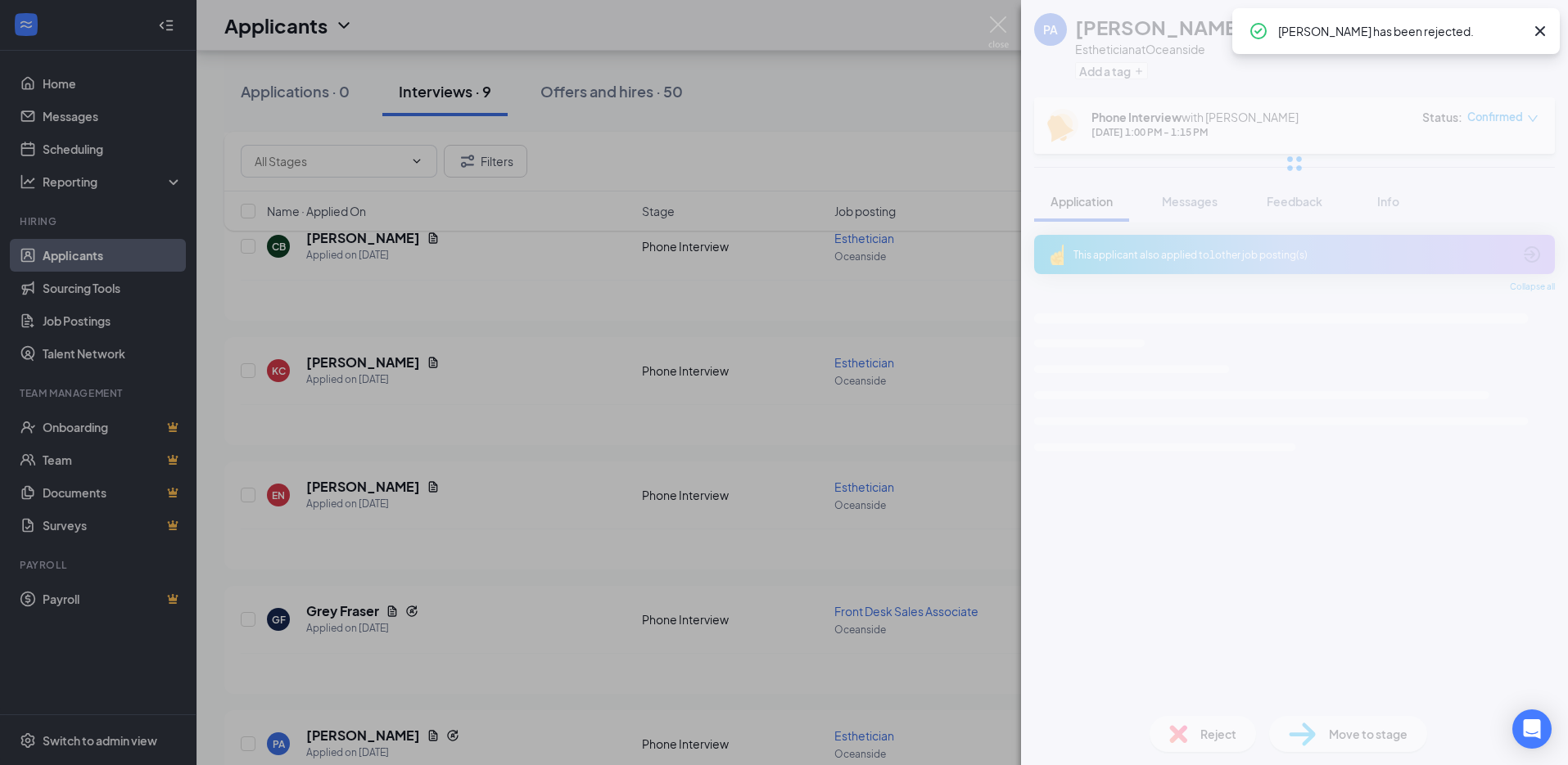
scroll to position [1928, 0]
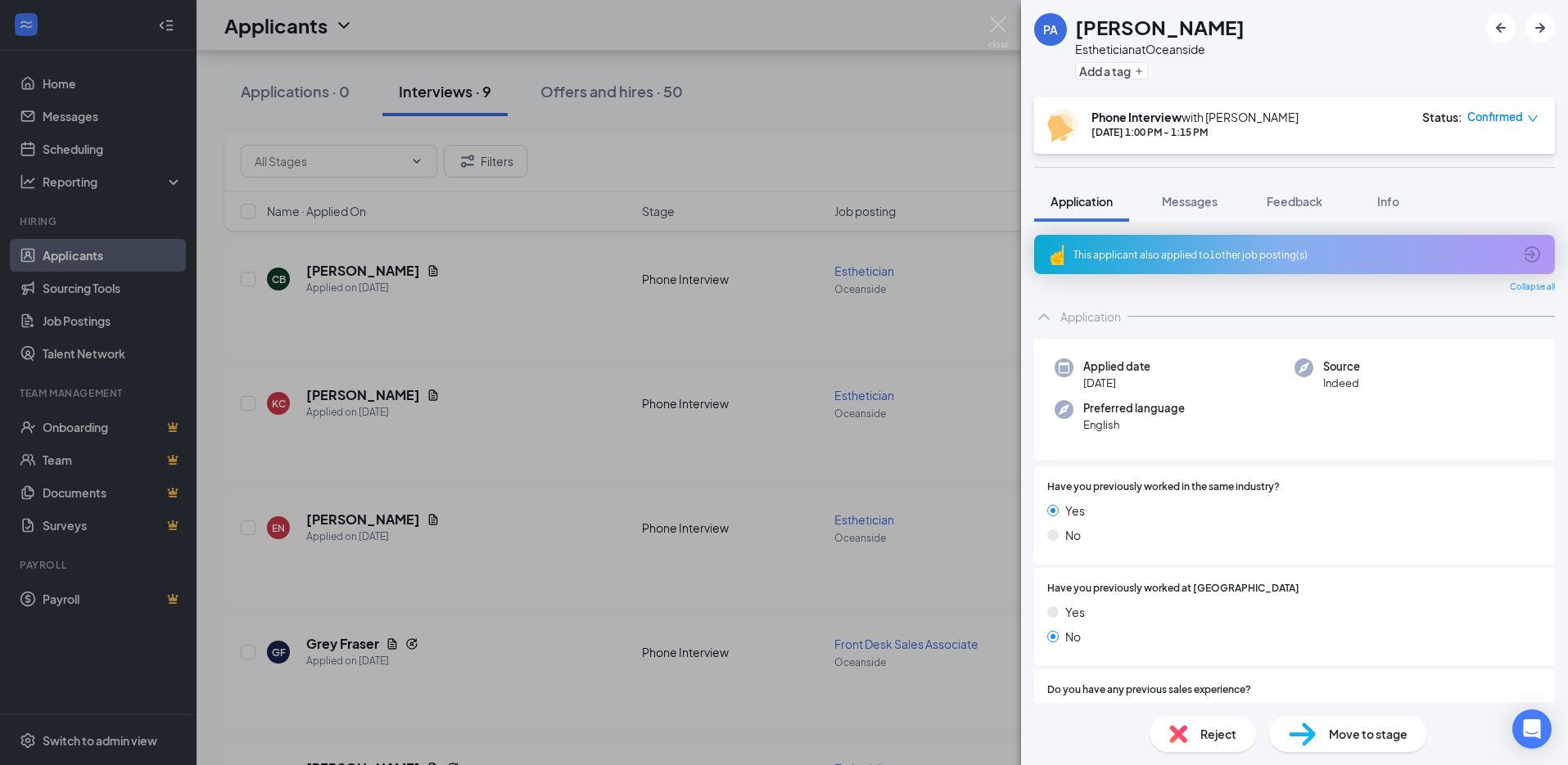
click at [842, 418] on div "PA [PERSON_NAME] Esthetician at Oceanside Add a tag Phone Interview with [PERSO…" at bounding box center [784, 382] width 1568 height 765
